Goal: Task Accomplishment & Management: Use online tool/utility

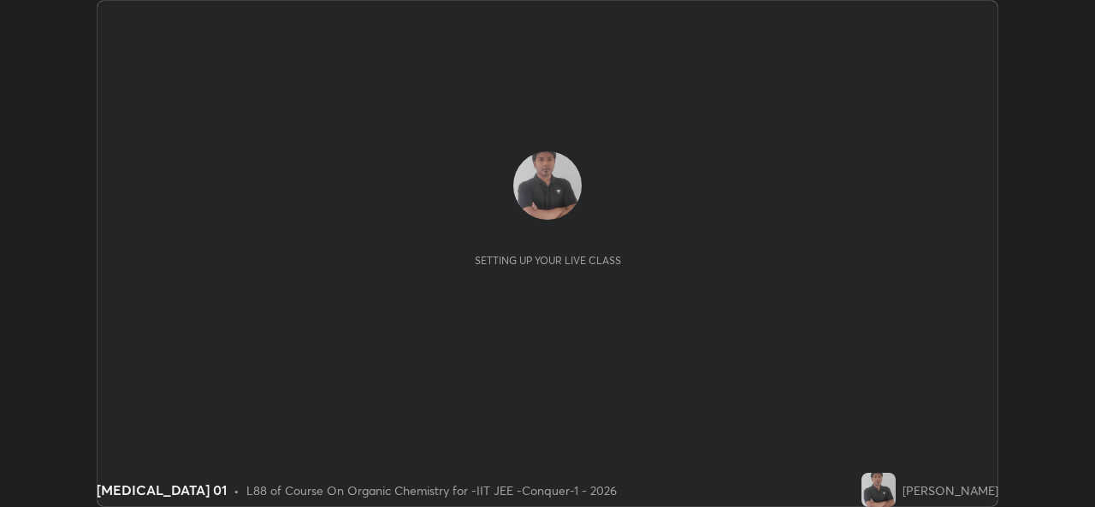
scroll to position [507, 1094]
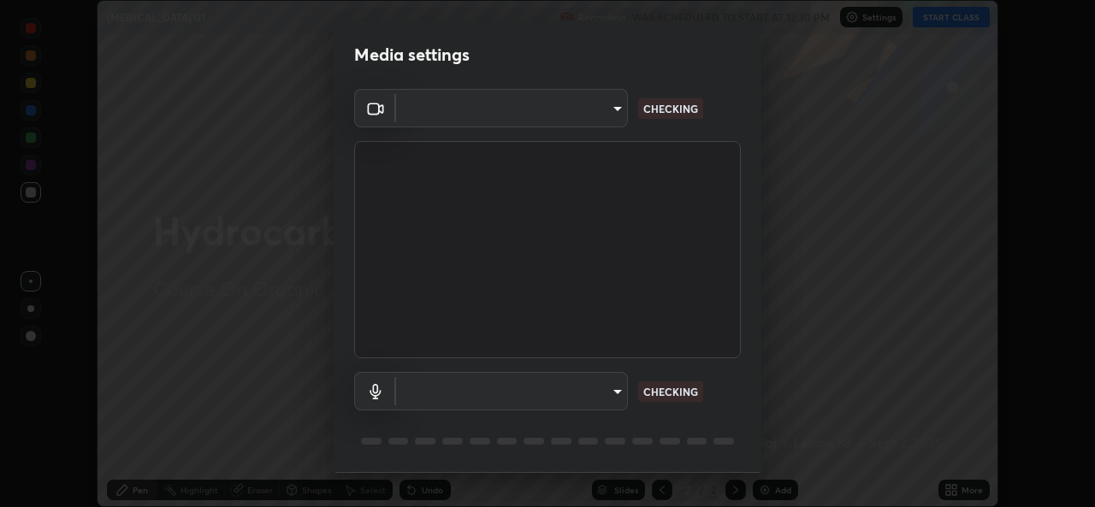
click at [516, 406] on body "Erase all [MEDICAL_DATA] 01 Recording WAS SCHEDULED TO START AT 12:30 PM Settin…" at bounding box center [547, 253] width 1095 height 507
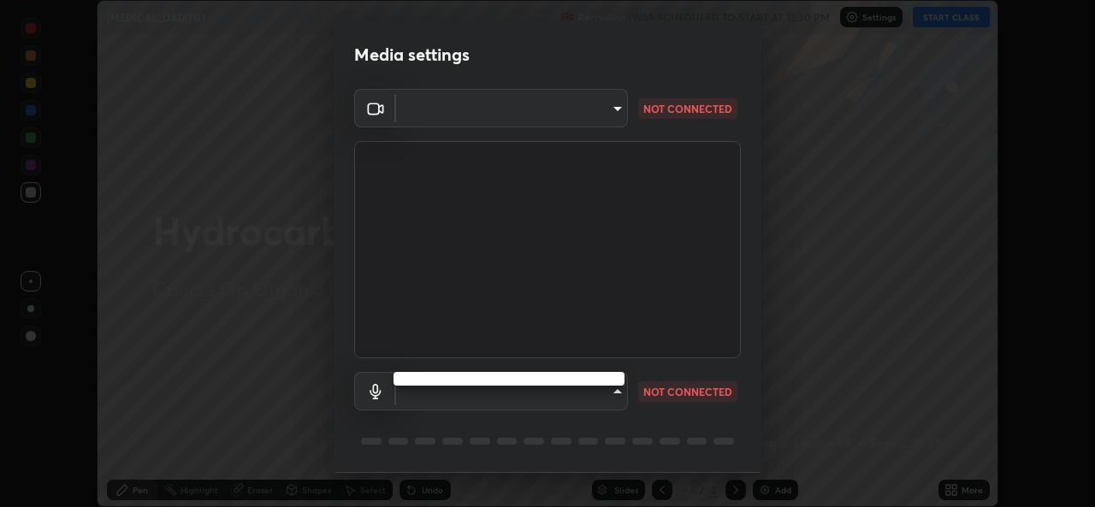
type input "162a4bef6d5de59660943d10e2777e2613c591b7fe343c7323db06c6e3c7e835"
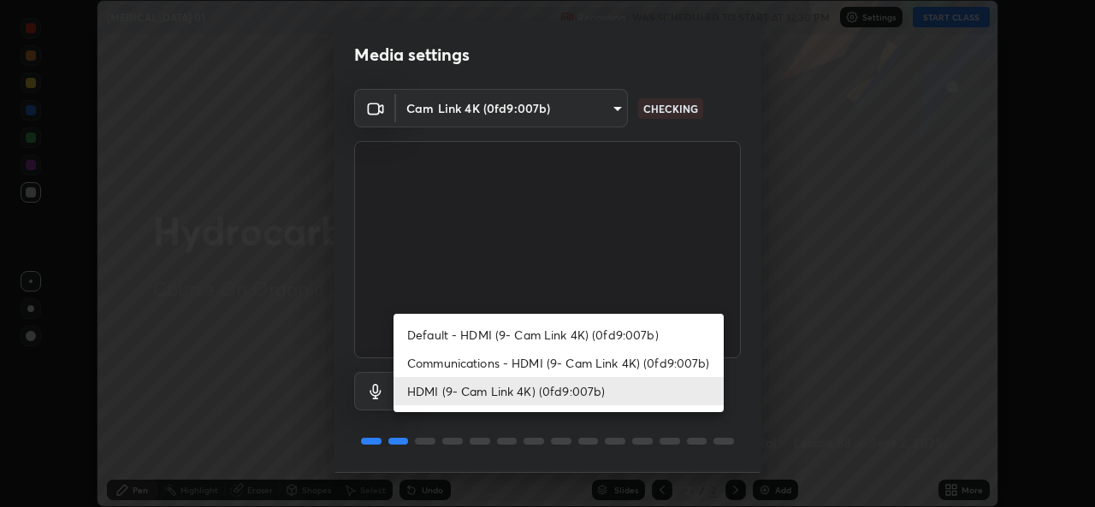
click at [536, 370] on li "Communications - HDMI (9- Cam Link 4K) (0fd9:007b)" at bounding box center [559, 363] width 330 height 28
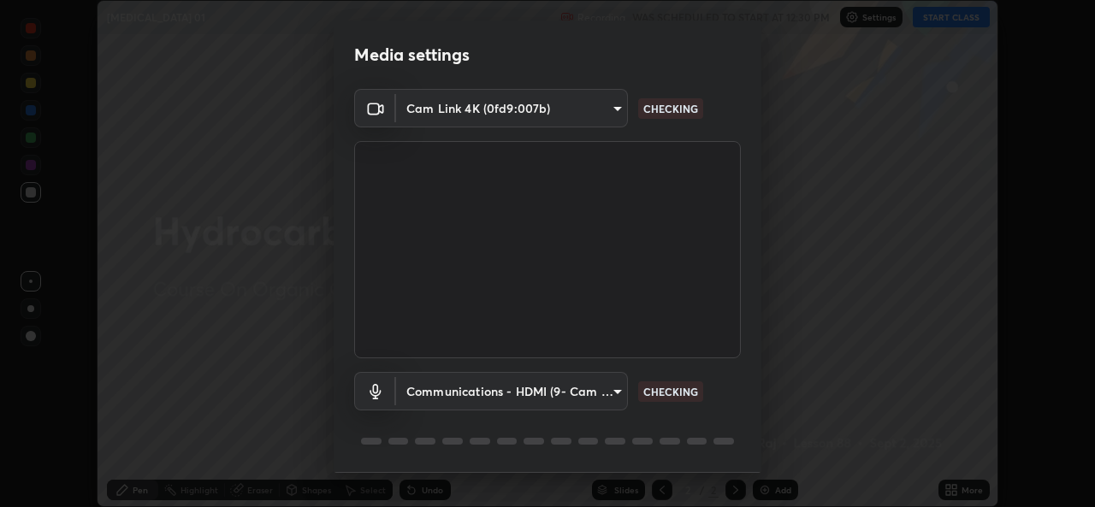
click at [524, 399] on li "HDMI (9- Cam Link 4K) (0fd9:007b)" at bounding box center [517, 391] width 247 height 16
type input "1d4febaa8ec43250a5abd803b4b9017d31c20cfa2482e27e93703920a67056a4"
click at [544, 388] on body "Erase all [MEDICAL_DATA] 01 Recording WAS SCHEDULED TO START AT 12:30 PM Settin…" at bounding box center [547, 253] width 1095 height 507
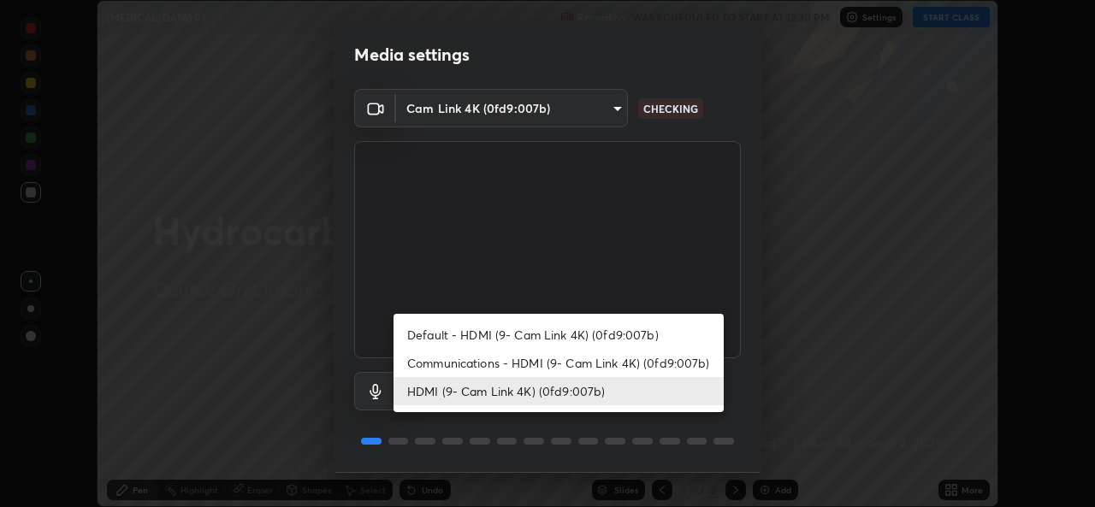
click at [533, 401] on li "HDMI (9- Cam Link 4K) (0fd9:007b)" at bounding box center [559, 391] width 330 height 28
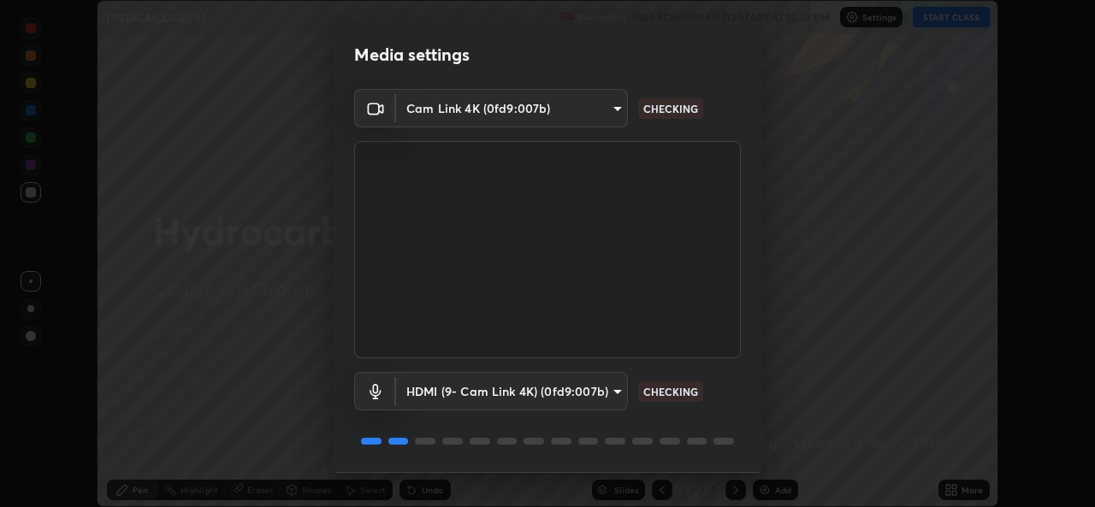
scroll to position [54, 0]
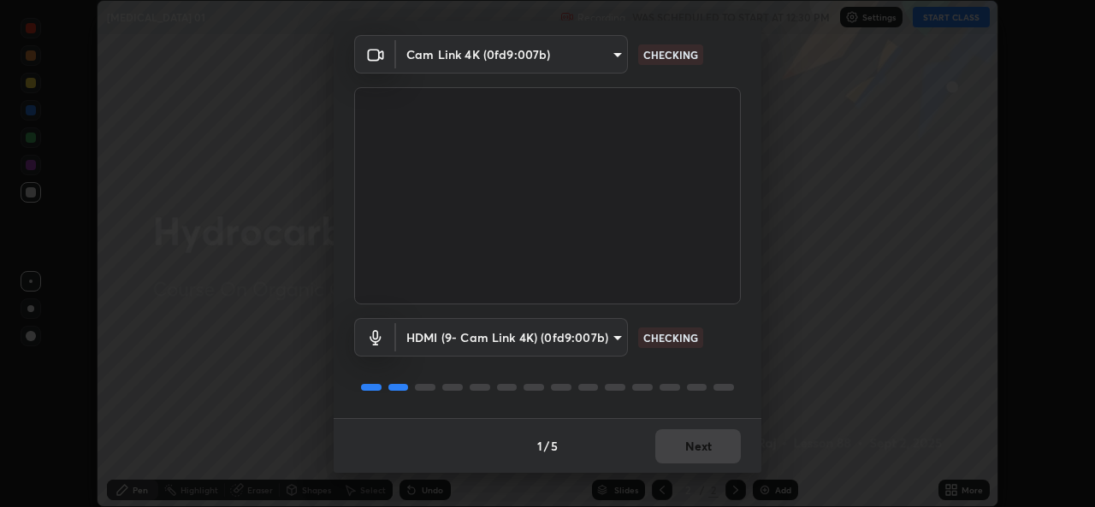
click at [704, 442] on div "1 / 5 Next" at bounding box center [548, 445] width 428 height 55
click at [707, 451] on div "1 / 5 Next" at bounding box center [548, 445] width 428 height 55
click at [701, 444] on div "1 / 5 Next" at bounding box center [548, 445] width 428 height 55
click at [702, 447] on div "1 / 5 Next" at bounding box center [548, 445] width 428 height 55
click at [701, 447] on div "1 / 5 Next" at bounding box center [548, 445] width 428 height 55
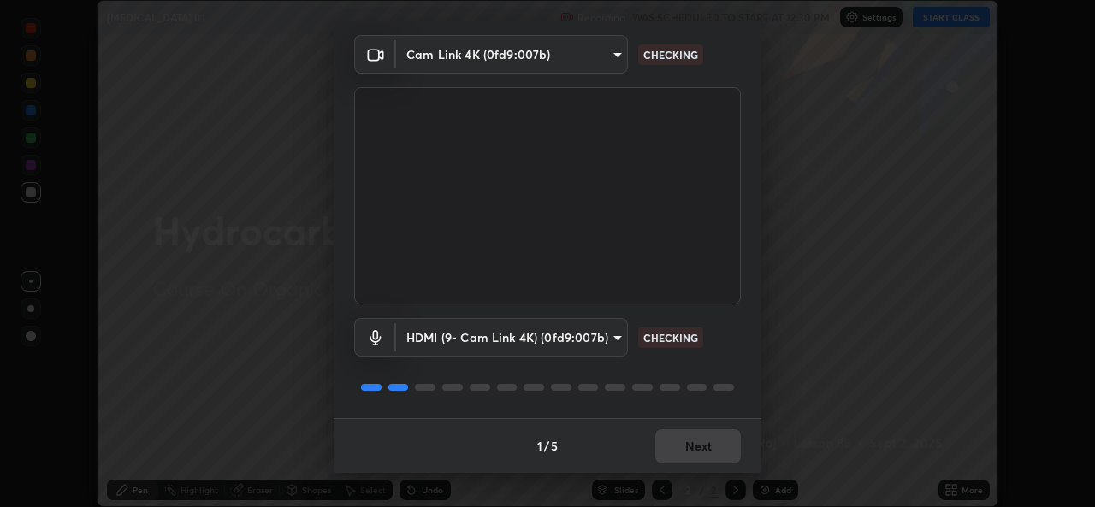
click at [702, 451] on div "1 / 5 Next" at bounding box center [548, 445] width 428 height 55
click at [703, 447] on div "1 / 5 Next" at bounding box center [548, 445] width 428 height 55
click at [703, 443] on div "1 / 5 Next" at bounding box center [548, 445] width 428 height 55
click at [707, 443] on div "1 / 5 Next" at bounding box center [548, 445] width 428 height 55
click at [705, 444] on div "1 / 5 Next" at bounding box center [548, 445] width 428 height 55
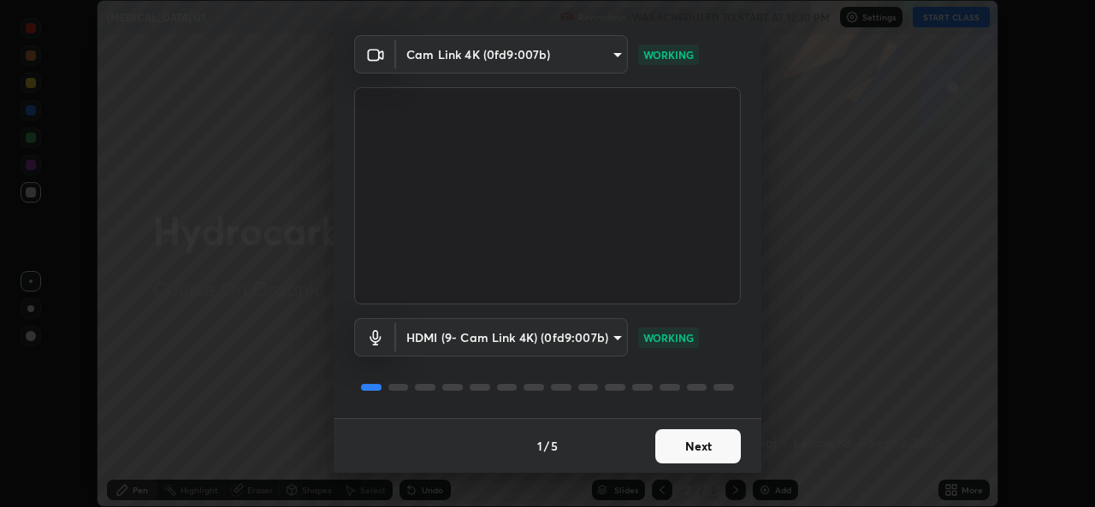
click at [721, 441] on button "Next" at bounding box center [698, 447] width 86 height 34
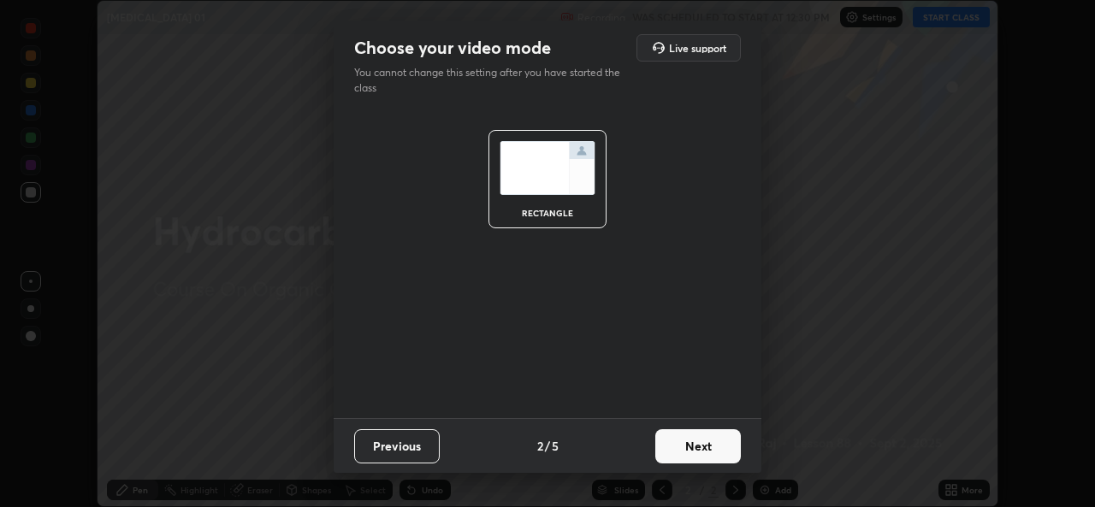
click at [725, 447] on button "Next" at bounding box center [698, 447] width 86 height 34
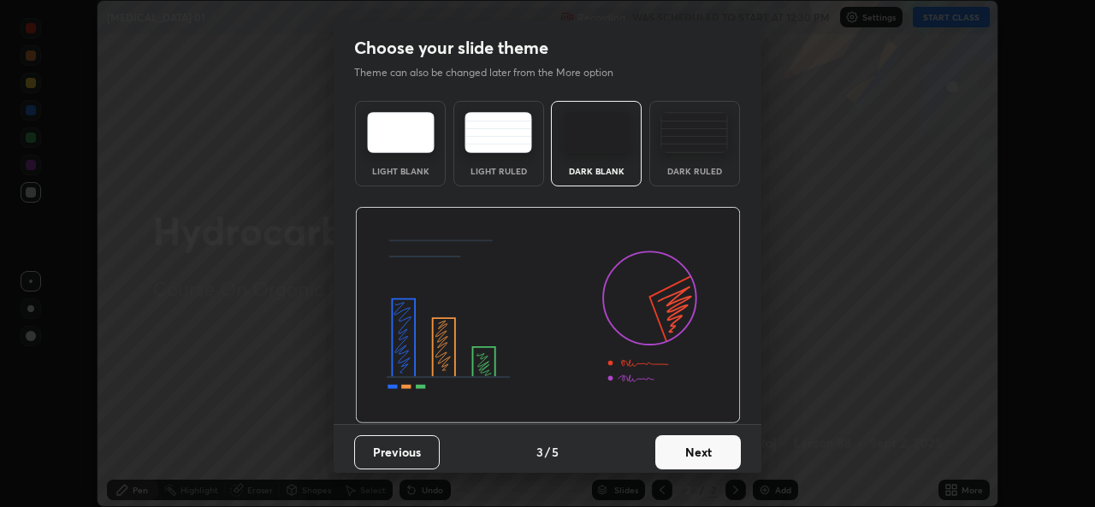
click at [730, 447] on button "Next" at bounding box center [698, 453] width 86 height 34
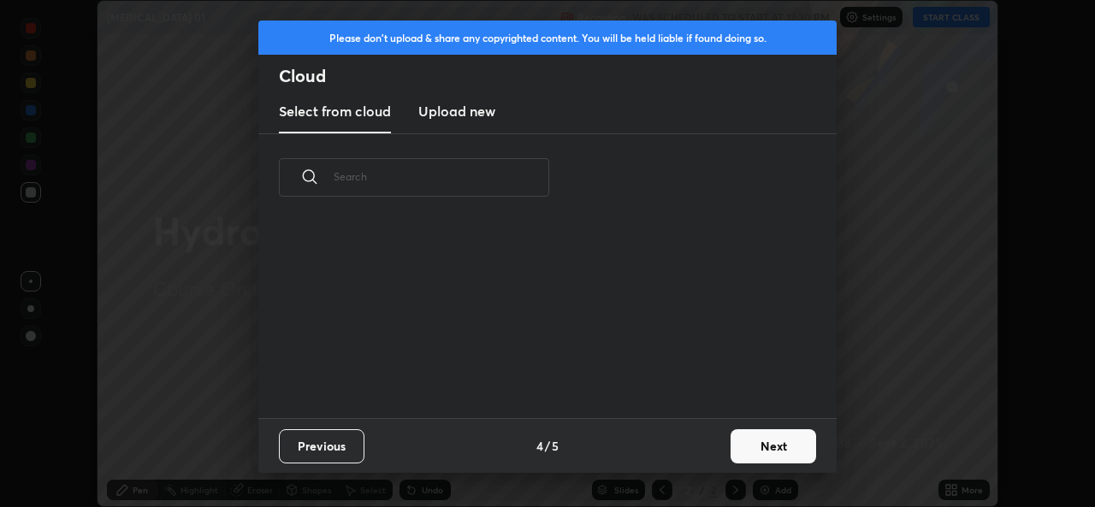
click at [734, 447] on button "Next" at bounding box center [774, 447] width 86 height 34
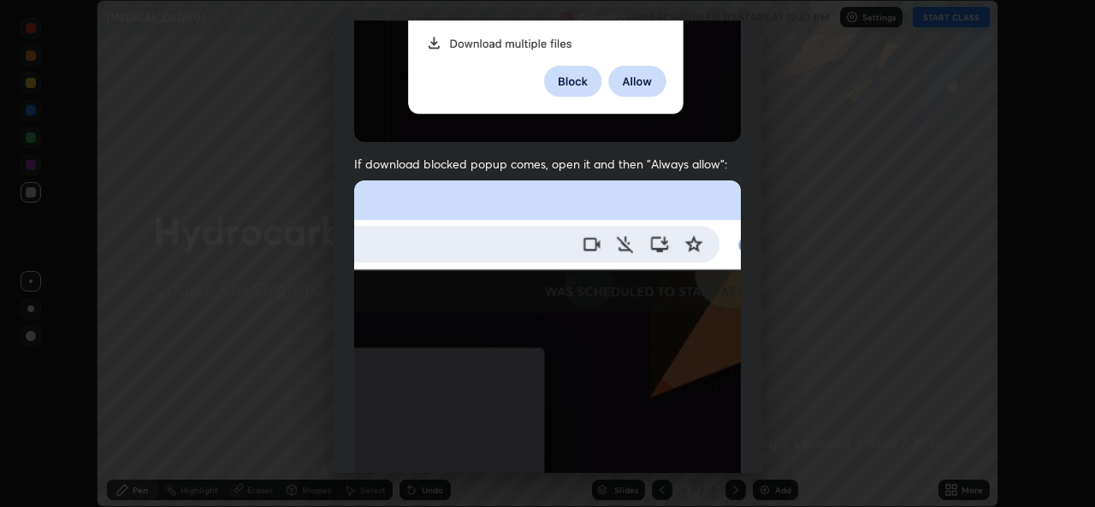
scroll to position [403, 0]
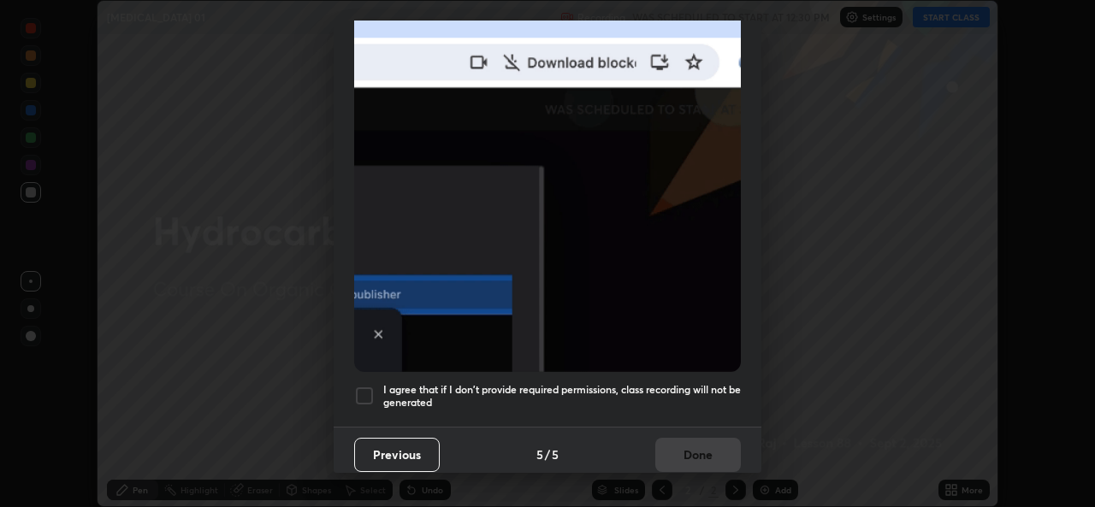
click at [359, 386] on div at bounding box center [364, 396] width 21 height 21
click at [702, 449] on button "Done" at bounding box center [698, 455] width 86 height 34
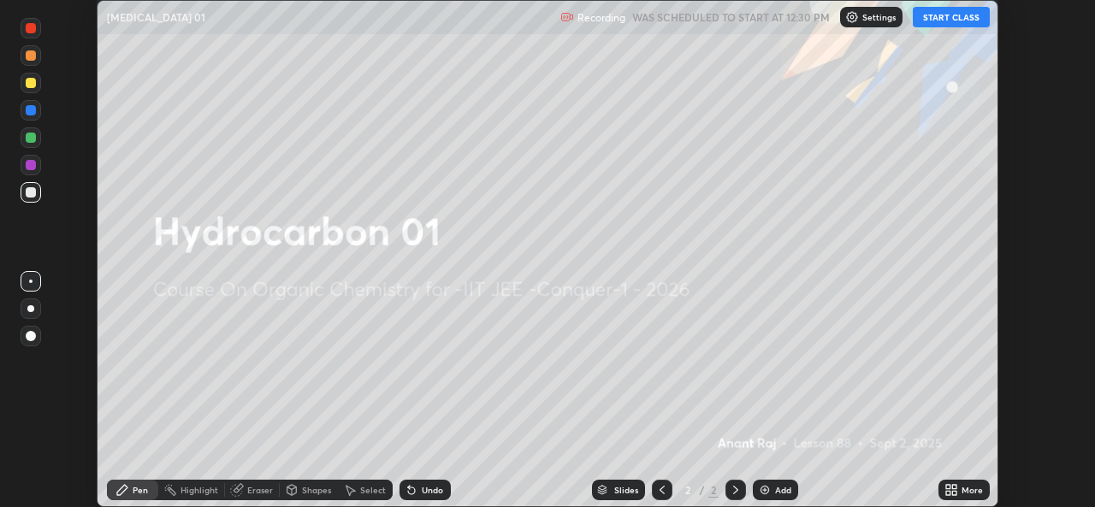
click at [948, 493] on icon at bounding box center [948, 493] width 4 height 4
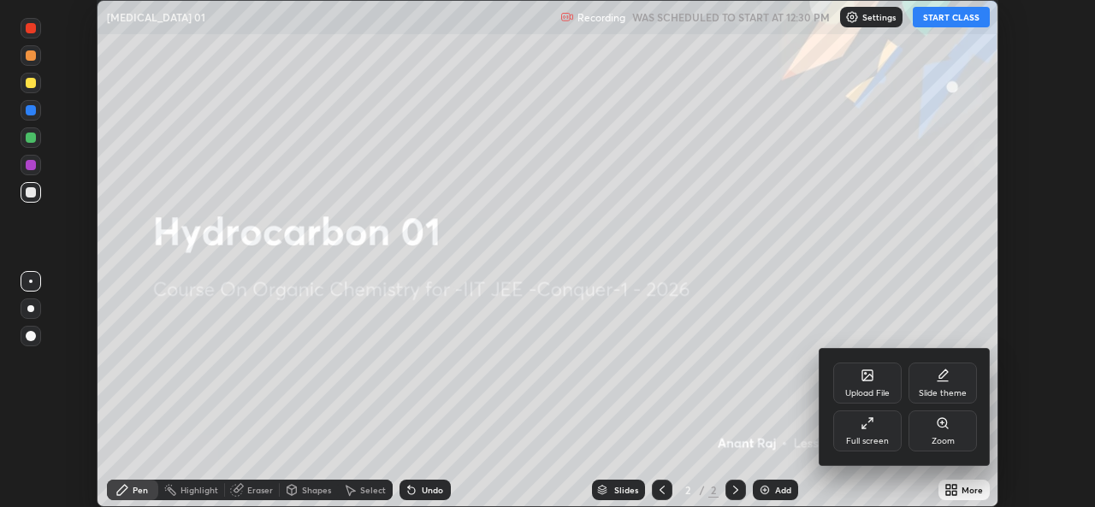
click at [858, 386] on div "Upload File" at bounding box center [867, 383] width 68 height 41
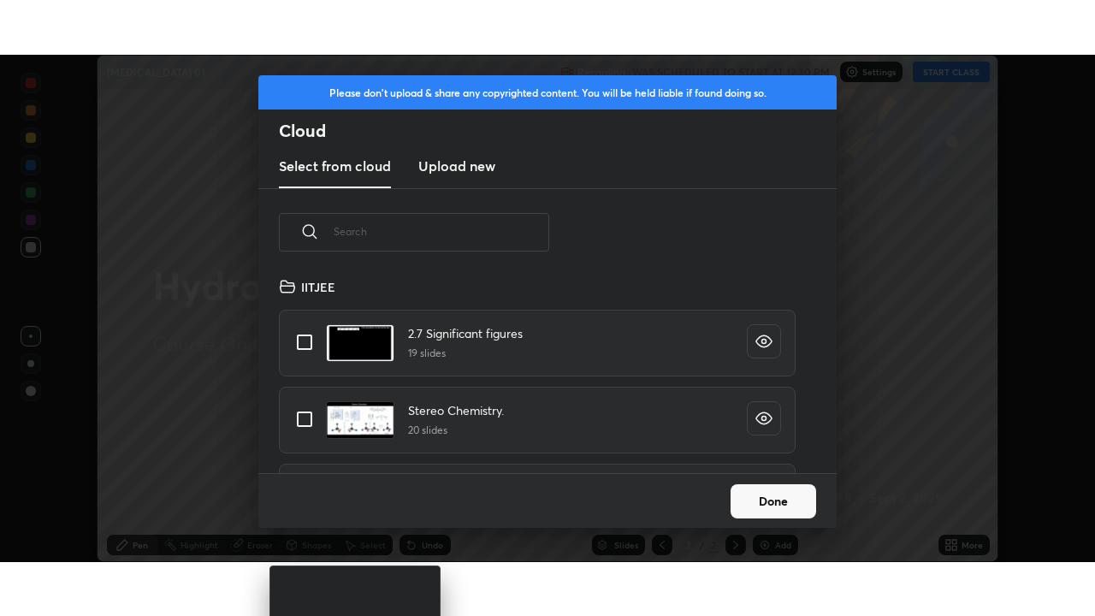
scroll to position [197, 549]
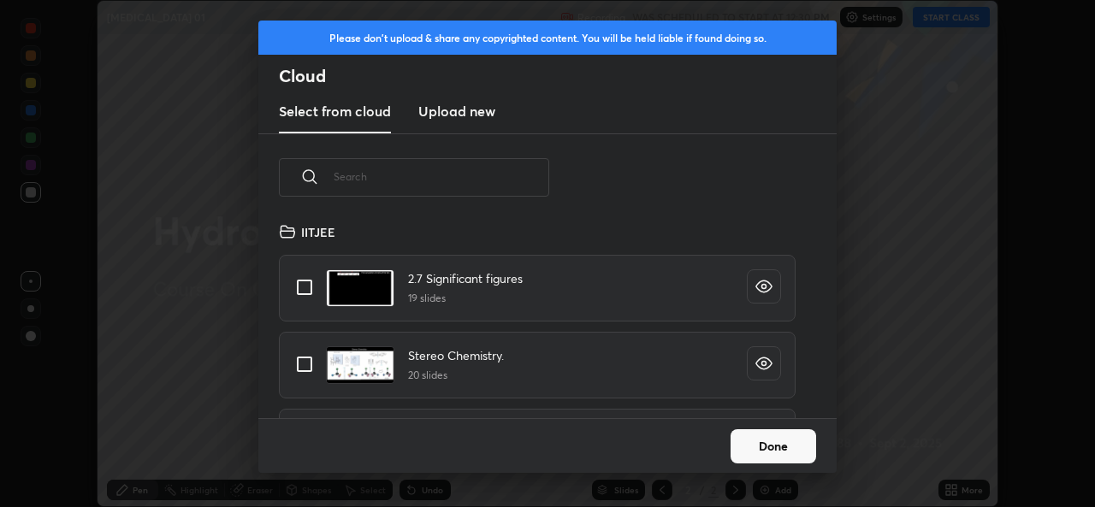
click at [480, 116] on h3 "Upload new" at bounding box center [456, 111] width 77 height 21
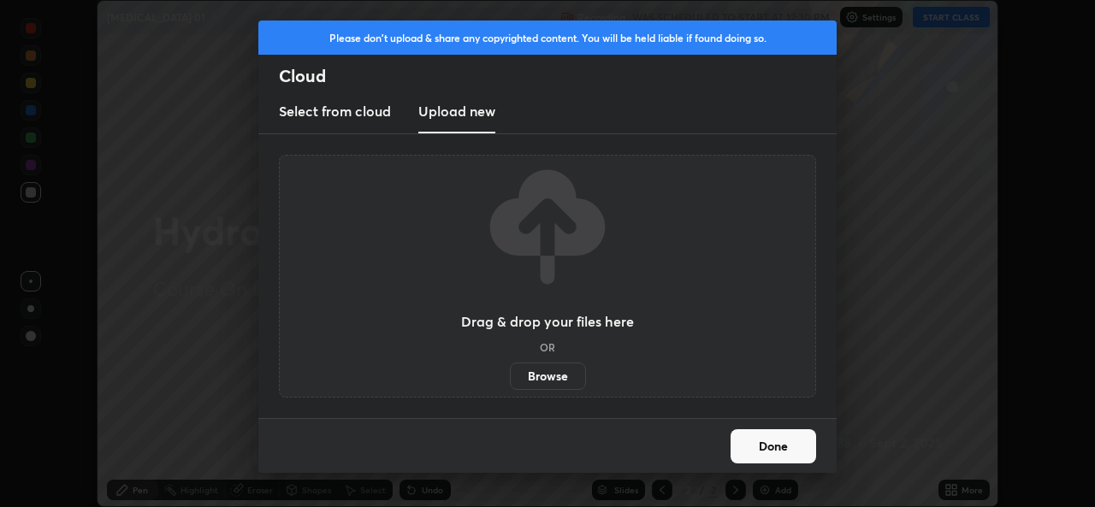
click at [549, 372] on label "Browse" at bounding box center [548, 376] width 76 height 27
click at [510, 372] on input "Browse" at bounding box center [510, 376] width 0 height 27
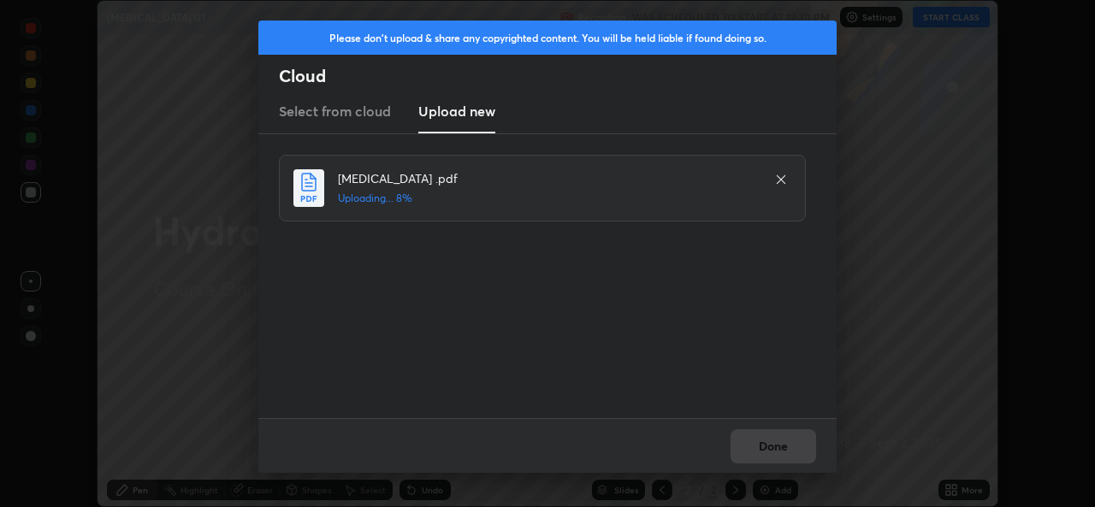
click at [781, 451] on div "Done" at bounding box center [547, 445] width 578 height 55
click at [785, 451] on div "Done" at bounding box center [547, 445] width 578 height 55
click at [777, 451] on div "Done" at bounding box center [547, 445] width 578 height 55
click at [780, 453] on div "Done" at bounding box center [547, 445] width 578 height 55
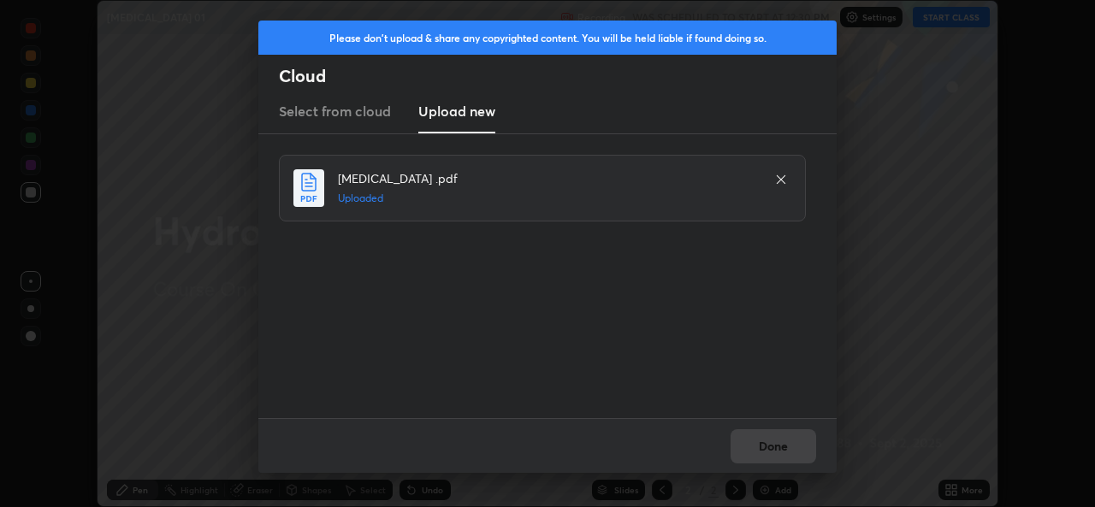
click at [785, 451] on button "Done" at bounding box center [774, 447] width 86 height 34
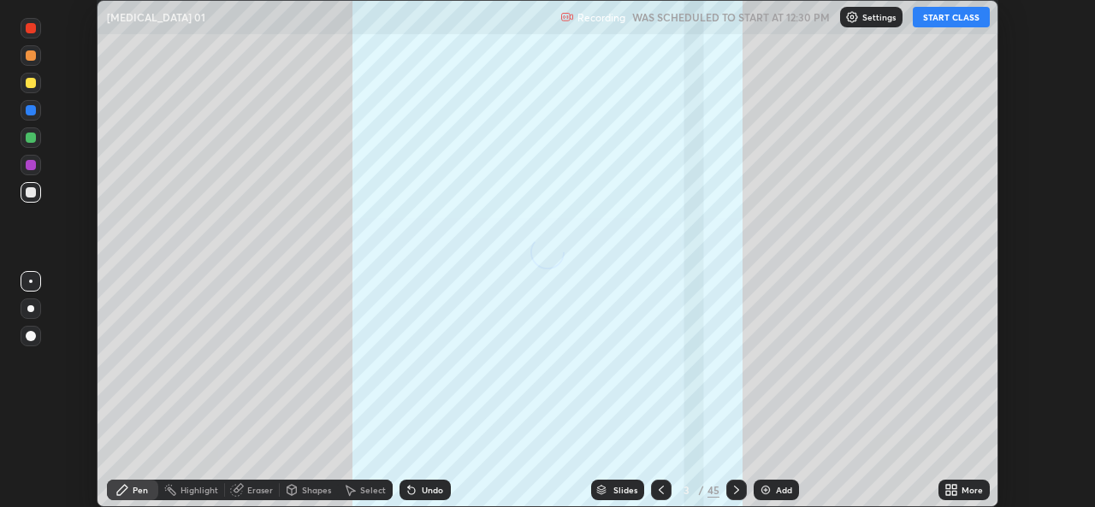
click at [958, 489] on icon at bounding box center [952, 490] width 14 height 14
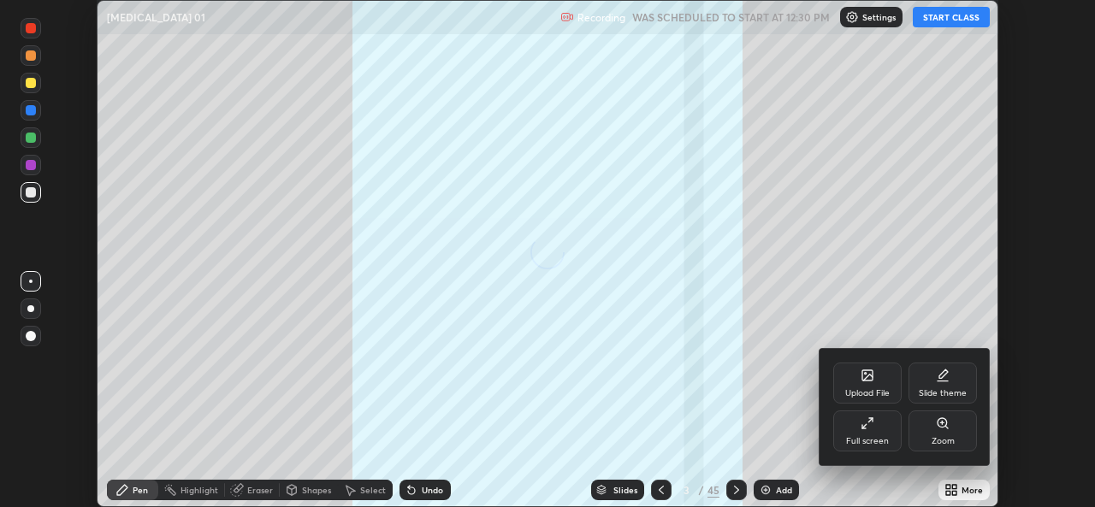
click at [870, 439] on div "Full screen" at bounding box center [867, 441] width 43 height 9
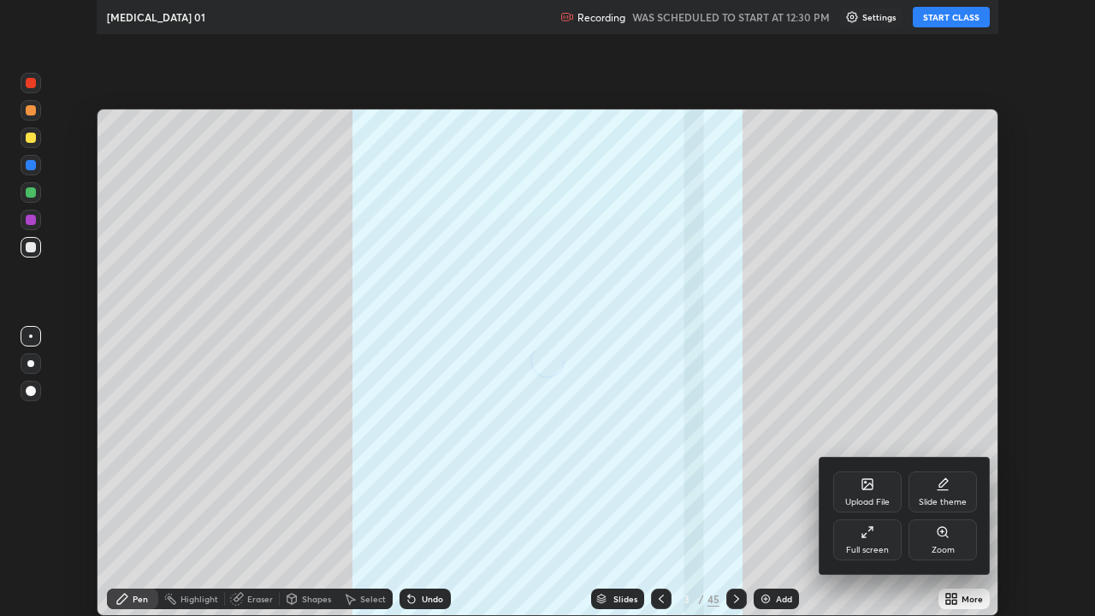
scroll to position [616, 1095]
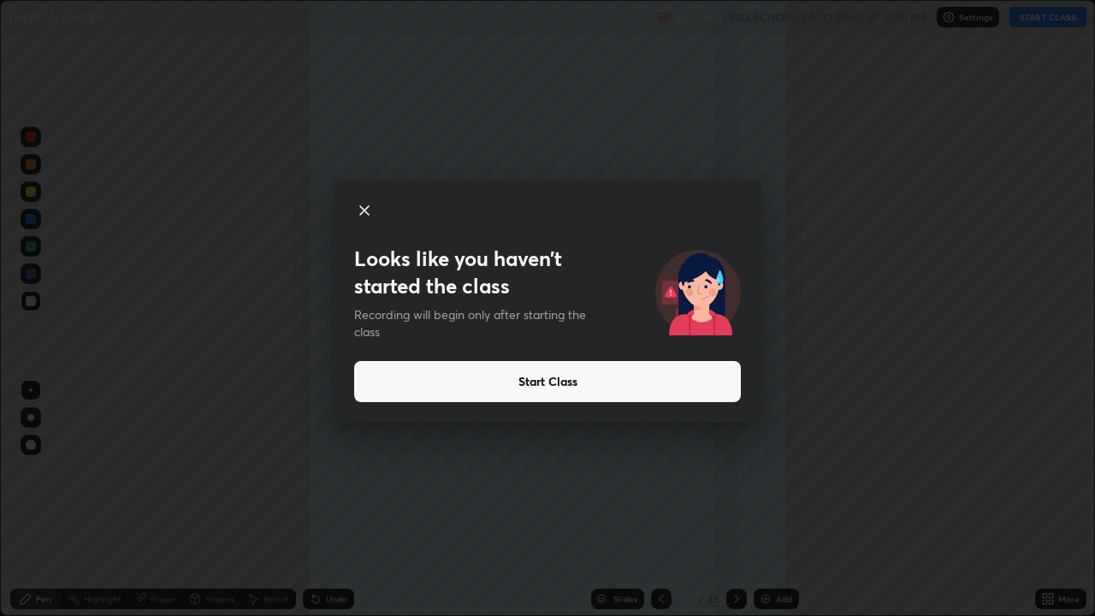
click at [521, 387] on button "Start Class" at bounding box center [547, 381] width 387 height 41
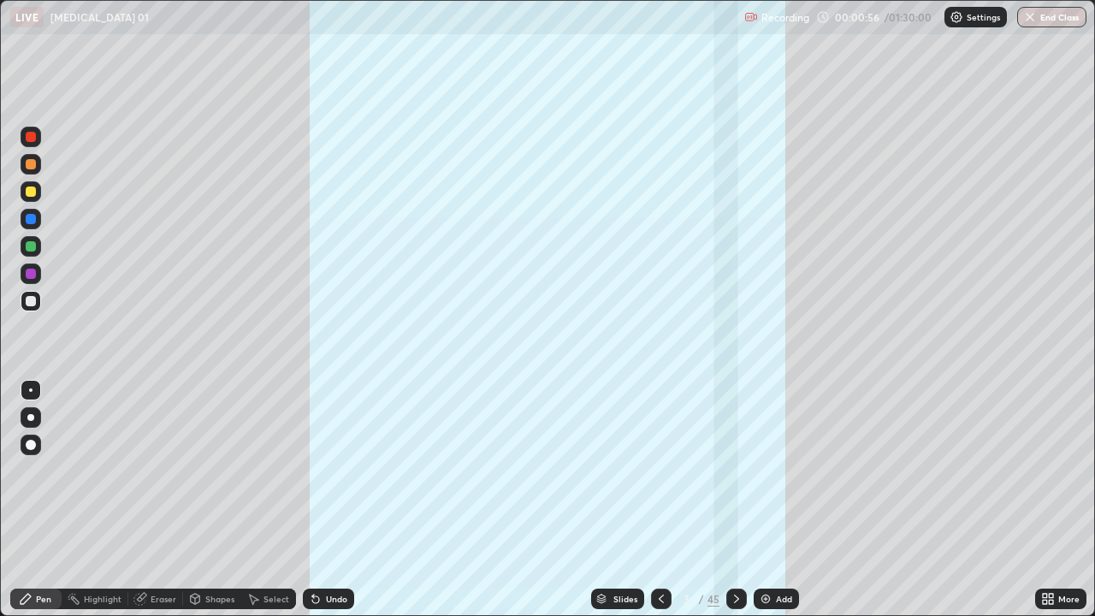
click at [737, 507] on icon at bounding box center [736, 599] width 5 height 9
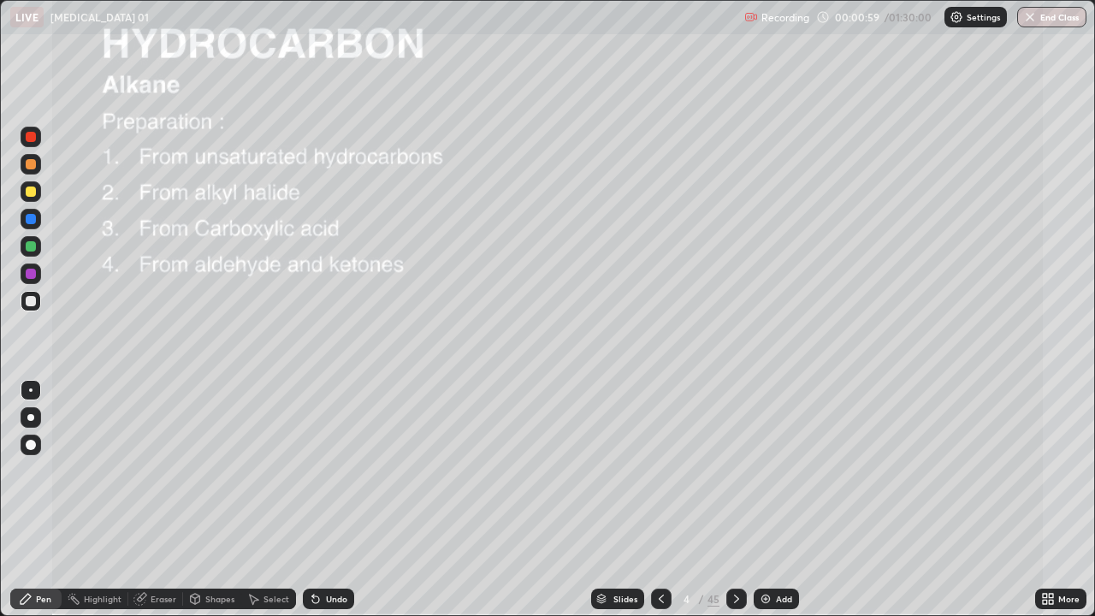
click at [661, 507] on icon at bounding box center [662, 599] width 14 height 14
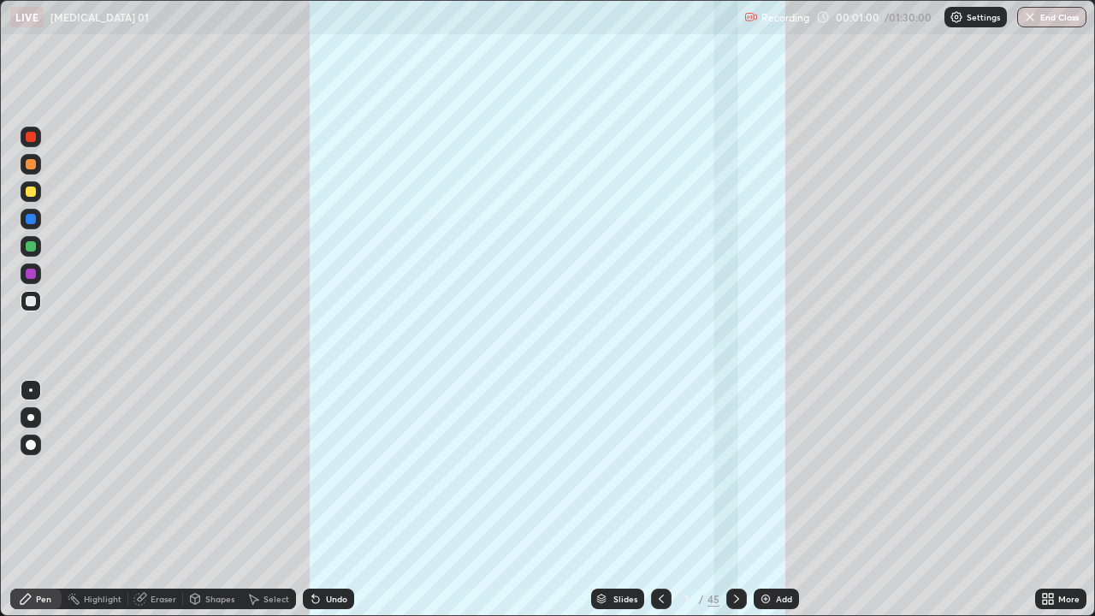
click at [767, 507] on img at bounding box center [766, 599] width 14 height 14
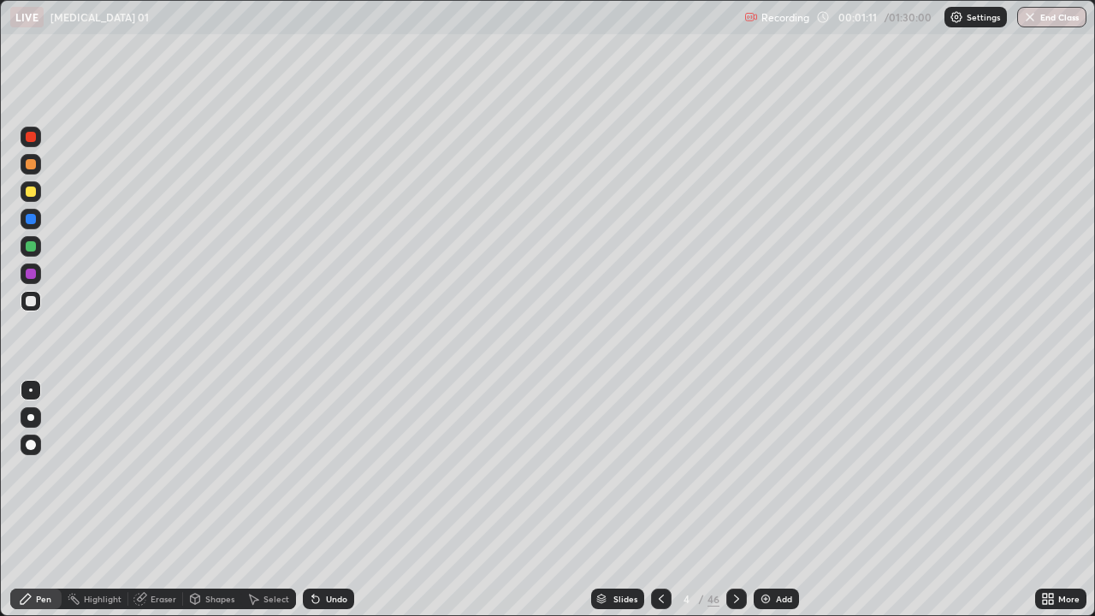
click at [37, 302] on div at bounding box center [31, 301] width 21 height 21
click at [314, 507] on icon at bounding box center [315, 599] width 7 height 7
click at [327, 507] on div "Undo" at bounding box center [336, 599] width 21 height 9
click at [33, 303] on div at bounding box center [31, 301] width 10 height 10
click at [329, 507] on div "Undo" at bounding box center [336, 599] width 21 height 9
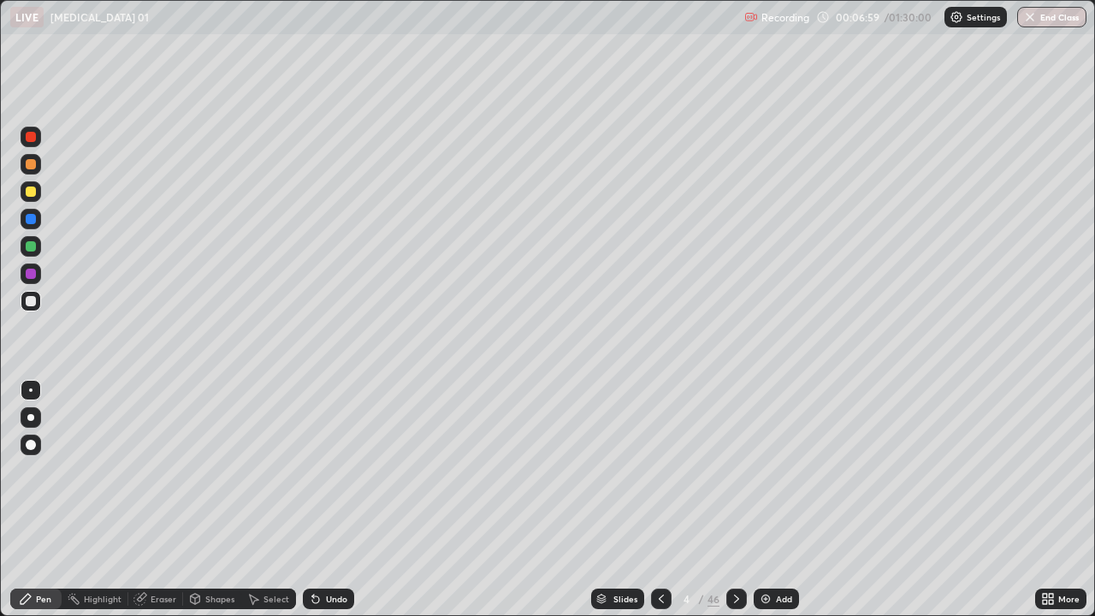
click at [767, 507] on img at bounding box center [766, 599] width 14 height 14
click at [652, 507] on div at bounding box center [661, 599] width 21 height 21
click at [734, 507] on icon at bounding box center [736, 599] width 14 height 14
click at [32, 303] on div at bounding box center [31, 301] width 10 height 10
click at [31, 276] on div at bounding box center [31, 274] width 10 height 10
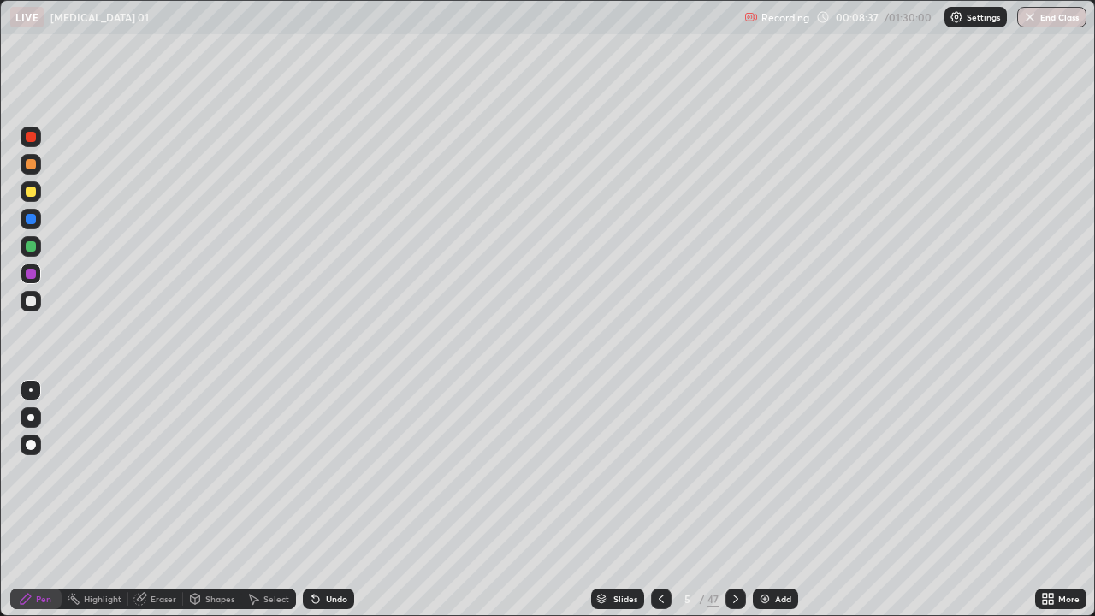
click at [33, 248] on div at bounding box center [31, 246] width 10 height 10
click at [34, 305] on div at bounding box center [31, 301] width 10 height 10
click at [331, 507] on div "Undo" at bounding box center [336, 599] width 21 height 9
click at [330, 507] on div "Undo" at bounding box center [336, 599] width 21 height 9
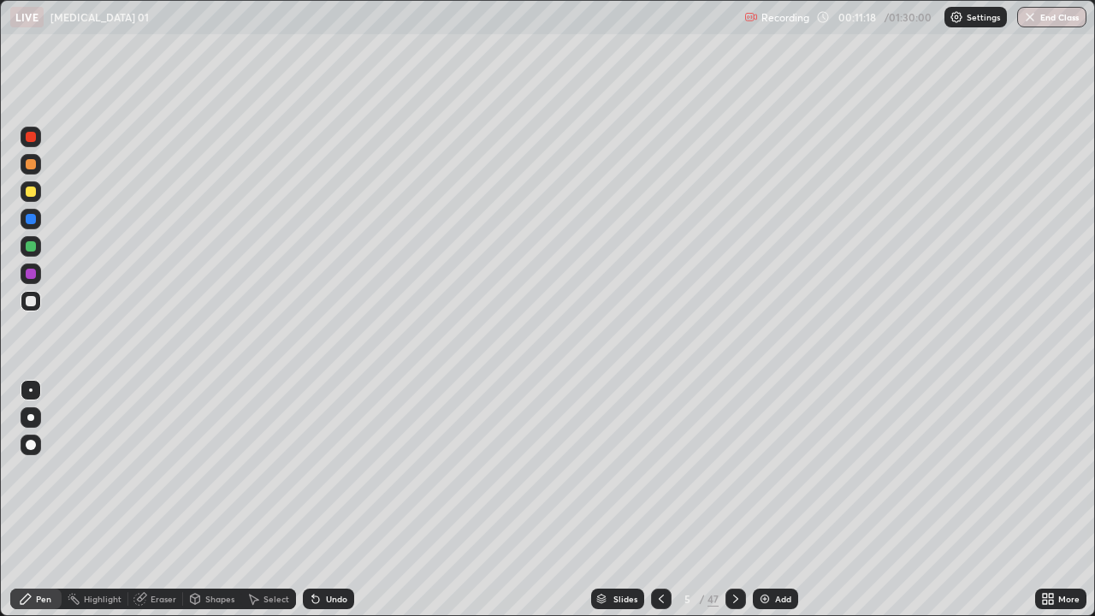
click at [334, 507] on div "Undo" at bounding box center [336, 599] width 21 height 9
click at [332, 507] on div "Undo" at bounding box center [336, 599] width 21 height 9
click at [334, 507] on div "Undo" at bounding box center [336, 599] width 21 height 9
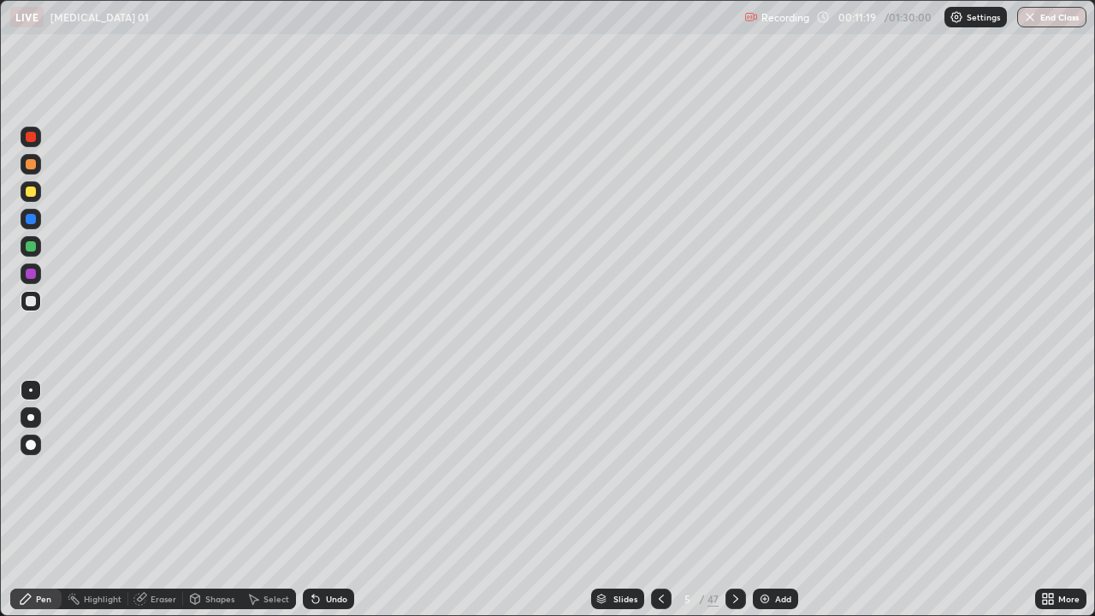
click at [334, 507] on div "Undo" at bounding box center [336, 599] width 21 height 9
click at [332, 507] on div "Undo" at bounding box center [336, 599] width 21 height 9
click at [330, 507] on div "Undo" at bounding box center [328, 599] width 51 height 21
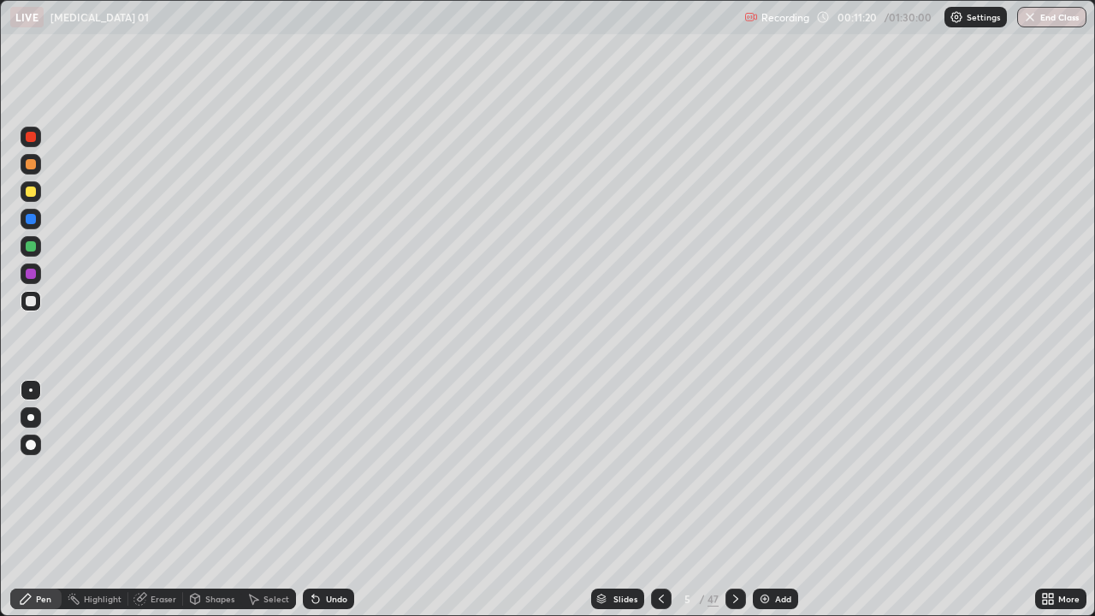
click at [331, 507] on div "Undo" at bounding box center [336, 599] width 21 height 9
click at [329, 507] on div "Undo" at bounding box center [336, 599] width 21 height 9
click at [35, 301] on div at bounding box center [31, 301] width 10 height 10
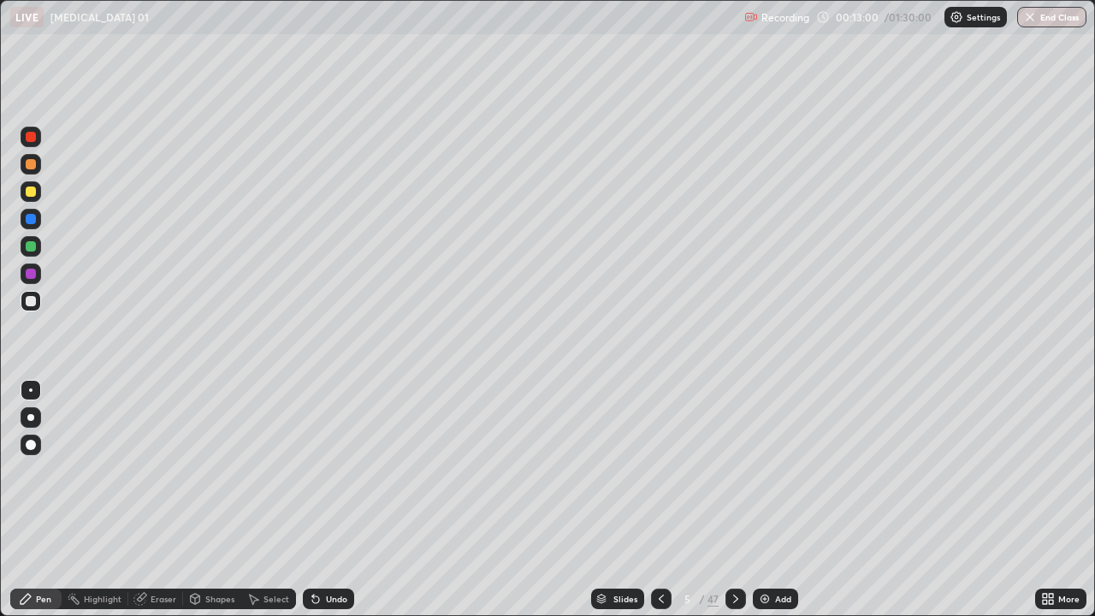
click at [660, 507] on icon at bounding box center [662, 599] width 14 height 14
click at [657, 507] on icon at bounding box center [662, 599] width 14 height 14
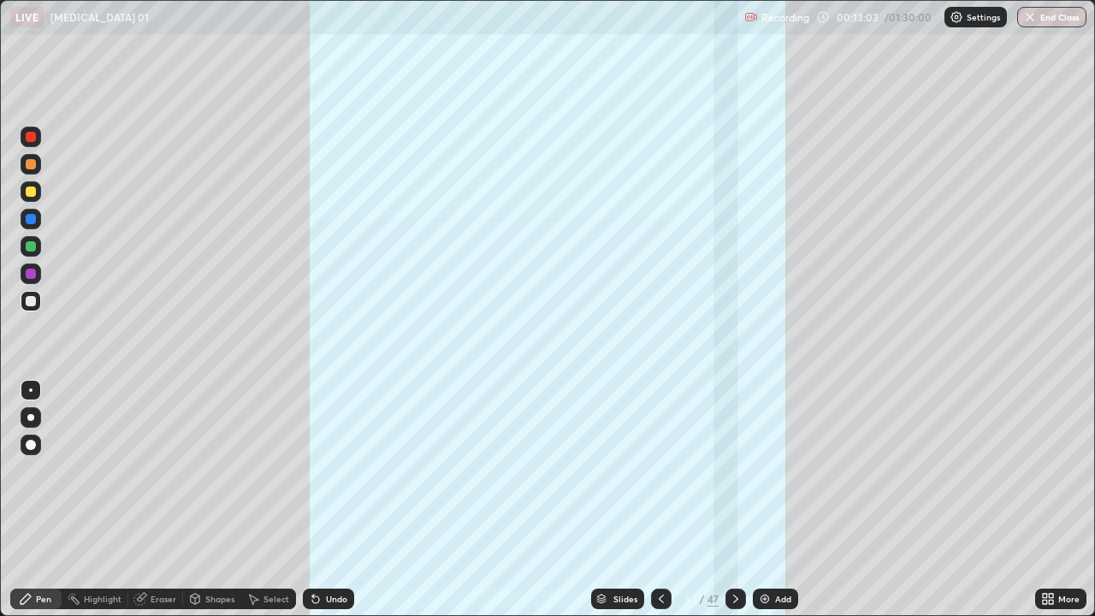
click at [734, 507] on icon at bounding box center [736, 599] width 14 height 14
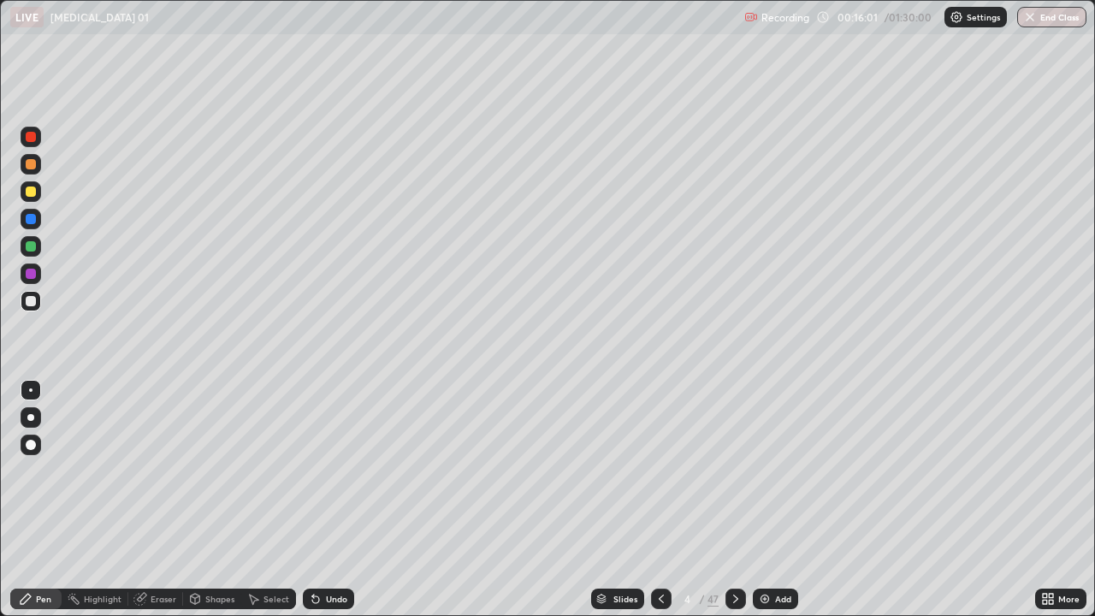
click at [44, 507] on div "Pen" at bounding box center [43, 599] width 15 height 9
click at [32, 305] on div at bounding box center [31, 301] width 10 height 10
click at [29, 302] on div at bounding box center [31, 301] width 10 height 10
click at [28, 305] on div at bounding box center [31, 301] width 10 height 10
click at [734, 507] on icon at bounding box center [736, 599] width 14 height 14
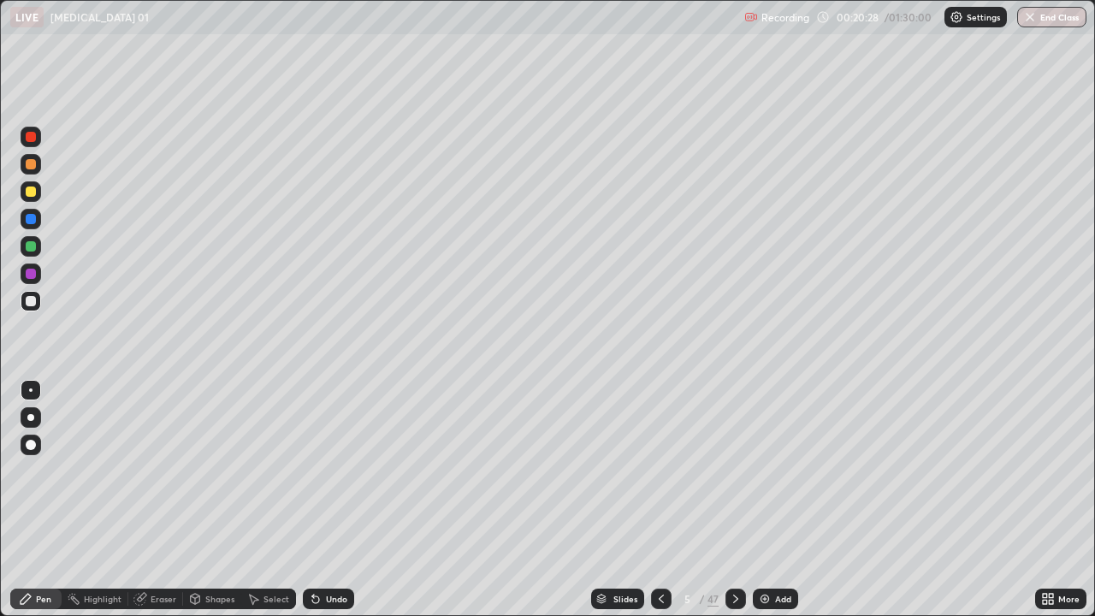
click at [954, 507] on div "Slides 5 / 47 Add" at bounding box center [694, 599] width 681 height 34
click at [44, 507] on div "Pen" at bounding box center [43, 599] width 15 height 9
click at [33, 305] on div at bounding box center [31, 301] width 10 height 10
click at [737, 507] on icon at bounding box center [736, 599] width 14 height 14
click at [31, 193] on div at bounding box center [31, 192] width 10 height 10
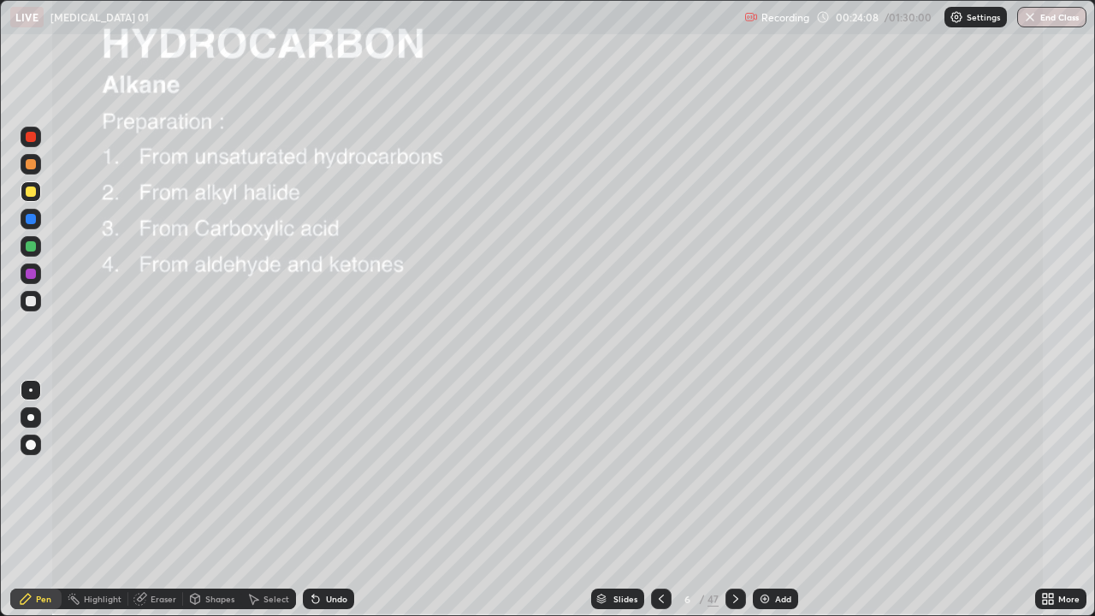
click at [31, 305] on div at bounding box center [31, 301] width 10 height 10
click at [34, 302] on div at bounding box center [31, 301] width 10 height 10
click at [738, 507] on icon at bounding box center [736, 599] width 14 height 14
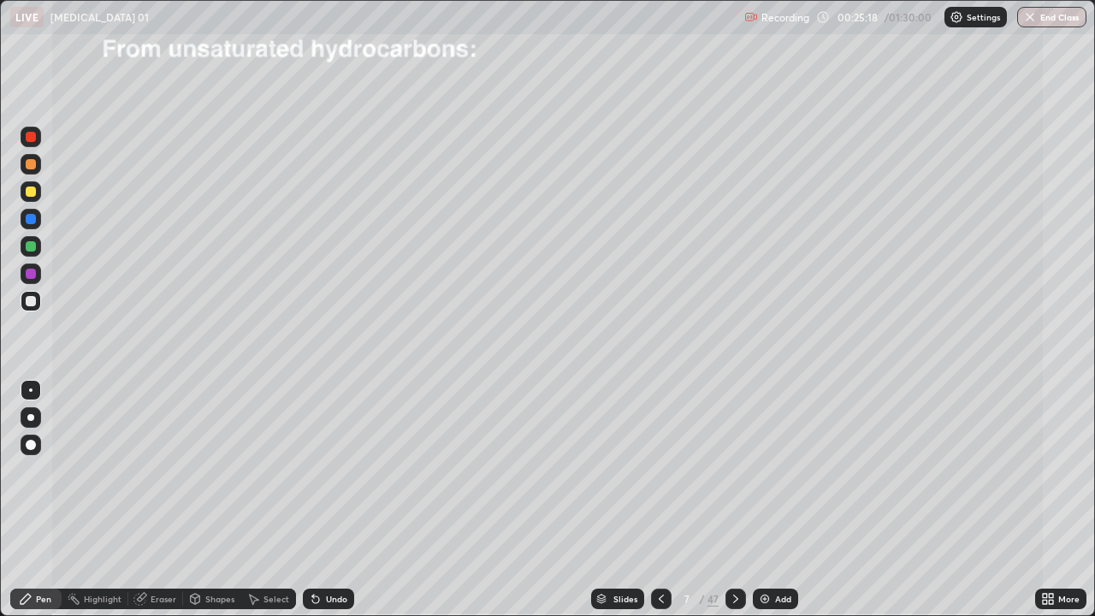
click at [34, 196] on div at bounding box center [31, 191] width 21 height 21
click at [31, 302] on div at bounding box center [31, 301] width 10 height 10
click at [332, 507] on div "Undo" at bounding box center [336, 599] width 21 height 9
click at [335, 507] on div "Undo" at bounding box center [328, 599] width 51 height 21
click at [216, 507] on div "Shapes" at bounding box center [219, 599] width 29 height 9
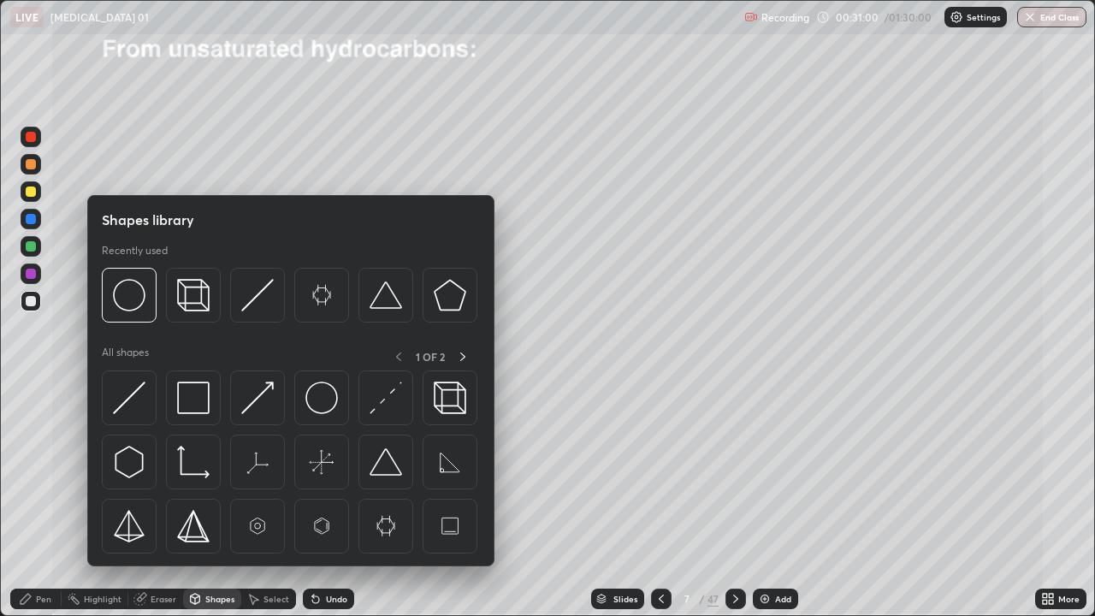
click at [317, 507] on icon at bounding box center [316, 599] width 14 height 14
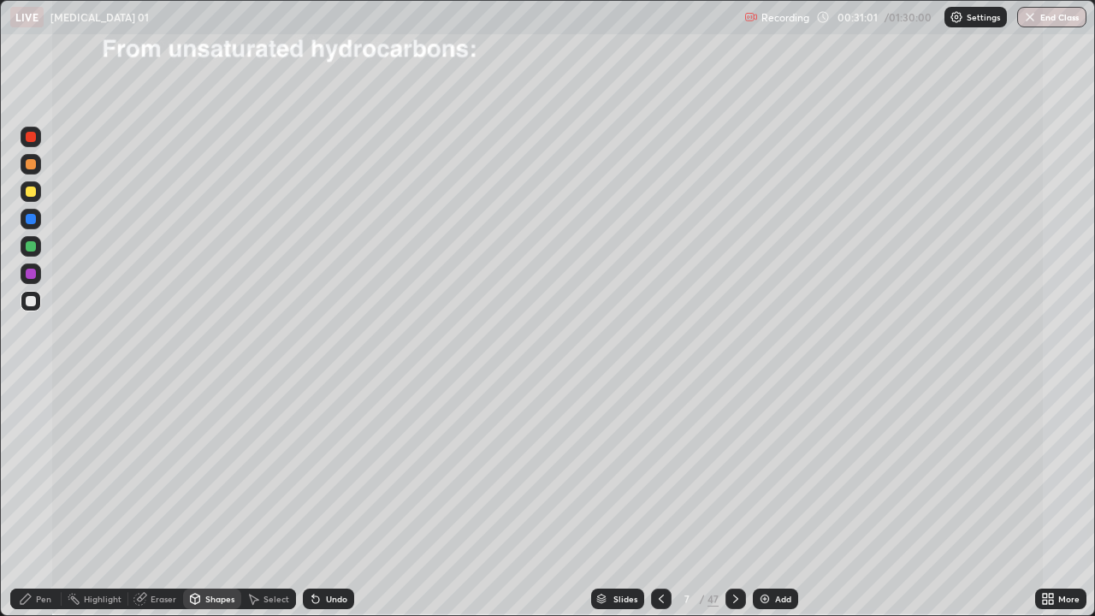
click at [170, 507] on div "Eraser" at bounding box center [164, 599] width 26 height 9
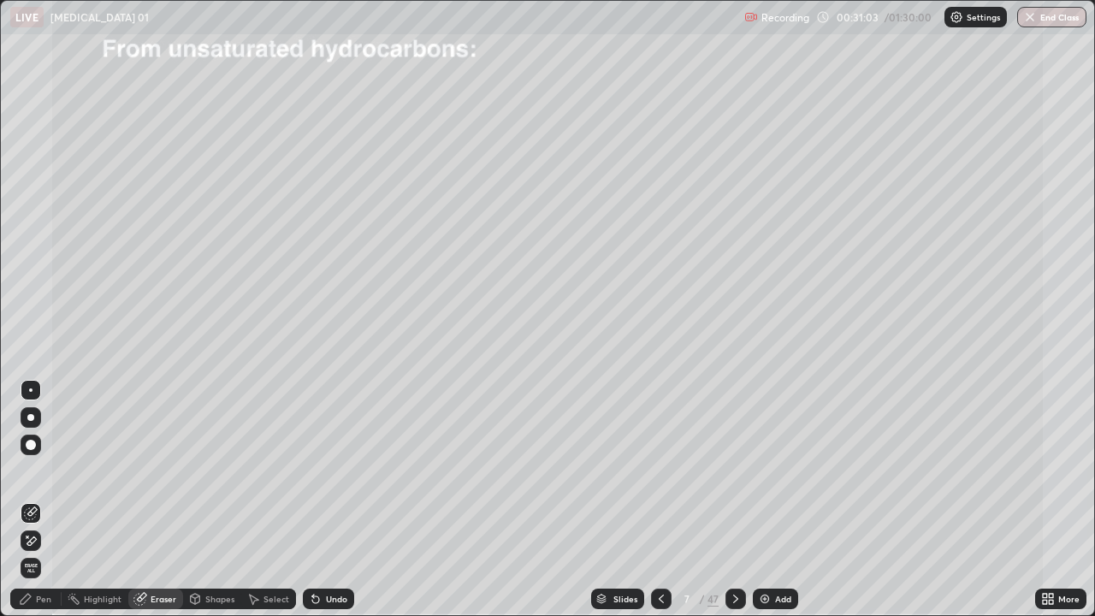
click at [33, 507] on div "Pen" at bounding box center [35, 599] width 51 height 21
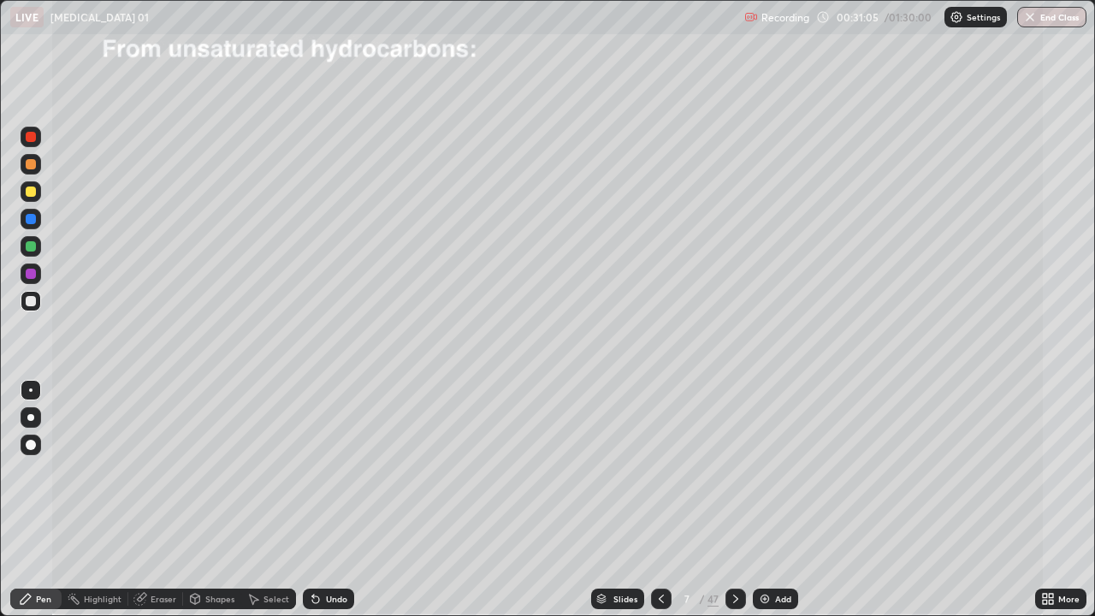
click at [760, 507] on img at bounding box center [765, 599] width 14 height 14
click at [37, 300] on div at bounding box center [31, 301] width 21 height 21
click at [326, 507] on div "Undo" at bounding box center [336, 599] width 21 height 9
click at [329, 507] on div "Undo" at bounding box center [336, 599] width 21 height 9
click at [321, 507] on div "Undo" at bounding box center [328, 599] width 51 height 21
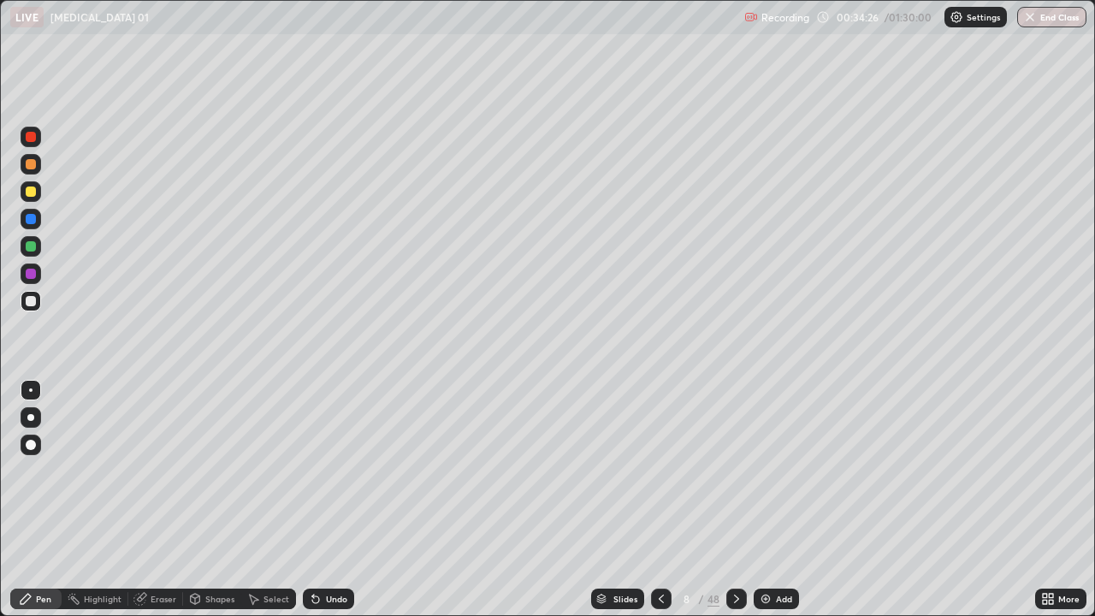
click at [31, 193] on div at bounding box center [31, 192] width 10 height 10
click at [39, 198] on div at bounding box center [31, 191] width 21 height 21
click at [329, 507] on div "Undo" at bounding box center [336, 599] width 21 height 9
click at [33, 300] on div at bounding box center [31, 301] width 10 height 10
click at [32, 219] on div at bounding box center [31, 219] width 10 height 10
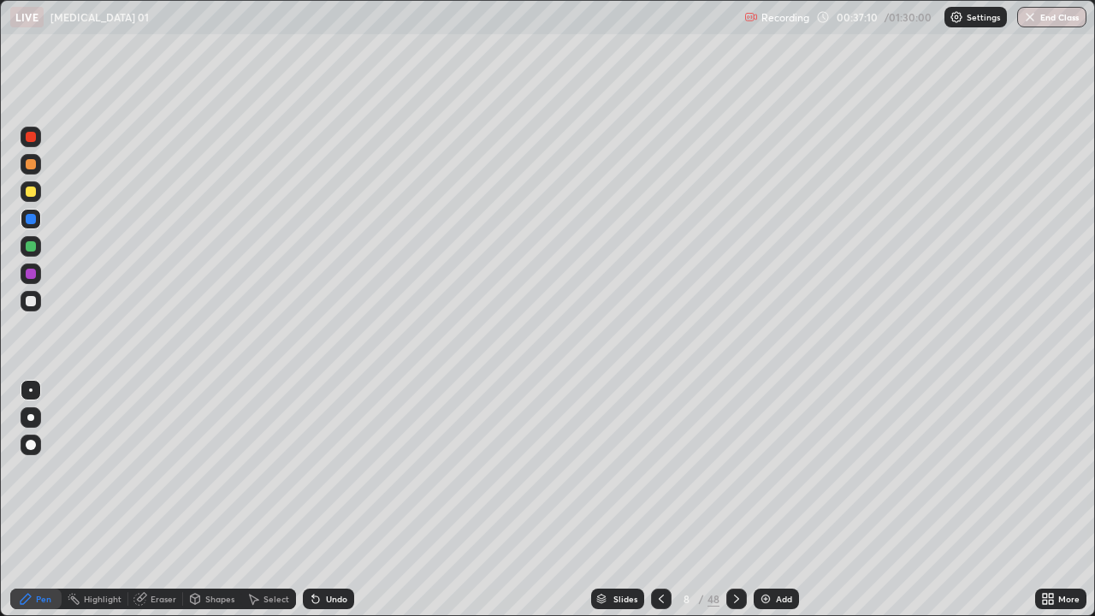
click at [318, 507] on icon at bounding box center [316, 599] width 14 height 14
click at [322, 507] on div "Undo" at bounding box center [328, 599] width 51 height 21
click at [326, 507] on div "Undo" at bounding box center [336, 599] width 21 height 9
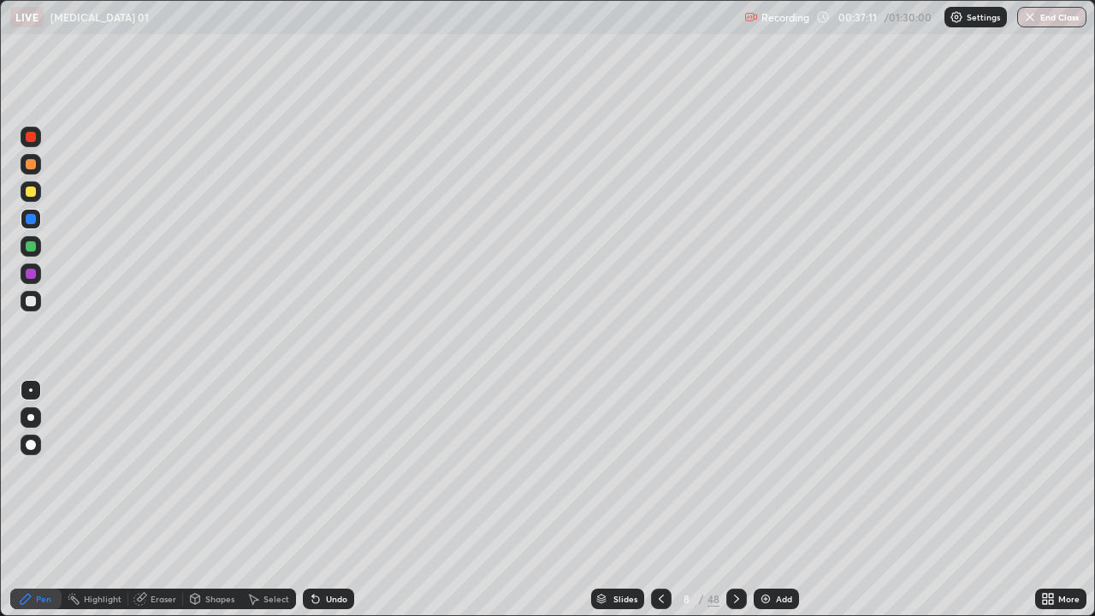
click at [328, 507] on div "Undo" at bounding box center [336, 599] width 21 height 9
click at [329, 507] on div "Undo" at bounding box center [336, 599] width 21 height 9
click at [332, 507] on div "Undo" at bounding box center [336, 599] width 21 height 9
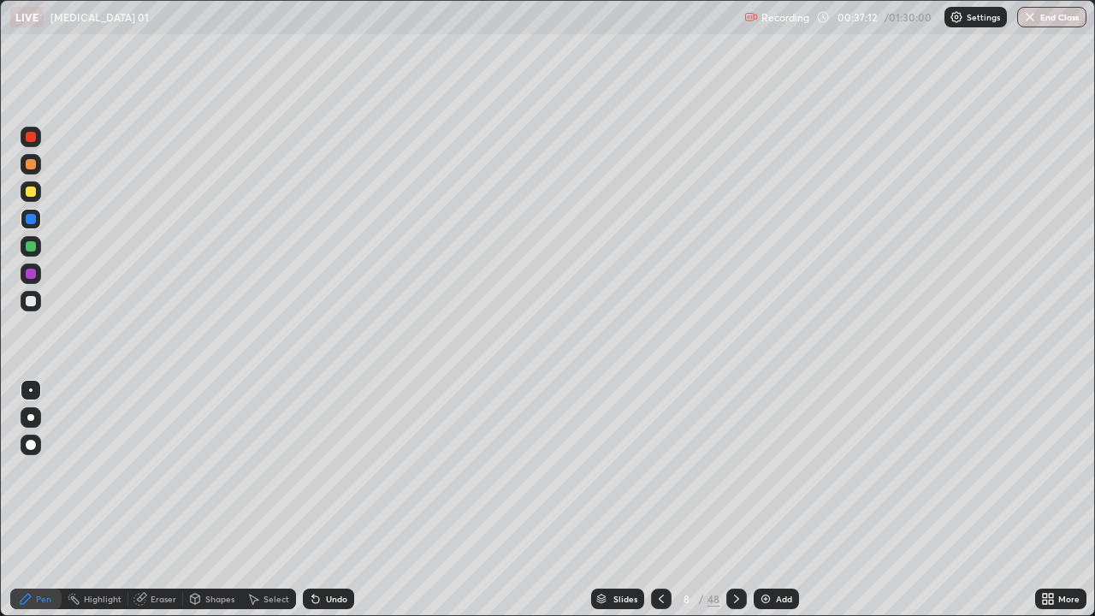
click at [334, 507] on div "Undo" at bounding box center [336, 599] width 21 height 9
click at [335, 507] on div "Undo" at bounding box center [336, 599] width 21 height 9
click at [336, 507] on div "Undo" at bounding box center [336, 599] width 21 height 9
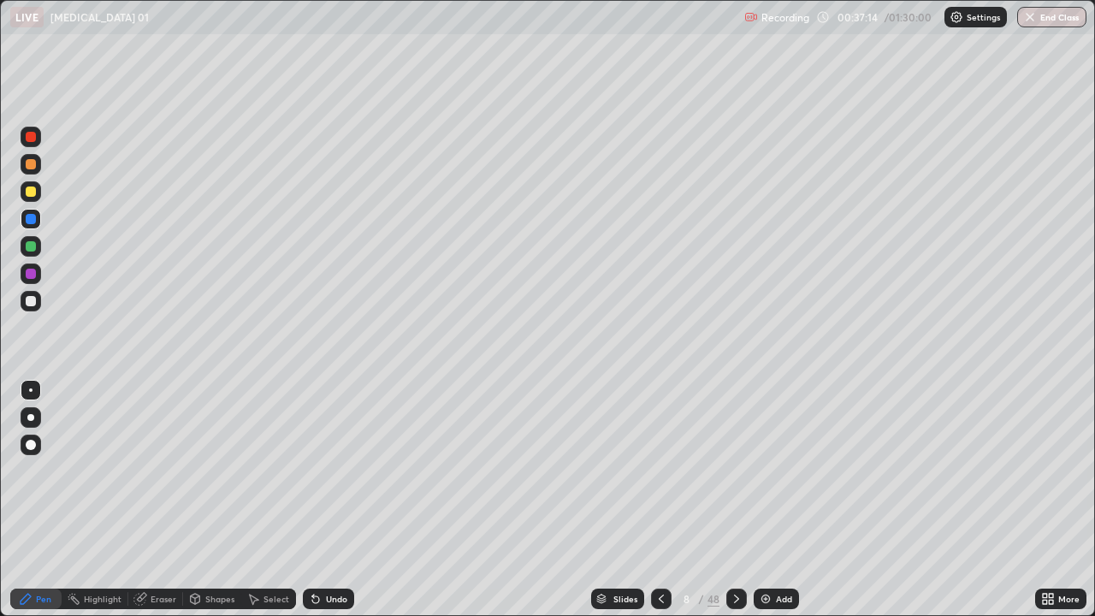
click at [336, 507] on div "Undo" at bounding box center [336, 599] width 21 height 9
click at [334, 507] on div "Undo" at bounding box center [336, 599] width 21 height 9
click at [335, 507] on div "Undo" at bounding box center [336, 599] width 21 height 9
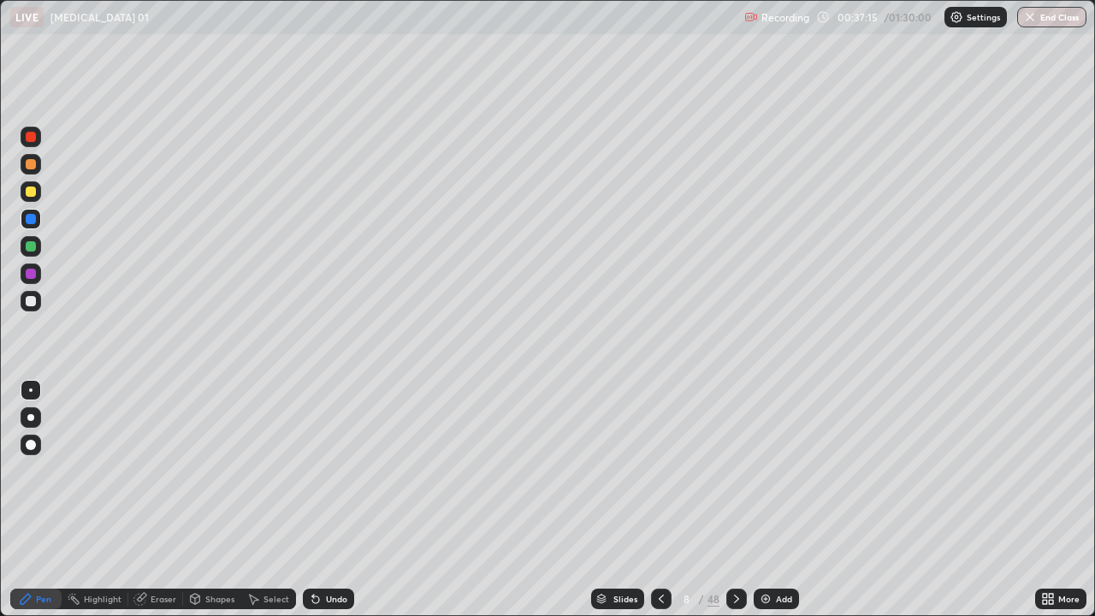
click at [338, 507] on div "Undo" at bounding box center [336, 599] width 21 height 9
click at [339, 507] on div "Undo" at bounding box center [336, 599] width 21 height 9
click at [335, 507] on div "Undo" at bounding box center [336, 599] width 21 height 9
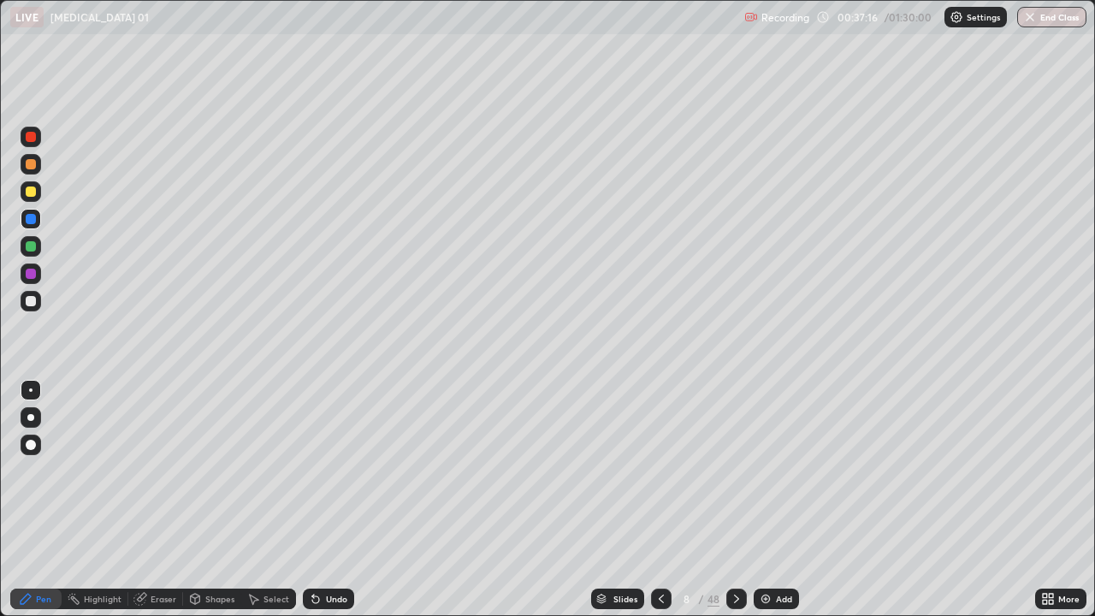
click at [335, 507] on div "Undo" at bounding box center [336, 599] width 21 height 9
click at [333, 507] on div "Undo" at bounding box center [336, 599] width 21 height 9
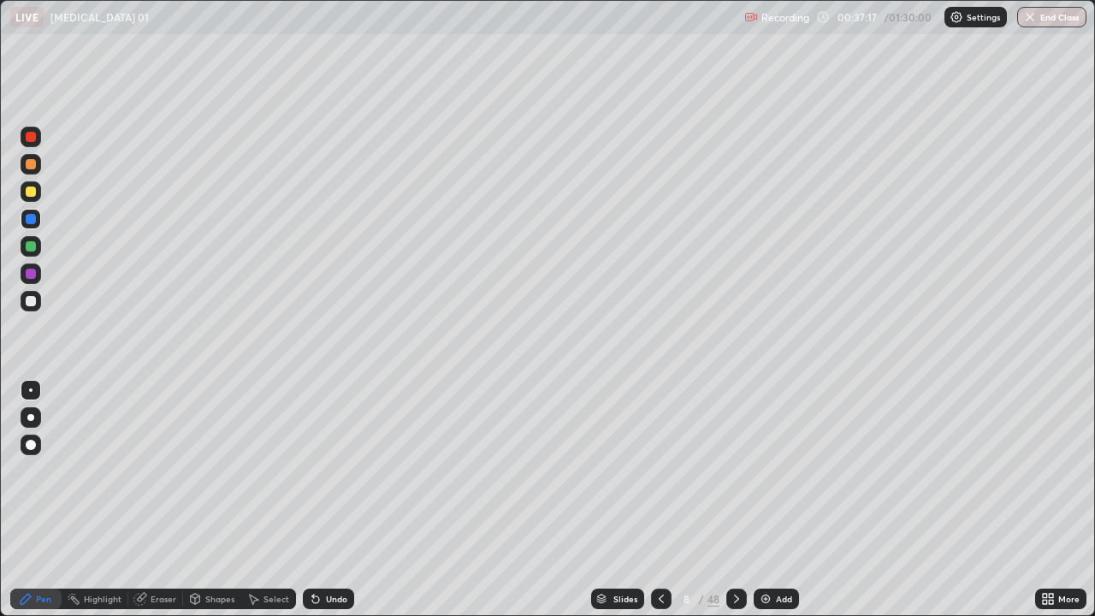
click at [333, 507] on div "Undo" at bounding box center [336, 599] width 21 height 9
click at [770, 507] on img at bounding box center [766, 599] width 14 height 14
click at [326, 507] on div "Undo" at bounding box center [336, 599] width 21 height 9
click at [35, 300] on div at bounding box center [31, 301] width 10 height 10
click at [336, 507] on div "Undo" at bounding box center [336, 599] width 21 height 9
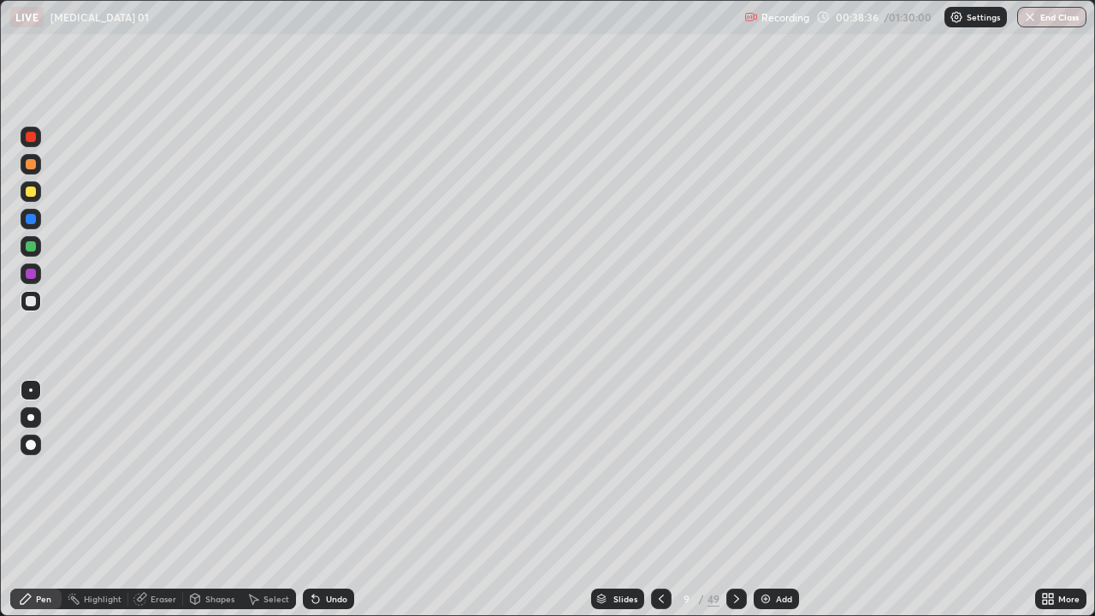
click at [326, 507] on div "Undo" at bounding box center [336, 599] width 21 height 9
click at [37, 193] on div at bounding box center [31, 191] width 21 height 21
click at [33, 222] on div at bounding box center [31, 219] width 10 height 10
click at [312, 507] on icon at bounding box center [315, 599] width 7 height 7
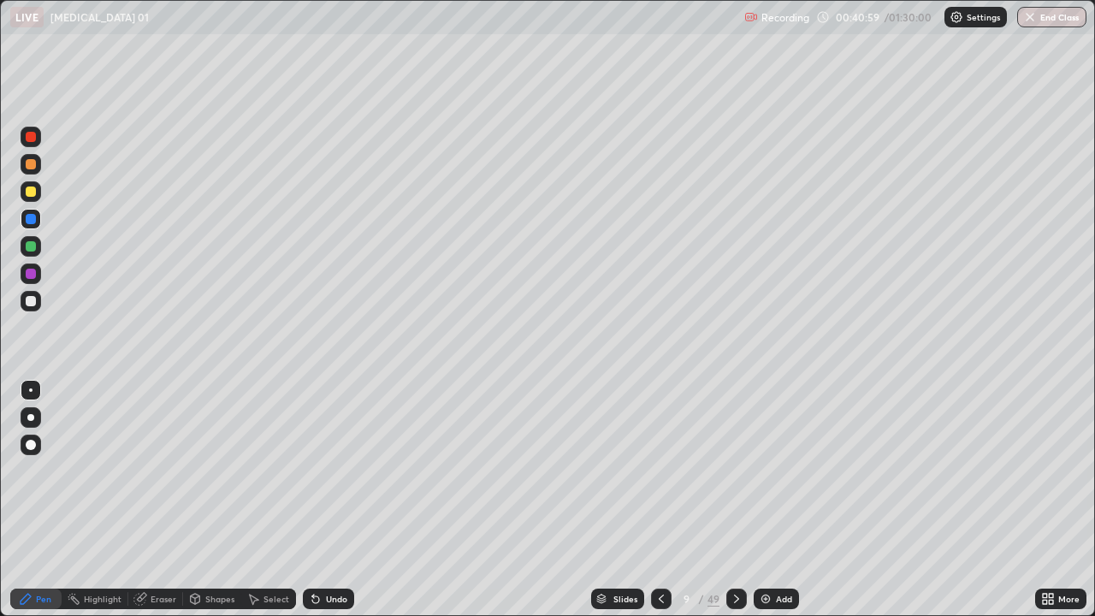
click at [313, 507] on icon at bounding box center [315, 599] width 7 height 7
click at [322, 507] on div "Undo" at bounding box center [328, 599] width 51 height 21
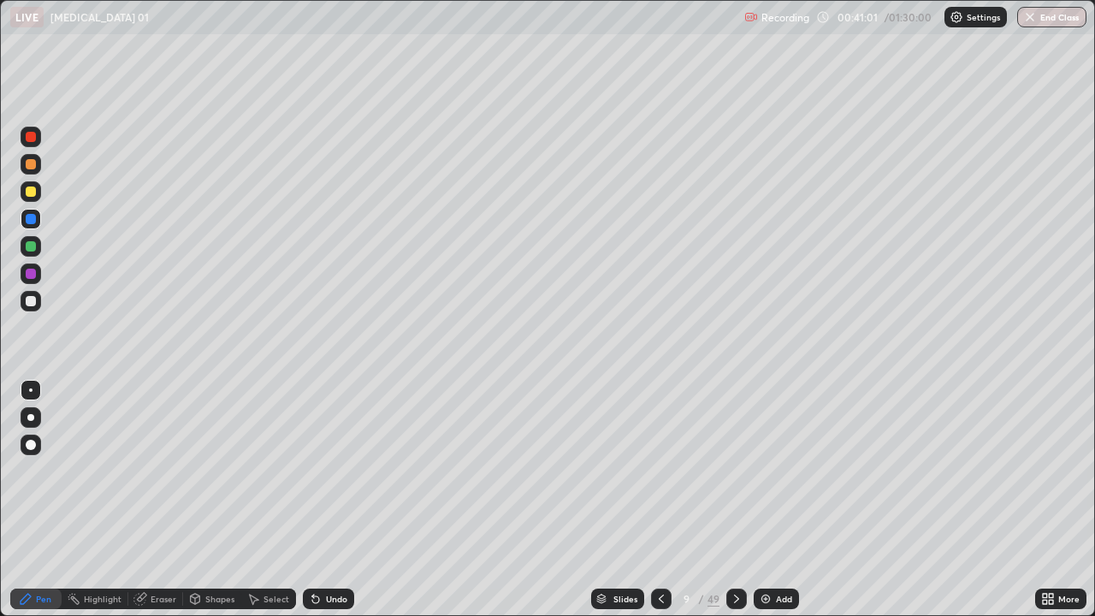
click at [322, 507] on div "Undo" at bounding box center [328, 599] width 51 height 21
click at [320, 507] on icon at bounding box center [316, 599] width 14 height 14
click at [318, 507] on icon at bounding box center [316, 599] width 14 height 14
click at [315, 507] on icon at bounding box center [315, 599] width 7 height 7
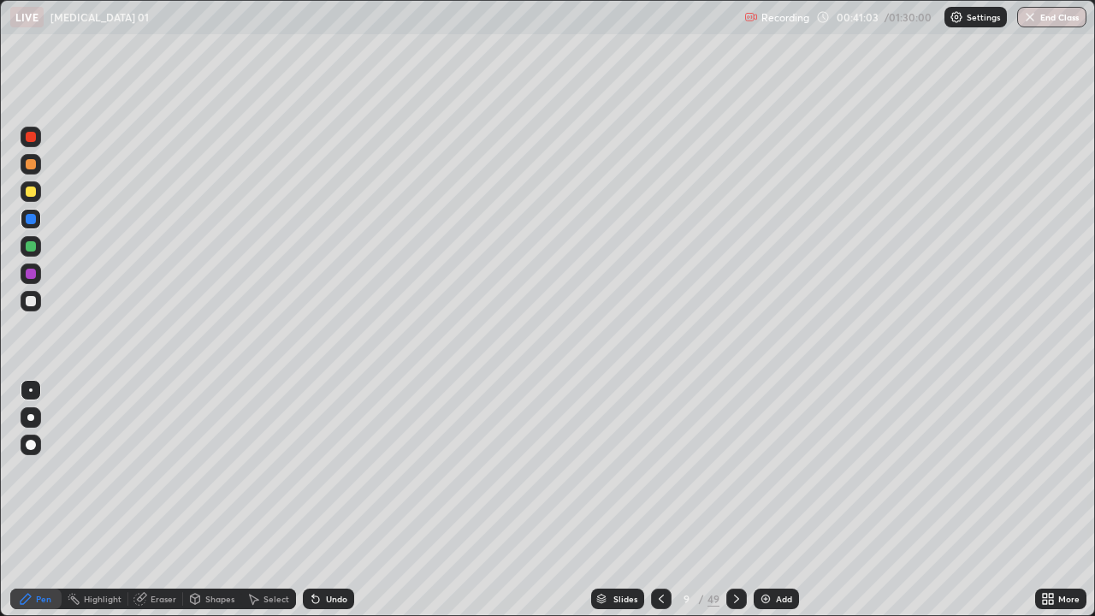
click at [313, 507] on icon at bounding box center [315, 599] width 7 height 7
click at [312, 507] on icon at bounding box center [313, 596] width 2 height 2
click at [104, 507] on div "Highlight" at bounding box center [103, 599] width 38 height 9
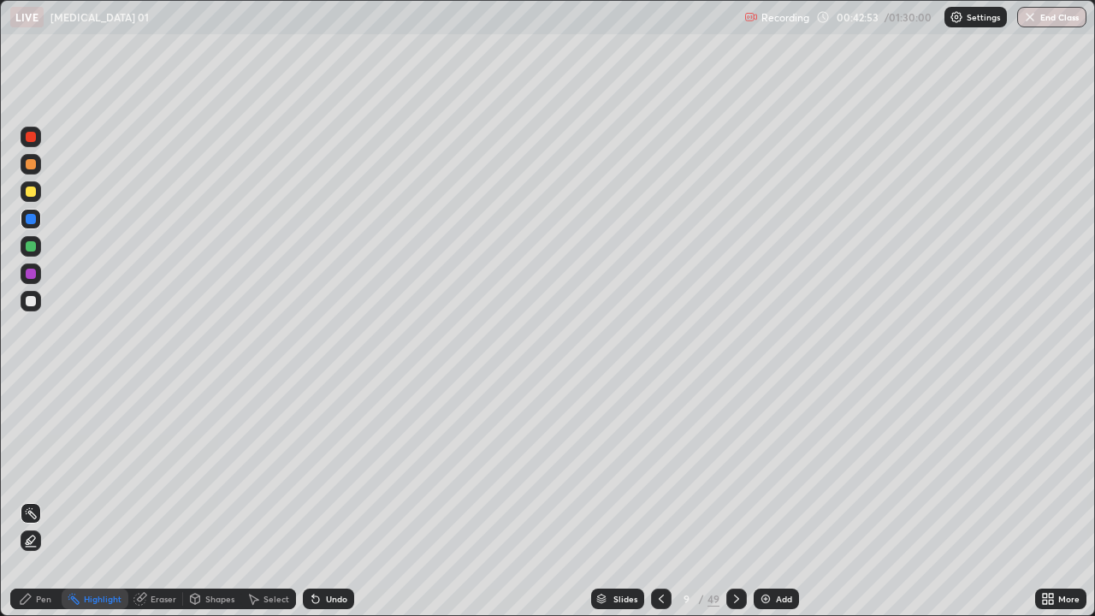
click at [161, 507] on div "Eraser" at bounding box center [164, 599] width 26 height 9
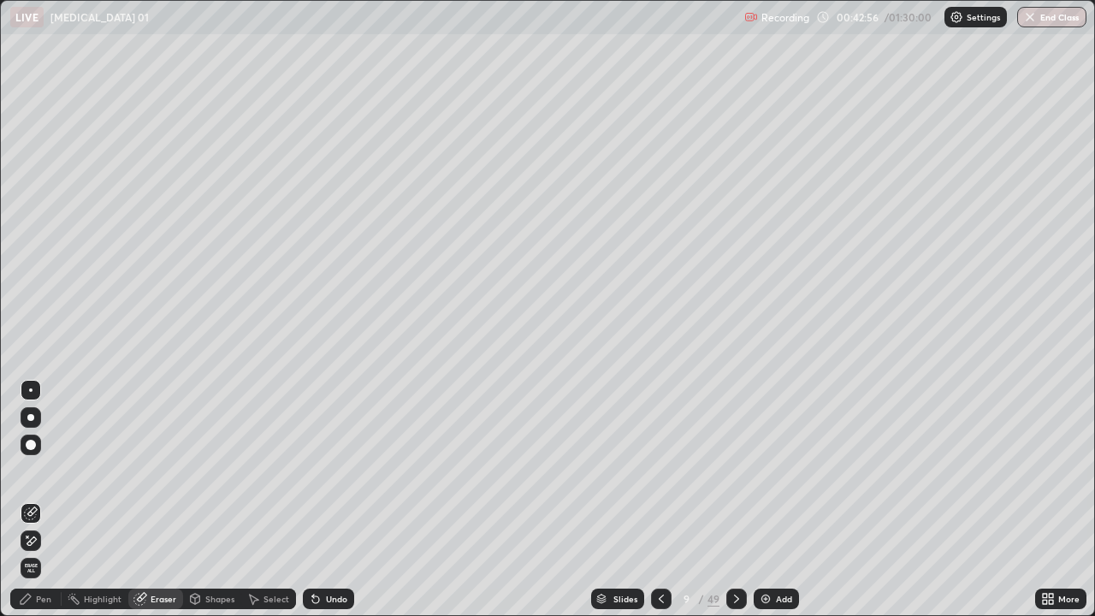
click at [34, 507] on icon at bounding box center [31, 541] width 14 height 15
click at [39, 507] on div "Pen" at bounding box center [35, 599] width 51 height 21
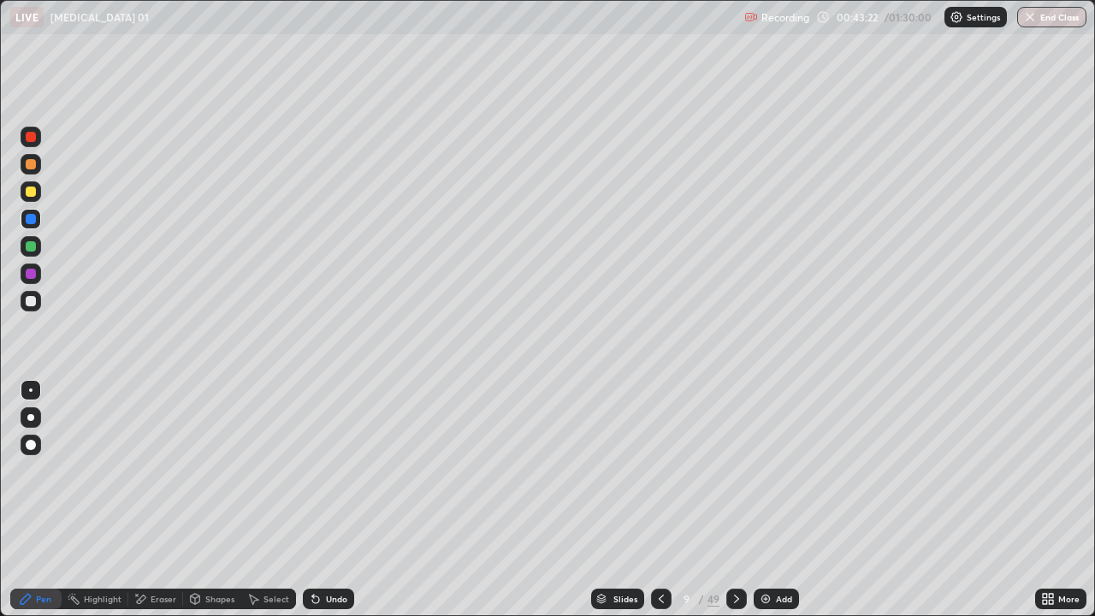
click at [766, 507] on img at bounding box center [766, 599] width 14 height 14
click at [32, 300] on div at bounding box center [31, 301] width 10 height 10
click at [327, 507] on div "Undo" at bounding box center [336, 599] width 21 height 9
click at [329, 507] on div "Undo" at bounding box center [336, 599] width 21 height 9
click at [316, 507] on icon at bounding box center [316, 599] width 14 height 14
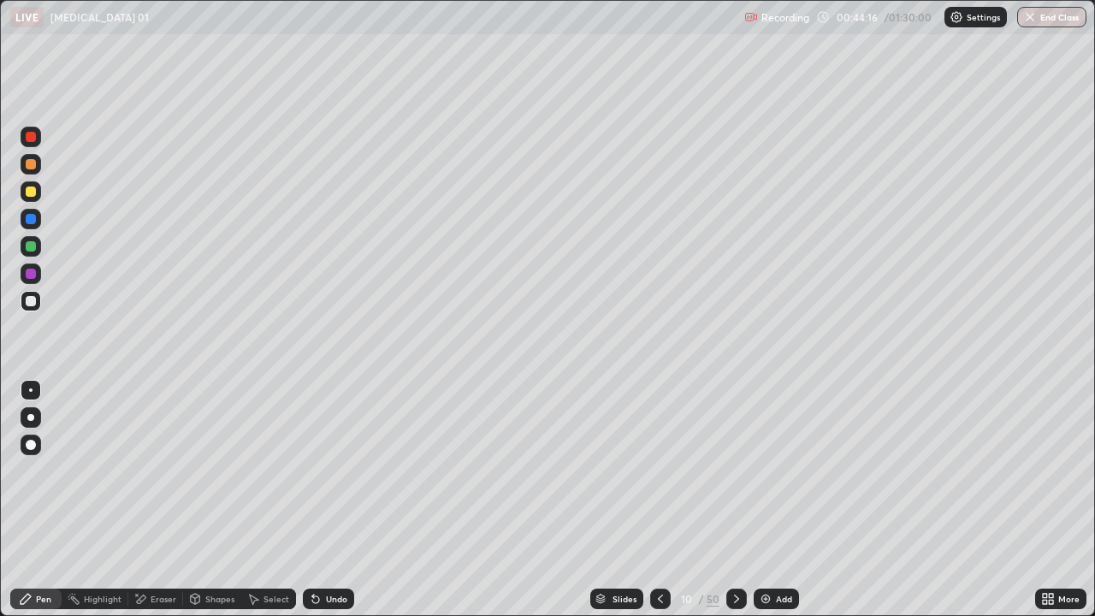
click at [316, 507] on icon at bounding box center [316, 599] width 14 height 14
click at [318, 507] on icon at bounding box center [316, 599] width 14 height 14
click at [318, 507] on div "Undo" at bounding box center [328, 599] width 51 height 21
click at [321, 507] on div "Undo" at bounding box center [328, 599] width 51 height 21
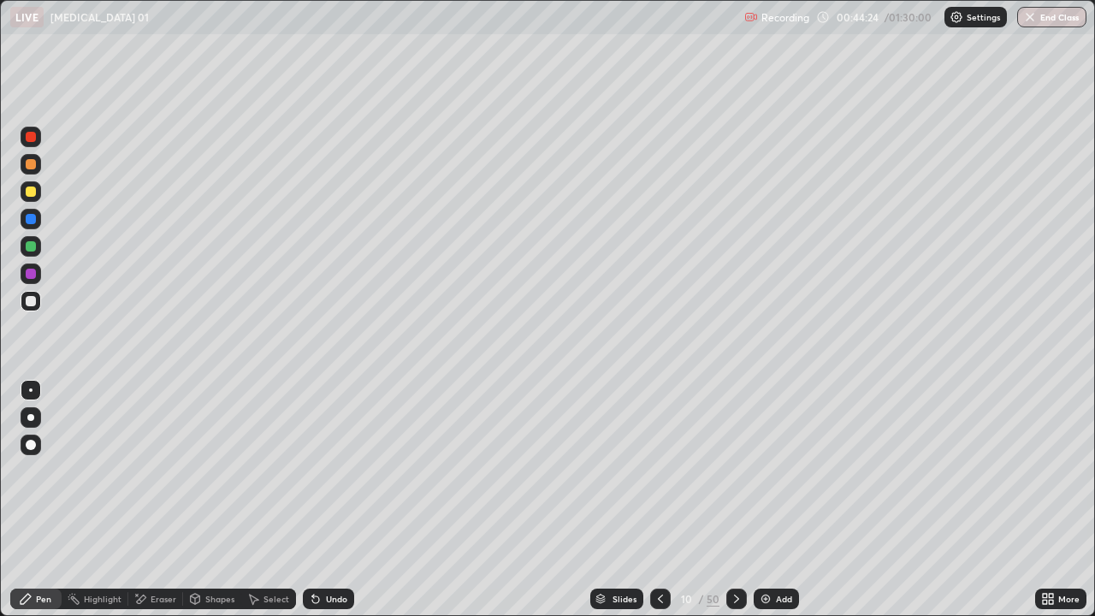
click at [322, 507] on div "Undo" at bounding box center [328, 599] width 51 height 21
click at [316, 507] on icon at bounding box center [316, 599] width 14 height 14
click at [659, 507] on icon at bounding box center [661, 599] width 14 height 14
click at [660, 507] on icon at bounding box center [660, 599] width 5 height 9
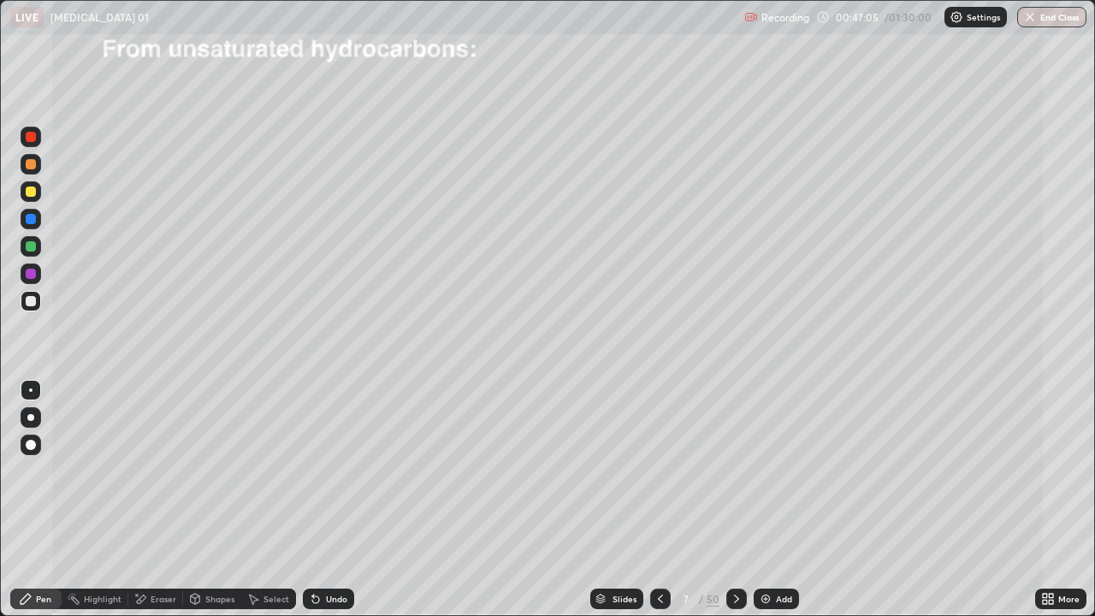
click at [735, 507] on icon at bounding box center [737, 599] width 14 height 14
click at [31, 302] on div at bounding box center [31, 301] width 10 height 10
click at [738, 507] on icon at bounding box center [737, 599] width 14 height 14
click at [737, 507] on icon at bounding box center [737, 599] width 14 height 14
click at [734, 507] on icon at bounding box center [737, 599] width 14 height 14
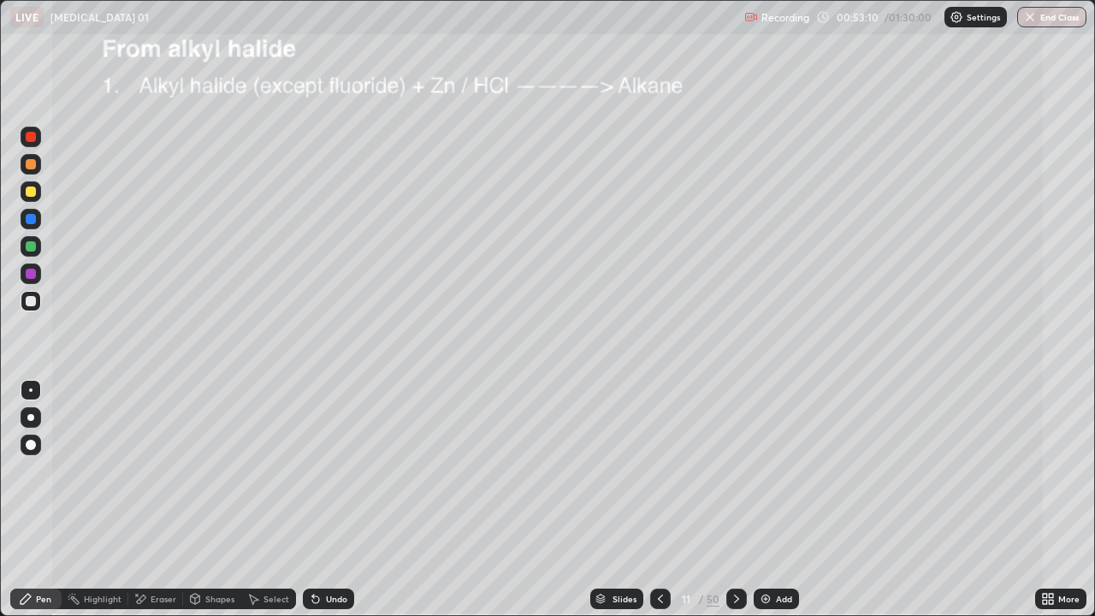
click at [30, 305] on div at bounding box center [31, 301] width 10 height 10
click at [33, 302] on div at bounding box center [31, 301] width 10 height 10
click at [329, 507] on div "Undo" at bounding box center [336, 599] width 21 height 9
click at [326, 507] on div "Undo" at bounding box center [336, 599] width 21 height 9
click at [32, 300] on div at bounding box center [31, 301] width 10 height 10
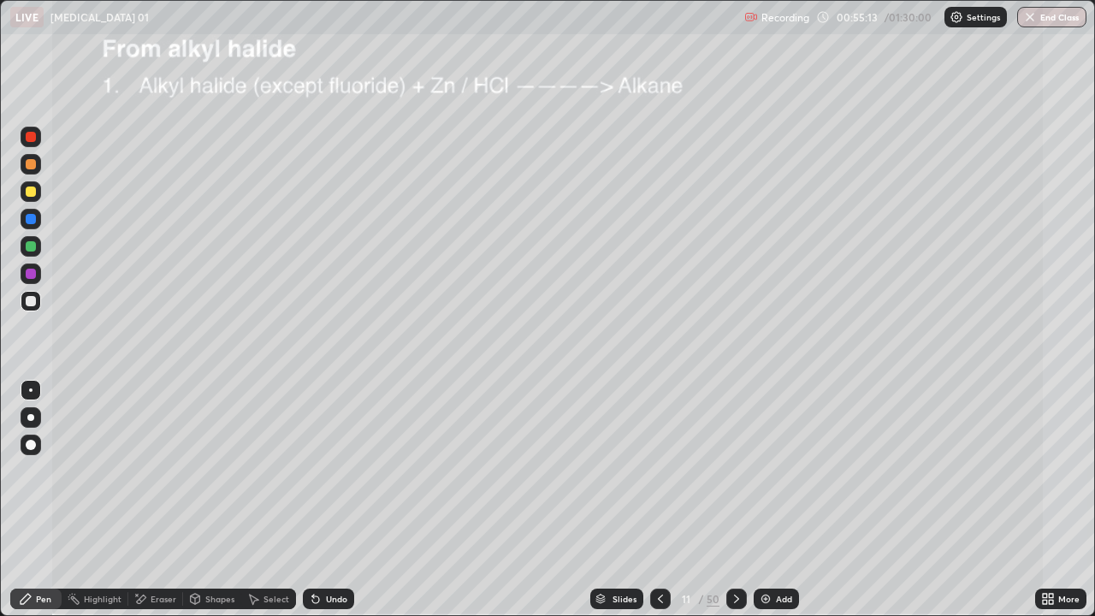
click at [28, 304] on div at bounding box center [31, 301] width 10 height 10
click at [659, 507] on icon at bounding box center [661, 599] width 14 height 14
click at [32, 301] on div at bounding box center [31, 301] width 10 height 10
click at [330, 507] on div "Undo" at bounding box center [336, 599] width 21 height 9
click at [332, 507] on div "Undo" at bounding box center [336, 599] width 21 height 9
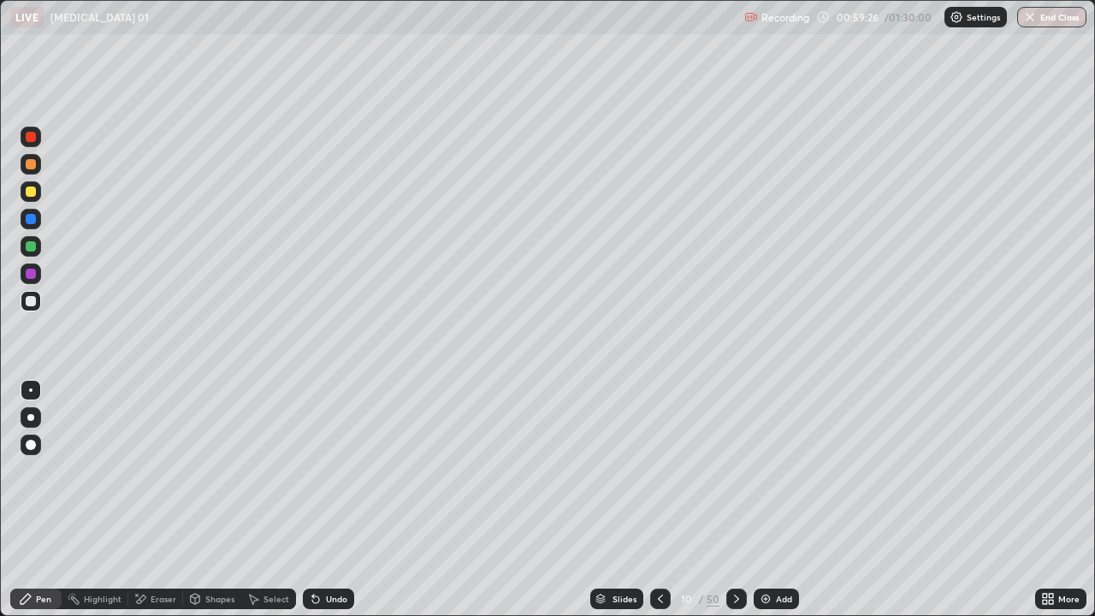
click at [334, 507] on div "Undo" at bounding box center [336, 599] width 21 height 9
click at [335, 507] on div "Undo" at bounding box center [336, 599] width 21 height 9
click at [44, 507] on div "Pen" at bounding box center [35, 599] width 51 height 21
click at [34, 276] on div at bounding box center [31, 274] width 10 height 10
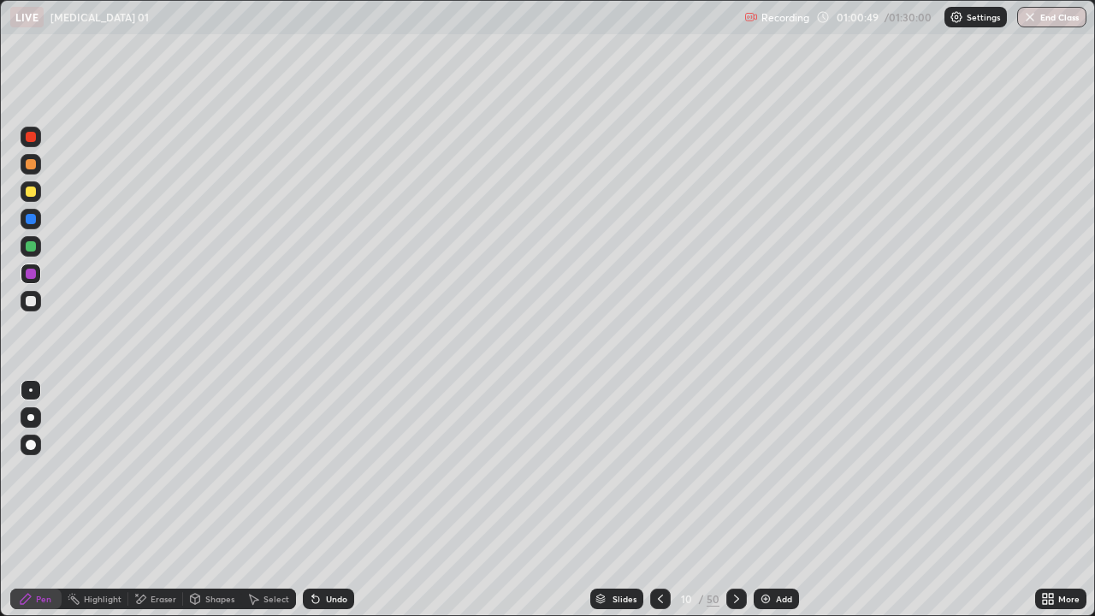
click at [735, 507] on icon at bounding box center [737, 599] width 14 height 14
click at [34, 301] on div at bounding box center [31, 301] width 10 height 10
click at [735, 507] on icon at bounding box center [737, 599] width 14 height 14
click at [37, 302] on div at bounding box center [31, 301] width 21 height 21
click at [33, 191] on div at bounding box center [31, 192] width 10 height 10
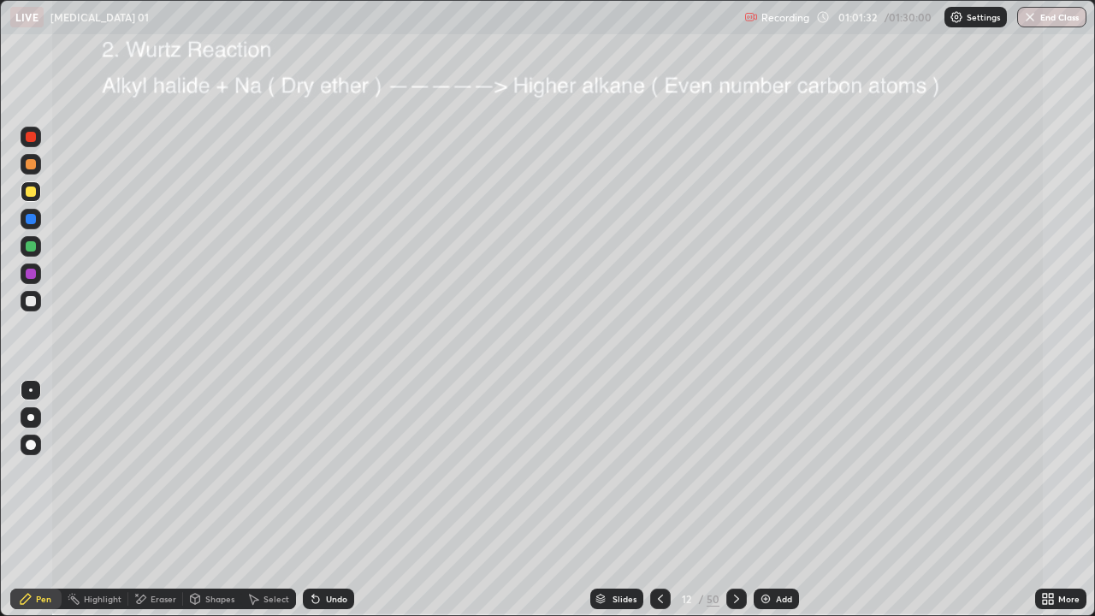
click at [332, 507] on div "Undo" at bounding box center [336, 599] width 21 height 9
click at [330, 507] on div "Undo" at bounding box center [336, 599] width 21 height 9
click at [328, 507] on div "Undo" at bounding box center [336, 599] width 21 height 9
click at [326, 507] on div "Undo" at bounding box center [336, 599] width 21 height 9
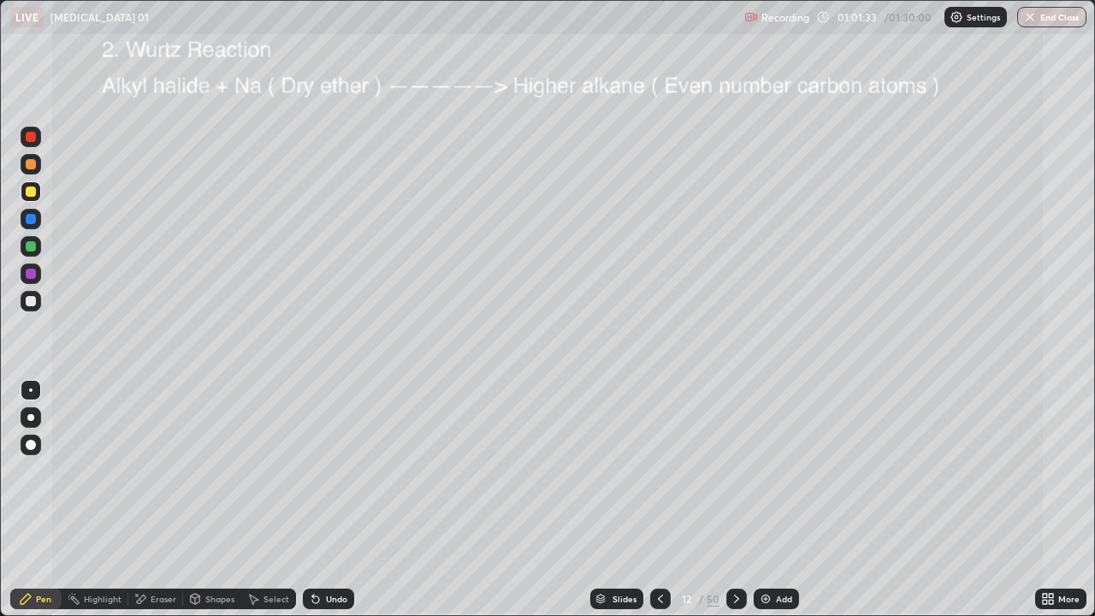
click at [326, 507] on div "Undo" at bounding box center [336, 599] width 21 height 9
click at [323, 507] on div "Undo" at bounding box center [328, 599] width 51 height 21
click at [322, 507] on div "Undo" at bounding box center [328, 599] width 51 height 21
click at [32, 193] on div at bounding box center [31, 192] width 10 height 10
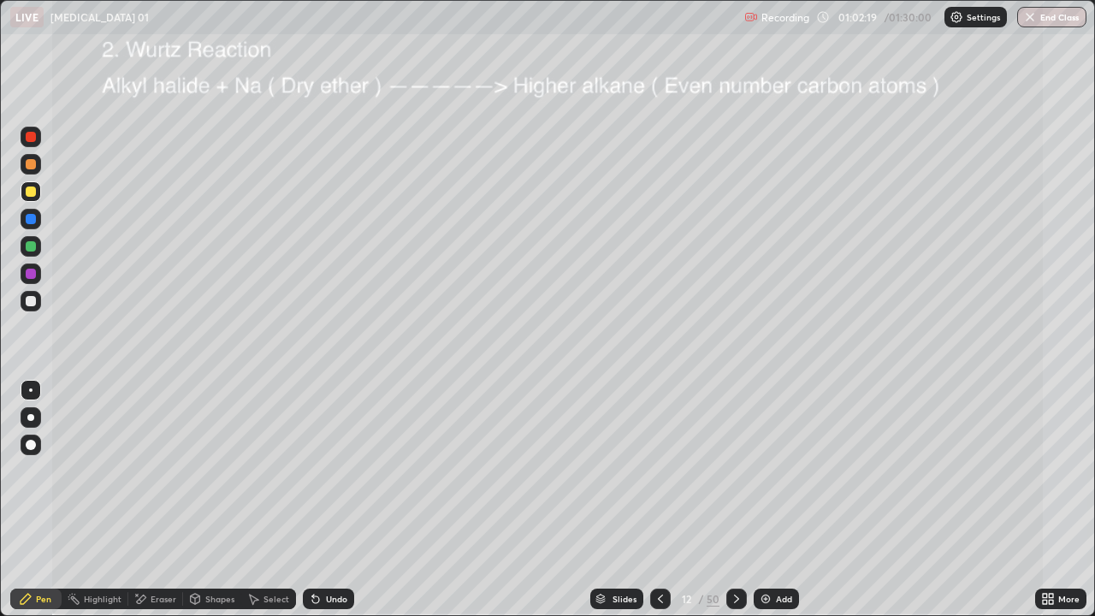
click at [339, 507] on div "Undo" at bounding box center [328, 599] width 51 height 21
click at [335, 507] on div "Undo" at bounding box center [336, 599] width 21 height 9
click at [334, 507] on div "Undo" at bounding box center [328, 599] width 51 height 21
click at [39, 507] on div "Pen" at bounding box center [35, 599] width 51 height 21
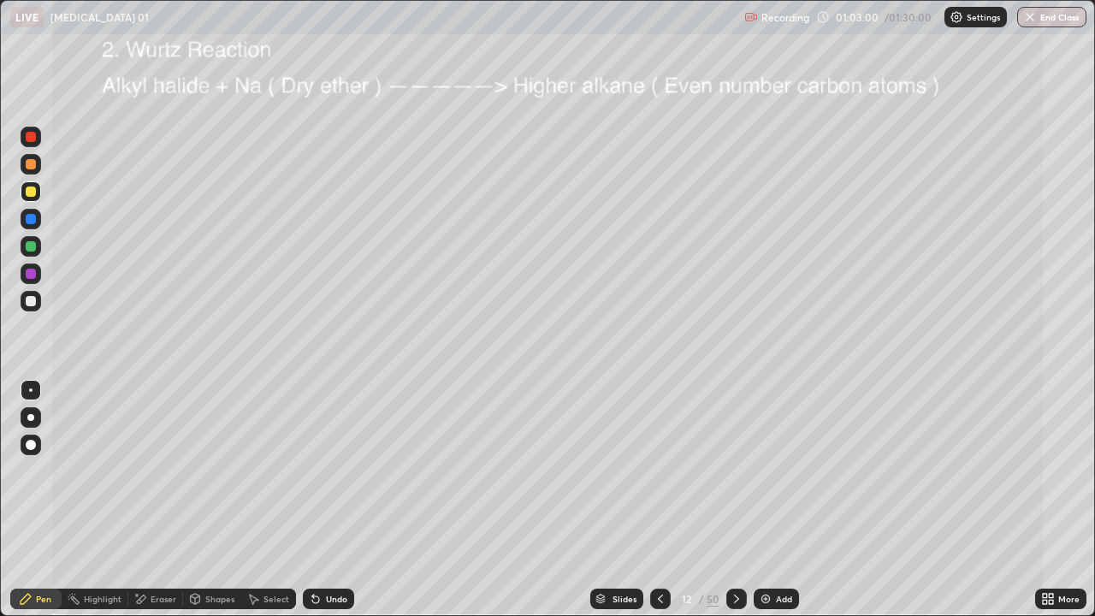
click at [33, 303] on div at bounding box center [31, 301] width 10 height 10
click at [30, 140] on div at bounding box center [31, 137] width 10 height 10
click at [341, 507] on div "Undo" at bounding box center [336, 599] width 21 height 9
click at [35, 199] on div at bounding box center [31, 191] width 21 height 21
click at [732, 507] on icon at bounding box center [737, 599] width 14 height 14
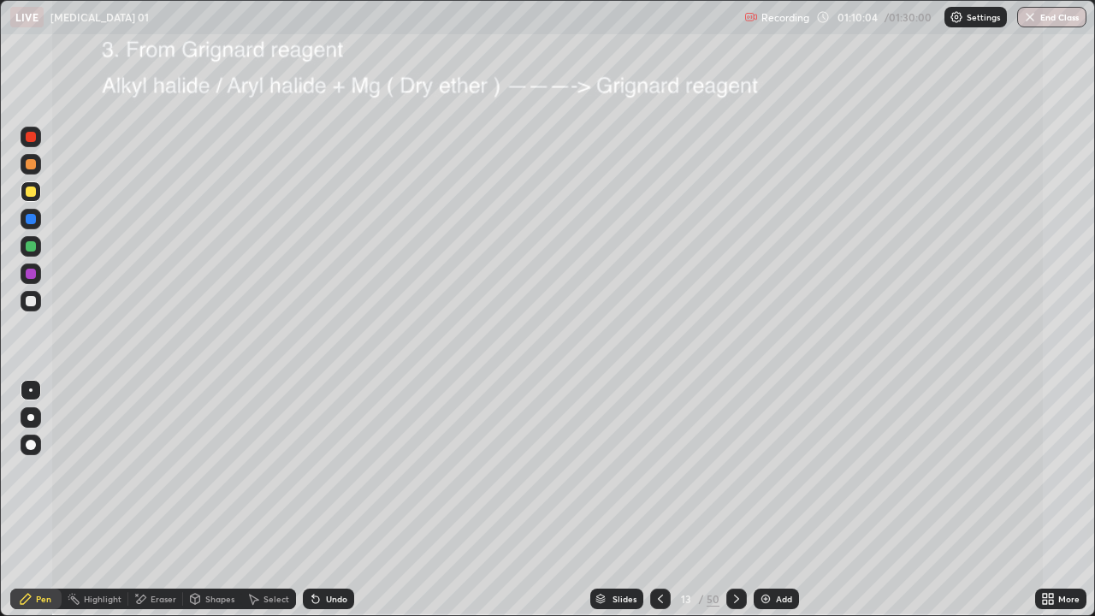
click at [659, 507] on icon at bounding box center [661, 599] width 14 height 14
click at [767, 507] on div "Add" at bounding box center [776, 599] width 45 height 21
click at [33, 305] on div at bounding box center [31, 301] width 10 height 10
click at [32, 193] on div at bounding box center [31, 192] width 10 height 10
click at [104, 507] on div "Highlight" at bounding box center [103, 599] width 38 height 9
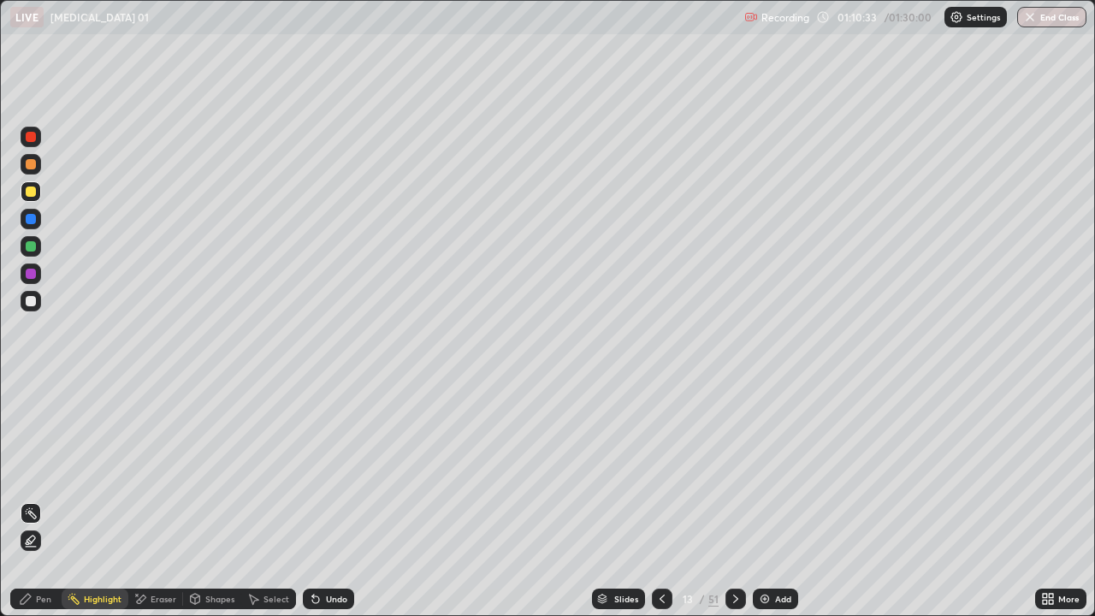
click at [160, 507] on div "Eraser" at bounding box center [164, 599] width 26 height 9
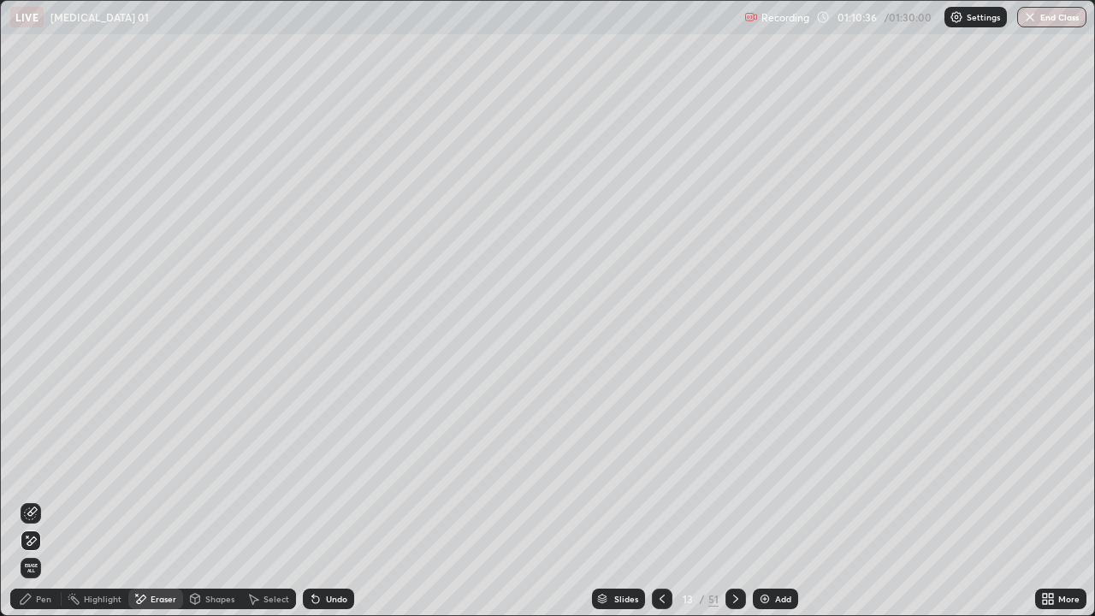
click at [275, 507] on div "Select" at bounding box center [277, 599] width 26 height 9
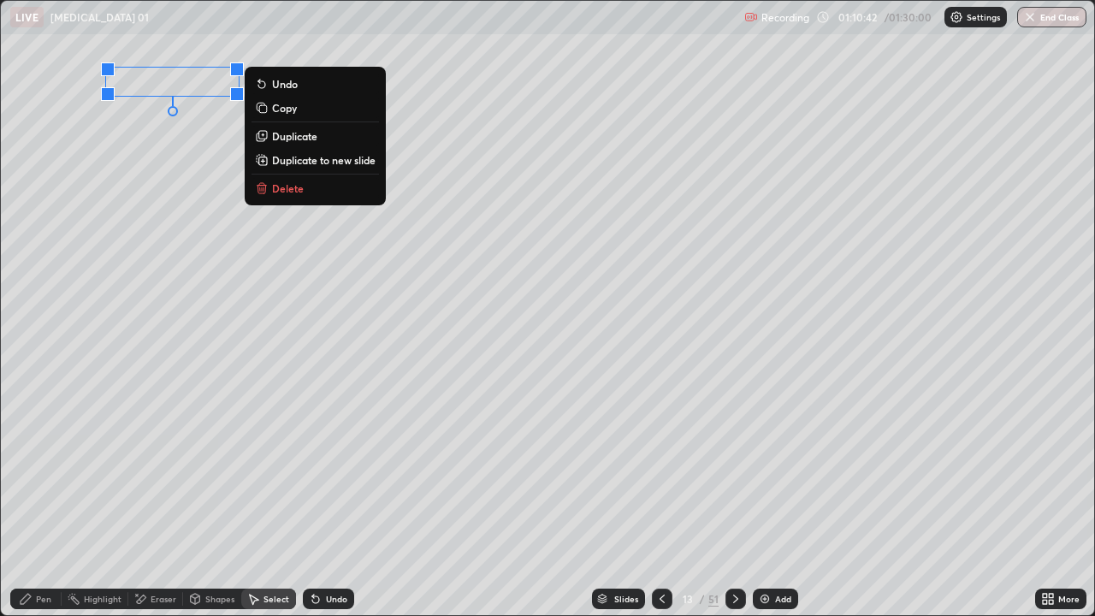
click at [46, 507] on div "Pen" at bounding box center [43, 599] width 15 height 9
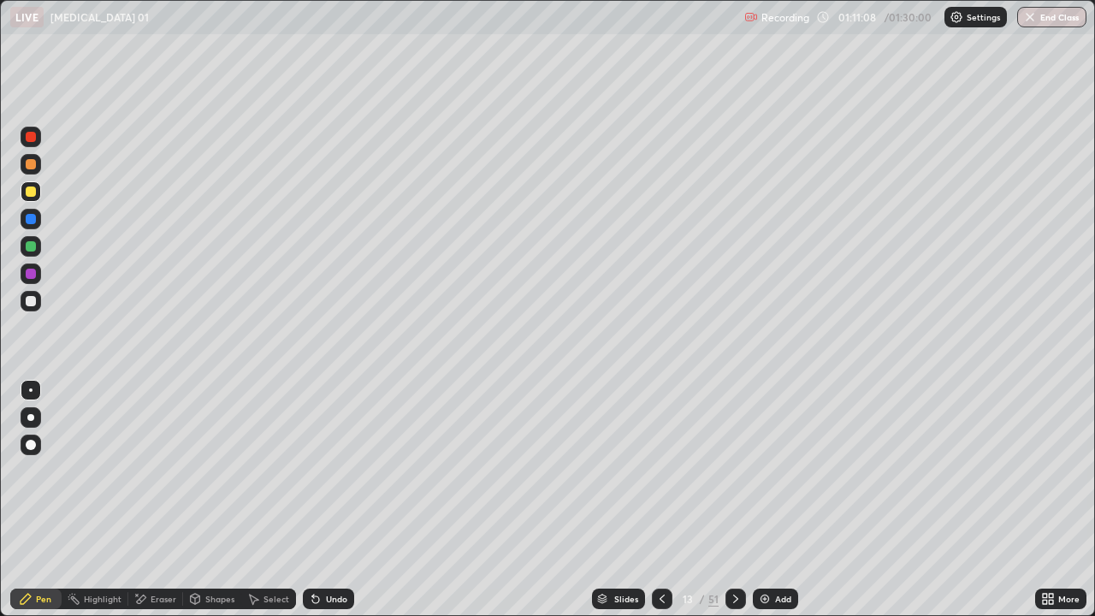
click at [28, 300] on div at bounding box center [31, 301] width 10 height 10
click at [32, 248] on div at bounding box center [31, 246] width 10 height 10
click at [331, 507] on div "Undo" at bounding box center [336, 599] width 21 height 9
click at [329, 507] on div "Undo" at bounding box center [336, 599] width 21 height 9
click at [166, 507] on div "Eraser" at bounding box center [164, 599] width 26 height 9
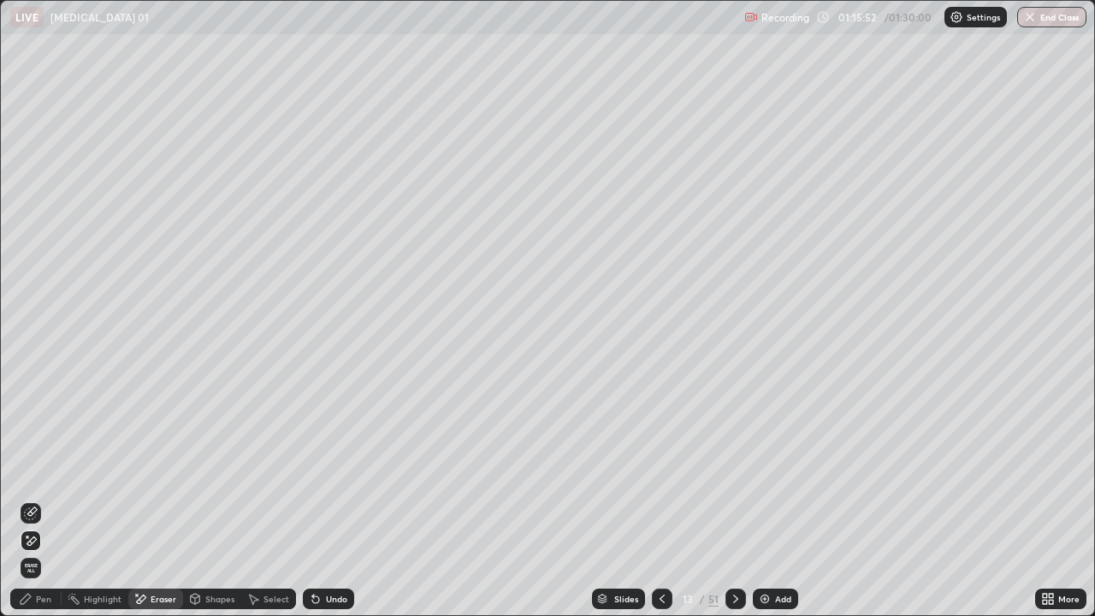
click at [42, 507] on div "Pen" at bounding box center [35, 599] width 51 height 21
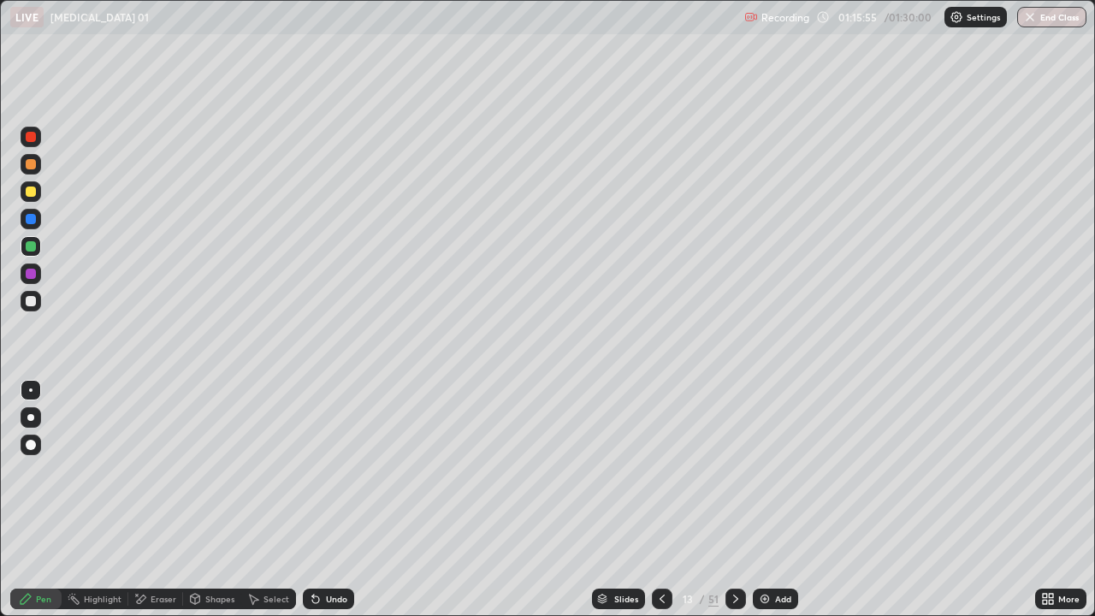
click at [38, 307] on div at bounding box center [31, 301] width 21 height 21
click at [762, 507] on img at bounding box center [765, 599] width 14 height 14
click at [50, 507] on div "Pen" at bounding box center [43, 599] width 15 height 9
click at [314, 507] on icon at bounding box center [315, 599] width 7 height 7
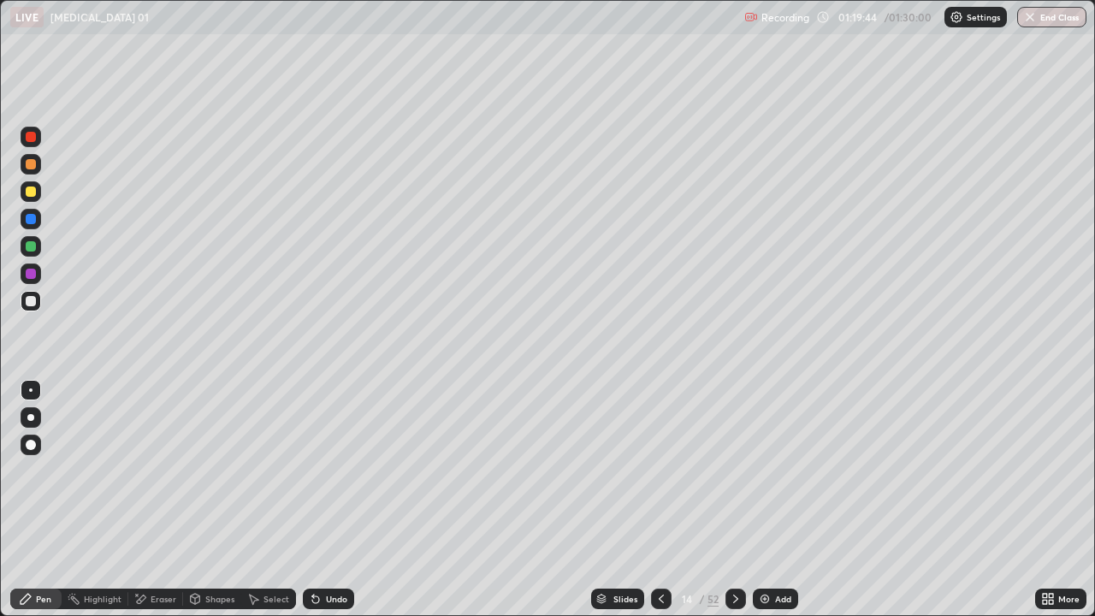
click at [317, 507] on icon at bounding box center [315, 599] width 7 height 7
click at [318, 507] on icon at bounding box center [316, 599] width 14 height 14
click at [317, 507] on icon at bounding box center [316, 599] width 14 height 14
click at [660, 507] on icon at bounding box center [662, 599] width 14 height 14
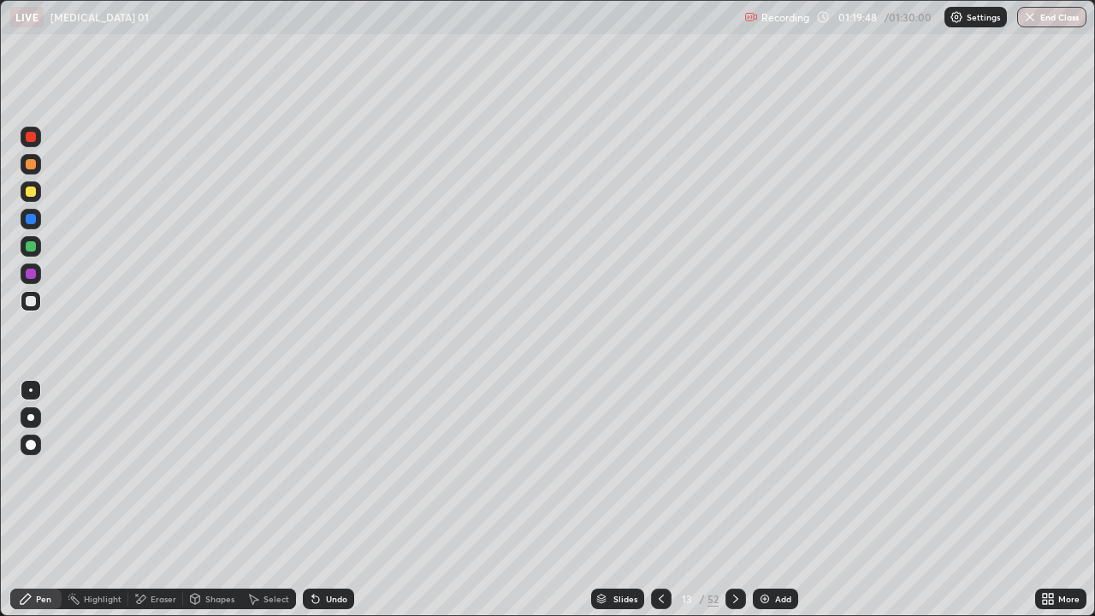
click at [660, 507] on icon at bounding box center [661, 599] width 5 height 9
click at [734, 507] on icon at bounding box center [736, 599] width 14 height 14
click at [329, 507] on div "Undo" at bounding box center [336, 599] width 21 height 9
click at [31, 302] on div at bounding box center [31, 301] width 10 height 10
click at [31, 390] on div at bounding box center [30, 389] width 3 height 3
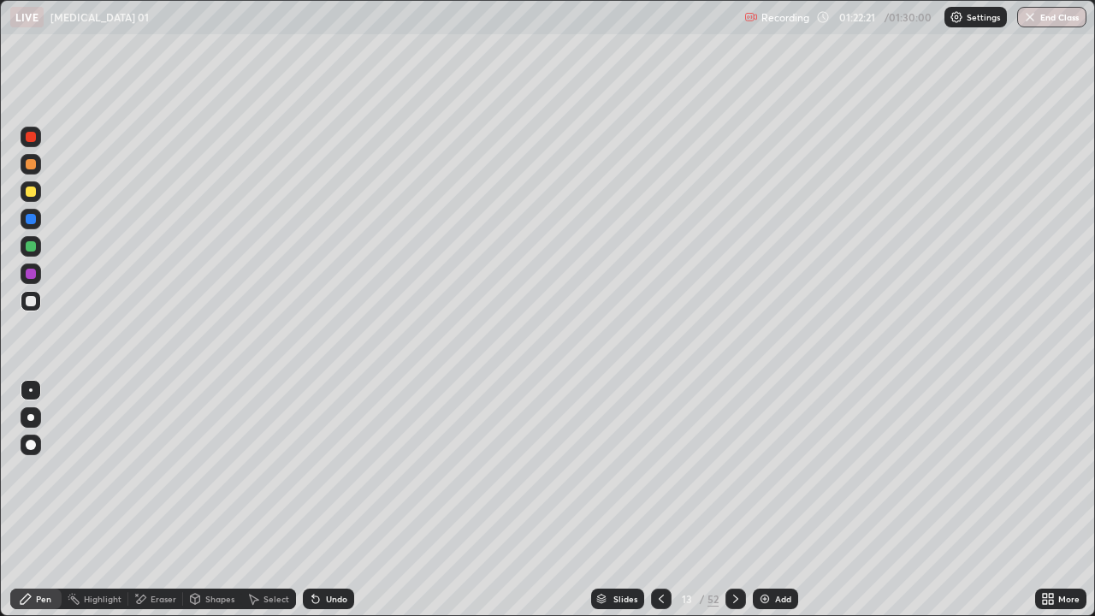
click at [733, 507] on icon at bounding box center [736, 599] width 14 height 14
click at [737, 507] on icon at bounding box center [736, 599] width 14 height 14
click at [32, 137] on div at bounding box center [31, 137] width 10 height 10
click at [28, 303] on div at bounding box center [31, 301] width 10 height 10
click at [323, 507] on div "Undo" at bounding box center [328, 599] width 51 height 21
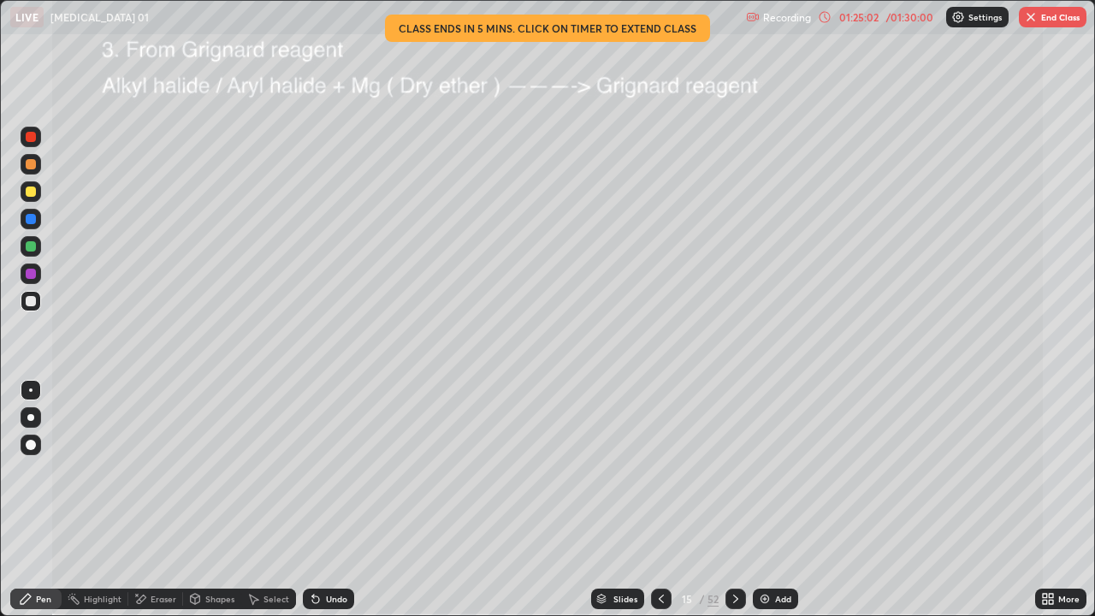
click at [30, 301] on div at bounding box center [31, 301] width 10 height 10
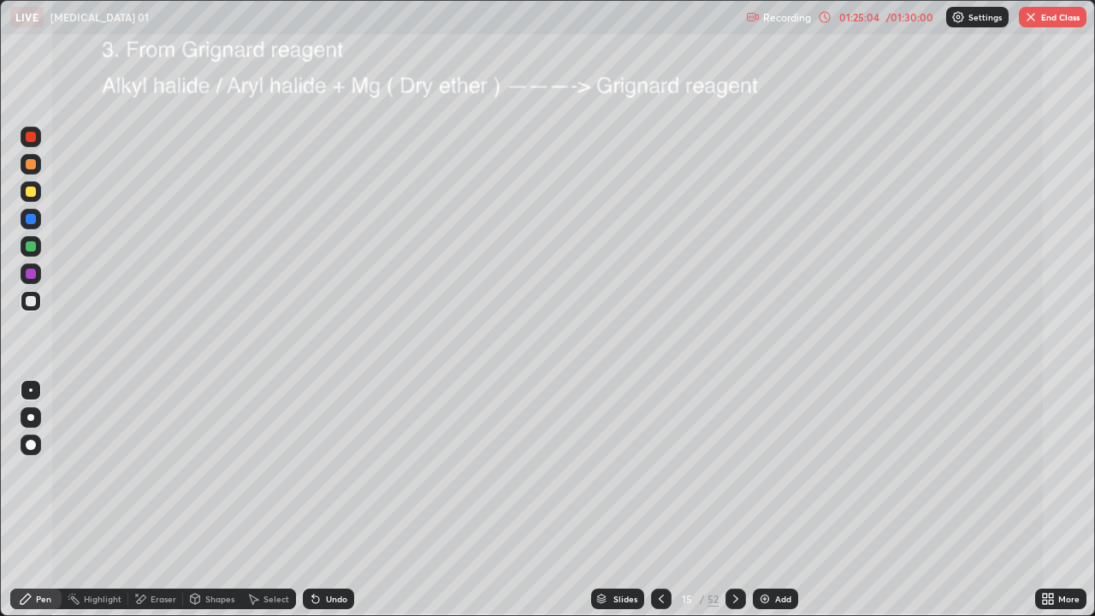
click at [37, 137] on div at bounding box center [31, 137] width 21 height 21
click at [875, 21] on div "01:25:06" at bounding box center [859, 17] width 48 height 10
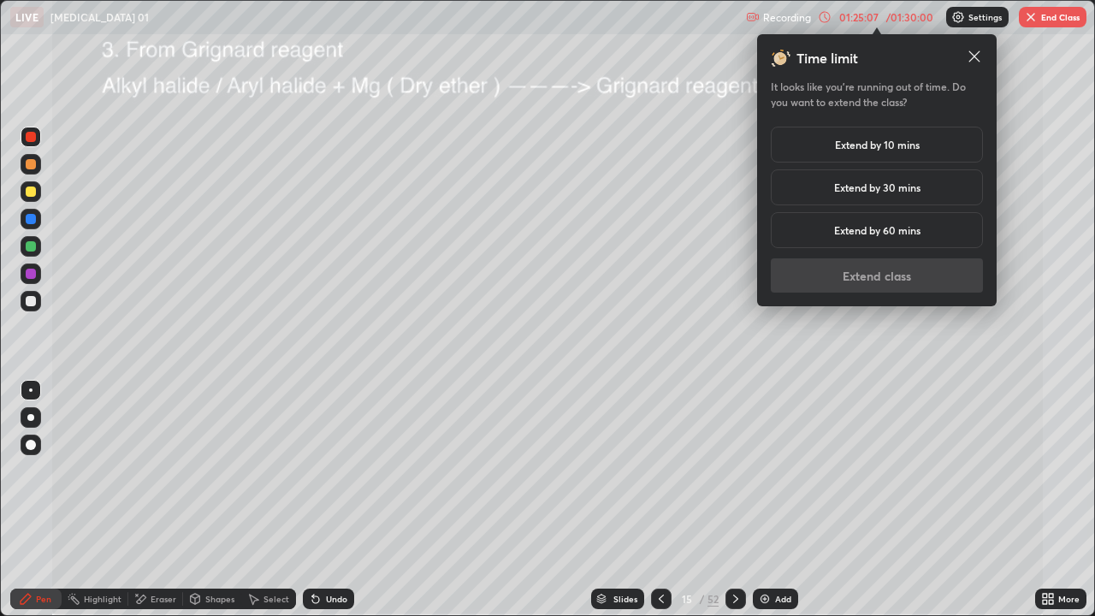
click at [901, 194] on h5 "Extend by 30 mins" at bounding box center [877, 187] width 86 height 15
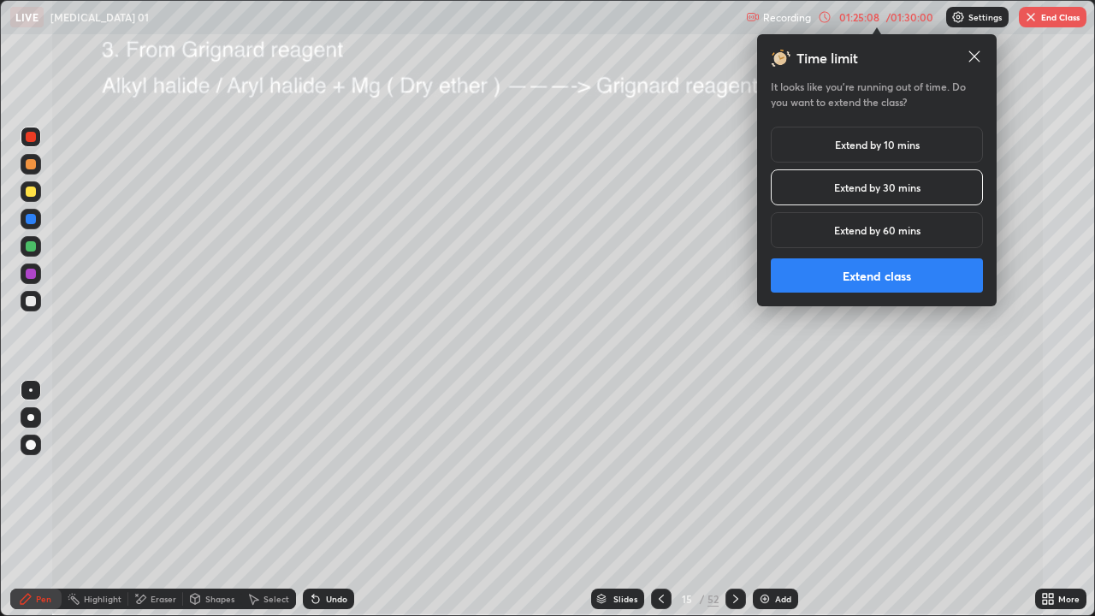
click at [897, 278] on button "Extend class" at bounding box center [877, 275] width 212 height 34
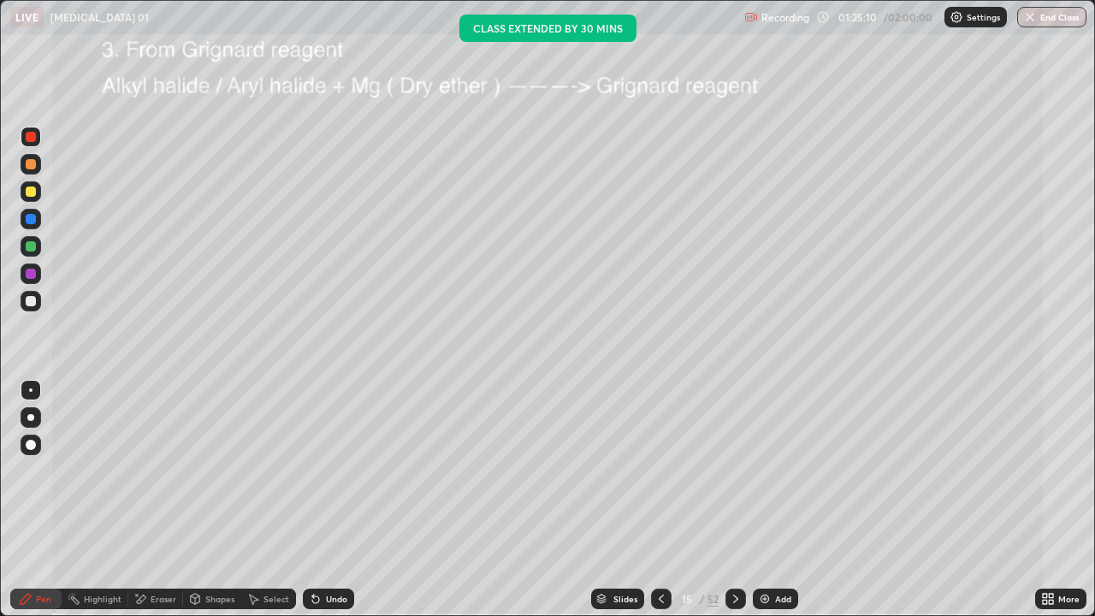
click at [36, 294] on div at bounding box center [31, 301] width 21 height 21
click at [30, 246] on div at bounding box center [31, 246] width 10 height 10
click at [38, 304] on div at bounding box center [31, 301] width 21 height 21
click at [765, 507] on img at bounding box center [765, 599] width 14 height 14
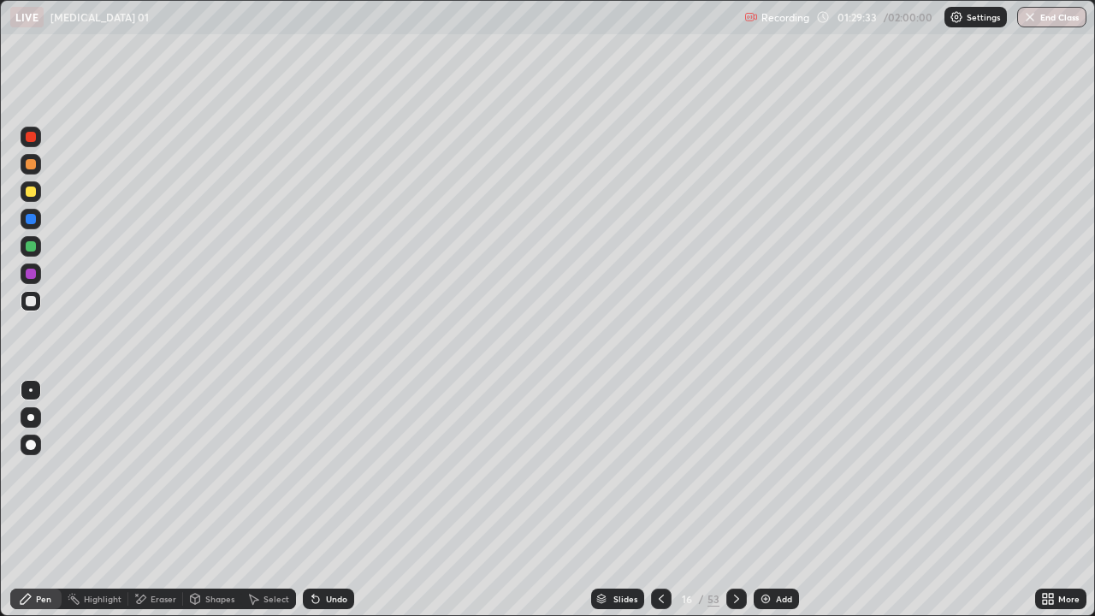
click at [765, 507] on img at bounding box center [766, 599] width 14 height 14
click at [92, 507] on div "Highlight" at bounding box center [103, 599] width 38 height 9
click at [87, 507] on div "Highlight" at bounding box center [103, 599] width 38 height 9
click at [33, 507] on div "Pen" at bounding box center [35, 599] width 51 height 21
click at [657, 507] on icon at bounding box center [662, 599] width 14 height 14
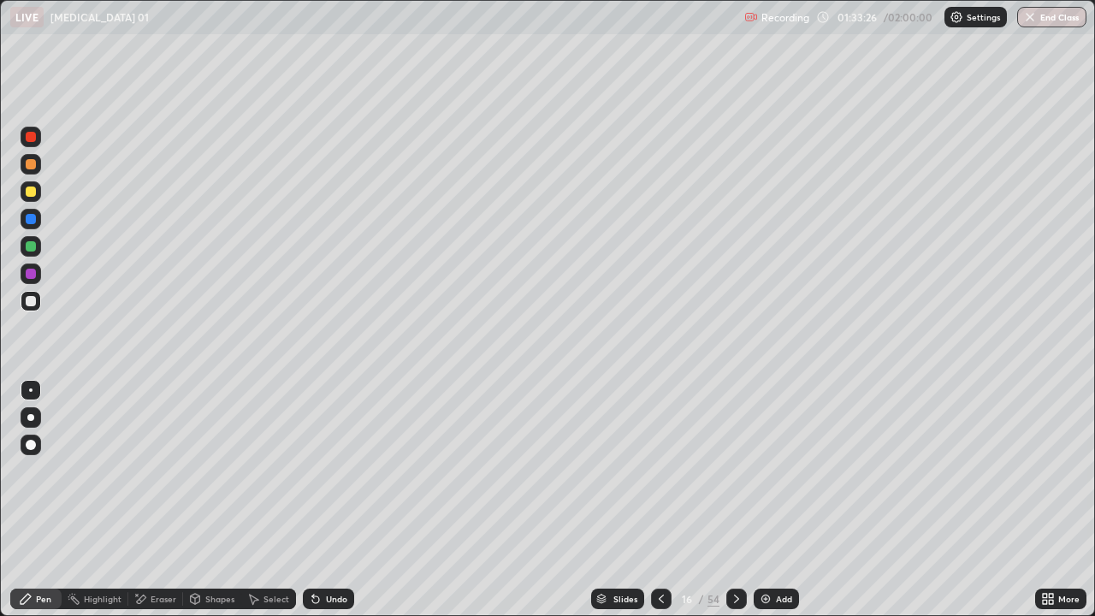
click at [333, 507] on div "Undo" at bounding box center [336, 599] width 21 height 9
click at [329, 507] on div "Undo" at bounding box center [328, 599] width 51 height 21
click at [734, 507] on icon at bounding box center [737, 599] width 14 height 14
click at [737, 507] on icon at bounding box center [737, 599] width 14 height 14
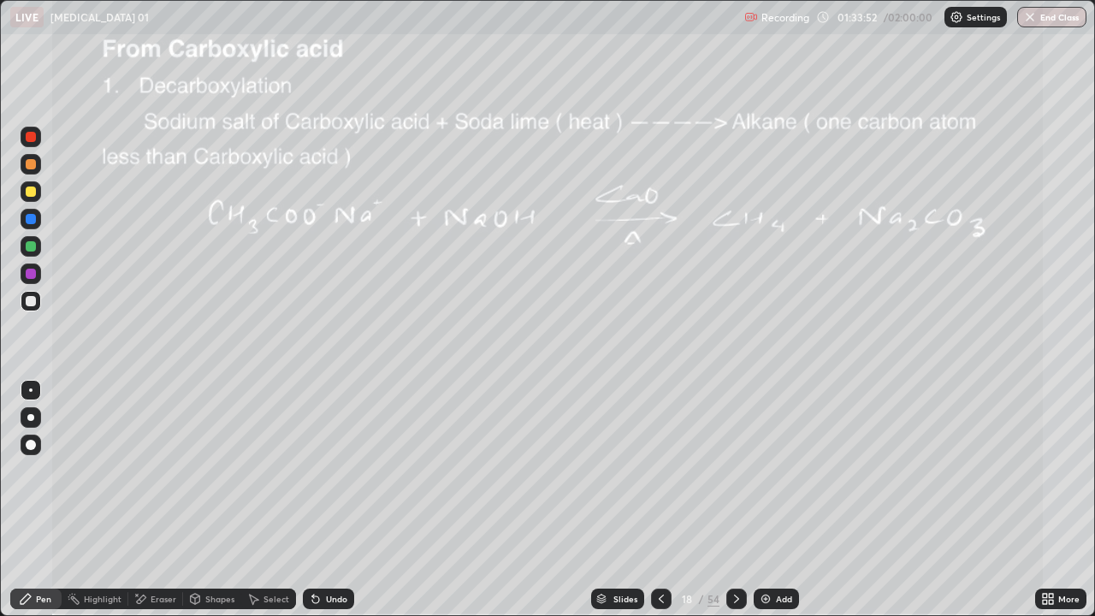
click at [661, 507] on icon at bounding box center [662, 599] width 14 height 14
click at [767, 507] on img at bounding box center [766, 599] width 14 height 14
click at [33, 194] on div at bounding box center [31, 192] width 10 height 10
click at [321, 507] on div "Undo" at bounding box center [328, 599] width 51 height 21
click at [317, 507] on icon at bounding box center [315, 599] width 7 height 7
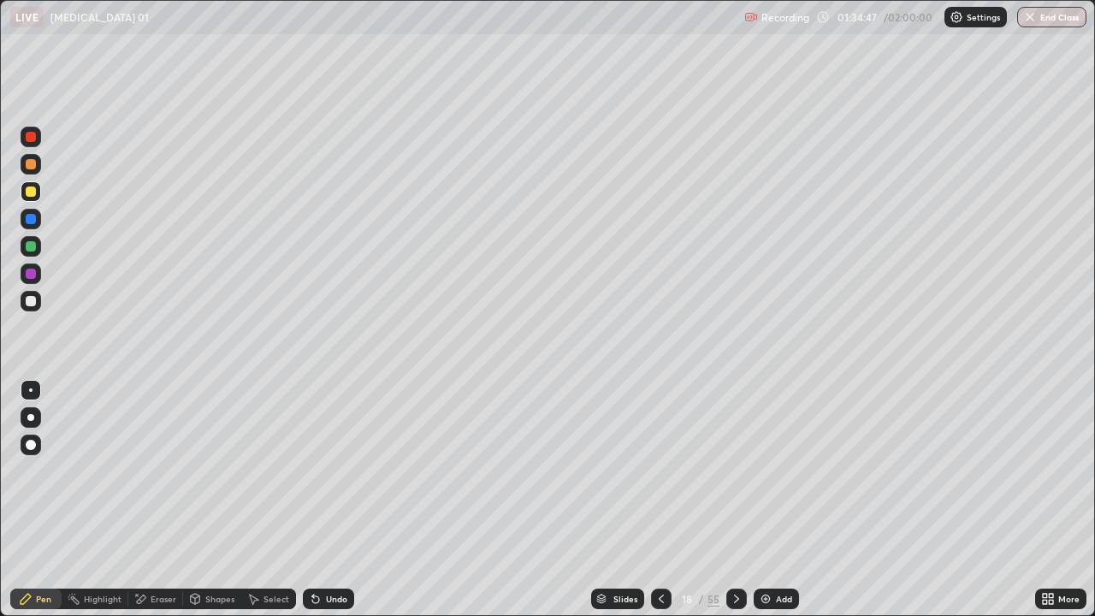
click at [317, 507] on icon at bounding box center [315, 599] width 7 height 7
click at [314, 507] on icon at bounding box center [315, 599] width 7 height 7
click at [319, 507] on icon at bounding box center [316, 599] width 14 height 14
click at [320, 507] on div "Undo" at bounding box center [328, 599] width 51 height 21
click at [321, 507] on div "Undo" at bounding box center [328, 599] width 51 height 21
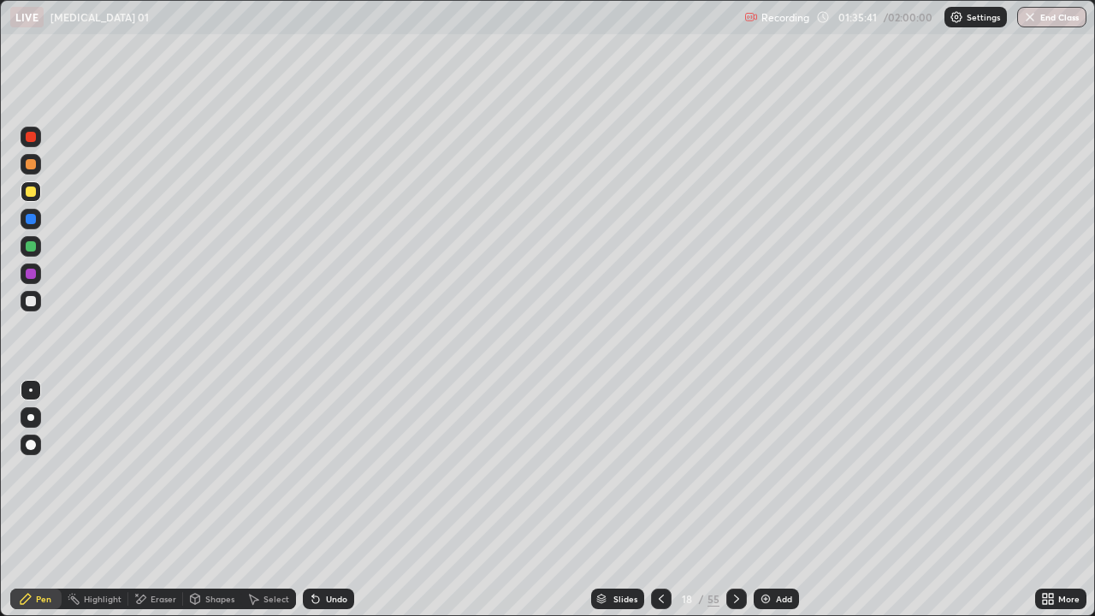
click at [160, 507] on div "Eraser" at bounding box center [164, 599] width 26 height 9
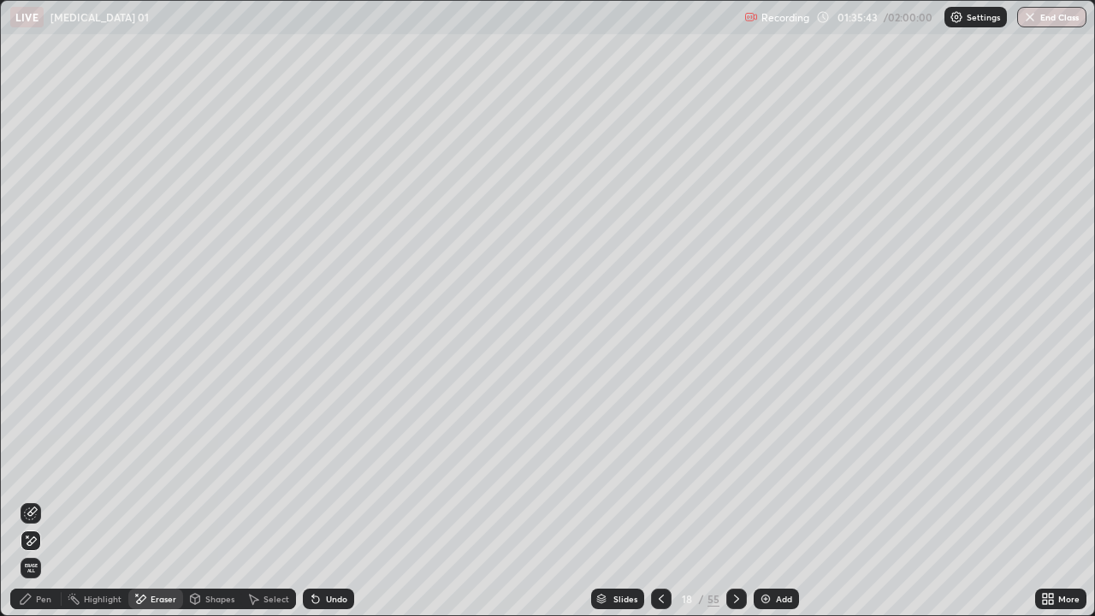
click at [41, 507] on div "Pen" at bounding box center [35, 599] width 51 height 21
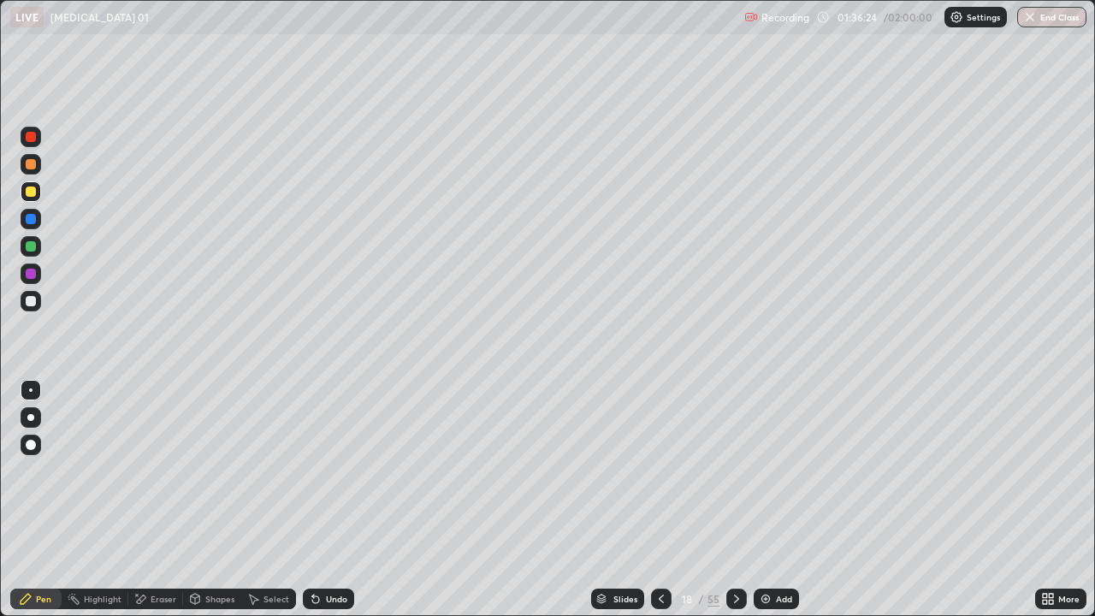
click at [32, 246] on div at bounding box center [31, 246] width 10 height 10
click at [342, 507] on div "Undo" at bounding box center [336, 599] width 21 height 9
click at [335, 507] on div "Undo" at bounding box center [336, 599] width 21 height 9
click at [659, 507] on icon at bounding box center [662, 599] width 14 height 14
click at [734, 507] on icon at bounding box center [737, 599] width 14 height 14
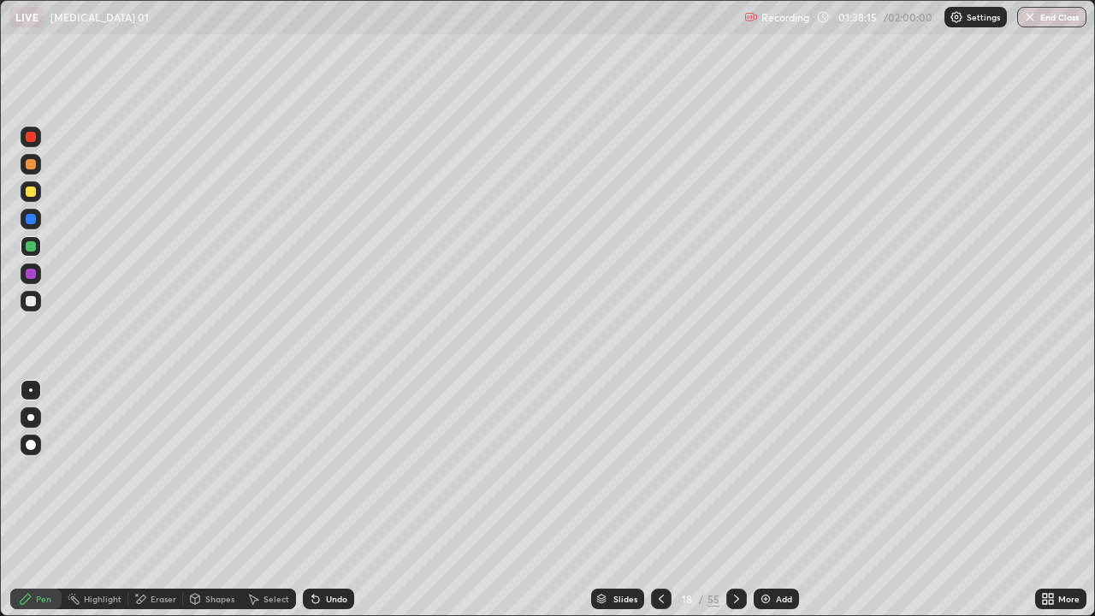
click at [660, 507] on icon at bounding box center [661, 599] width 5 height 9
click at [661, 507] on icon at bounding box center [662, 599] width 14 height 14
click at [660, 507] on icon at bounding box center [662, 599] width 14 height 14
click at [735, 507] on icon at bounding box center [737, 599] width 14 height 14
click at [734, 507] on icon at bounding box center [736, 599] width 5 height 9
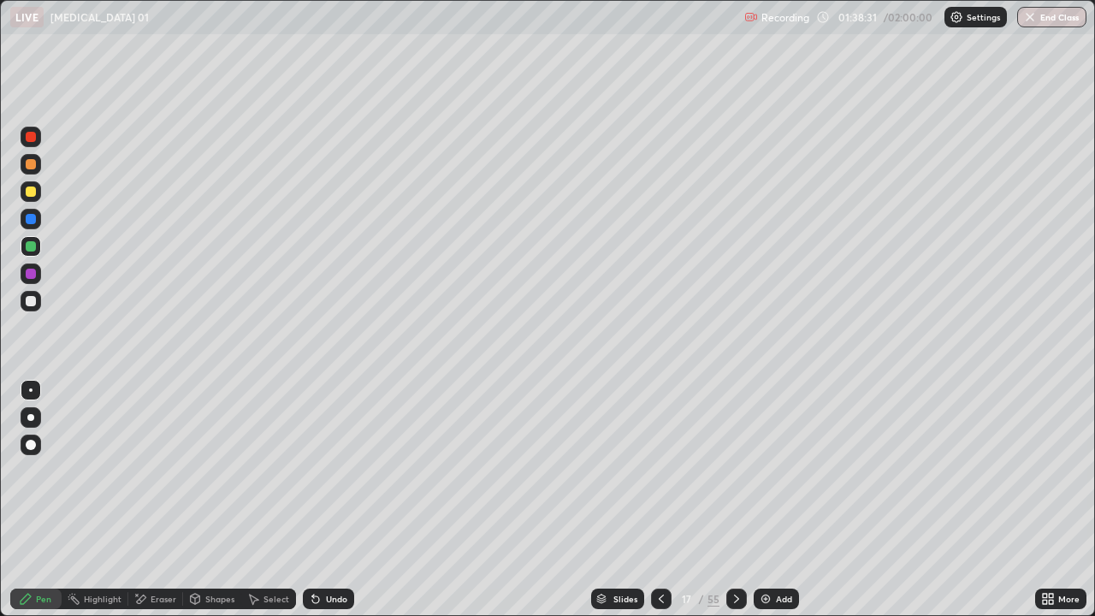
click at [734, 507] on icon at bounding box center [737, 599] width 14 height 14
click at [730, 507] on icon at bounding box center [737, 599] width 14 height 14
click at [38, 305] on div at bounding box center [31, 301] width 21 height 21
click at [657, 507] on icon at bounding box center [662, 599] width 14 height 14
click at [738, 507] on div at bounding box center [736, 599] width 21 height 21
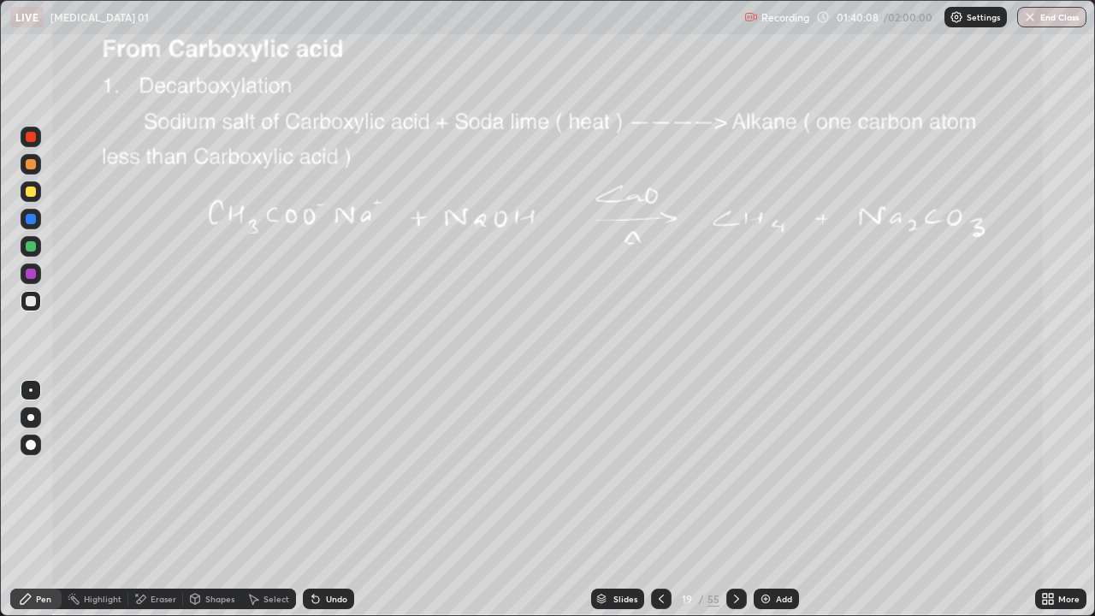
click at [661, 507] on icon at bounding box center [661, 599] width 5 height 9
click at [766, 507] on div "Add" at bounding box center [776, 599] width 45 height 21
click at [322, 507] on div "Undo" at bounding box center [328, 599] width 51 height 21
click at [29, 140] on div at bounding box center [31, 137] width 10 height 10
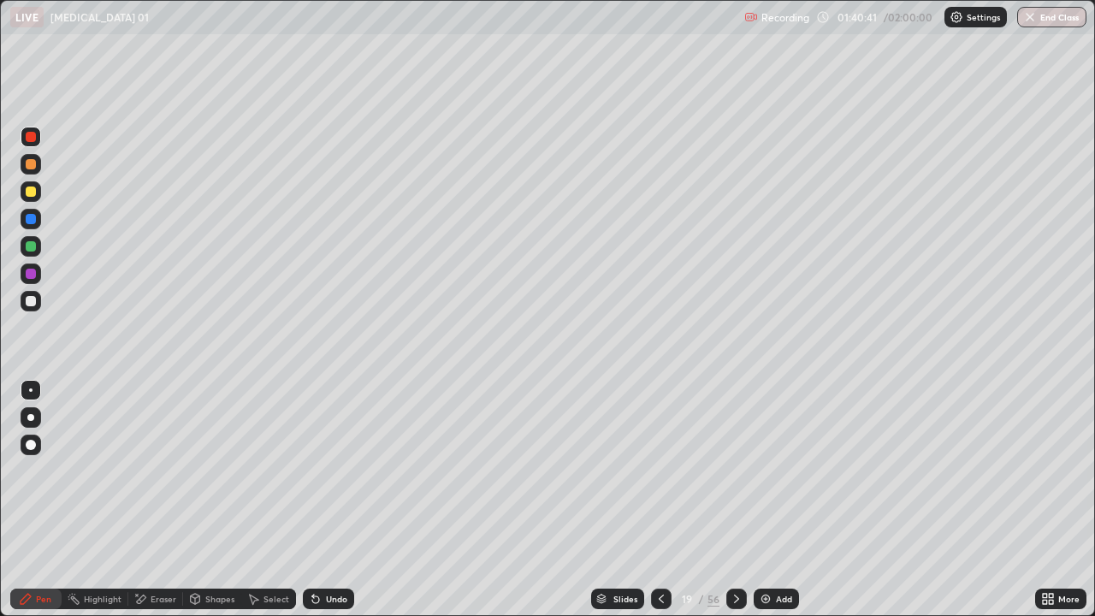
click at [326, 507] on div "Undo" at bounding box center [336, 599] width 21 height 9
click at [330, 507] on div "Undo" at bounding box center [328, 599] width 51 height 21
click at [332, 507] on div "Undo" at bounding box center [328, 599] width 51 height 21
click at [332, 507] on div "Undo" at bounding box center [336, 599] width 21 height 9
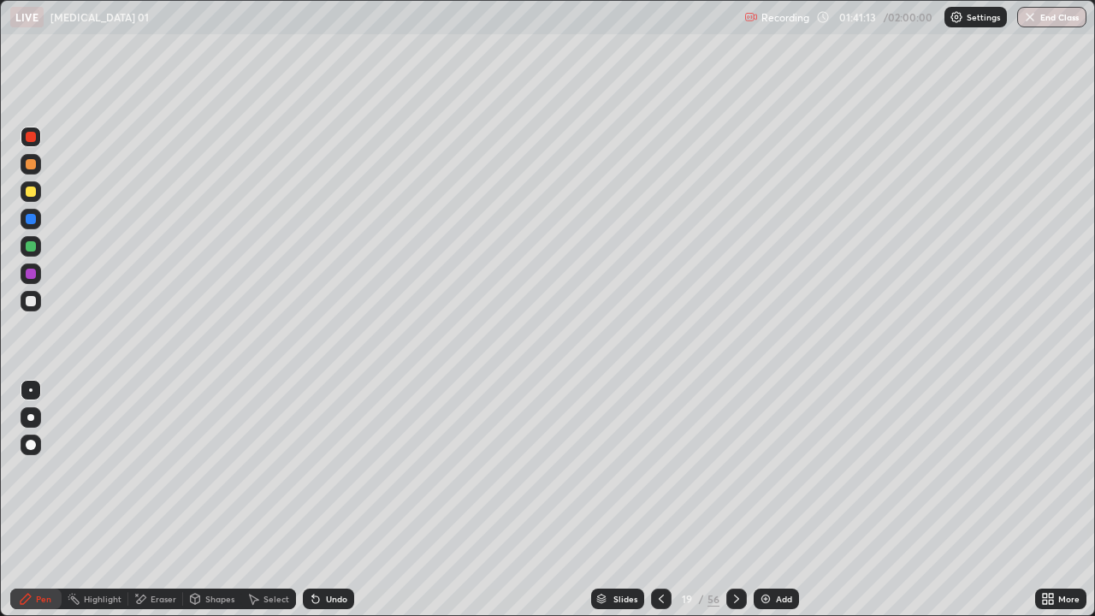
click at [332, 507] on div "Undo" at bounding box center [336, 599] width 21 height 9
click at [333, 507] on div "Undo" at bounding box center [328, 599] width 51 height 21
click at [37, 193] on div at bounding box center [31, 191] width 21 height 21
click at [33, 302] on div at bounding box center [31, 301] width 10 height 10
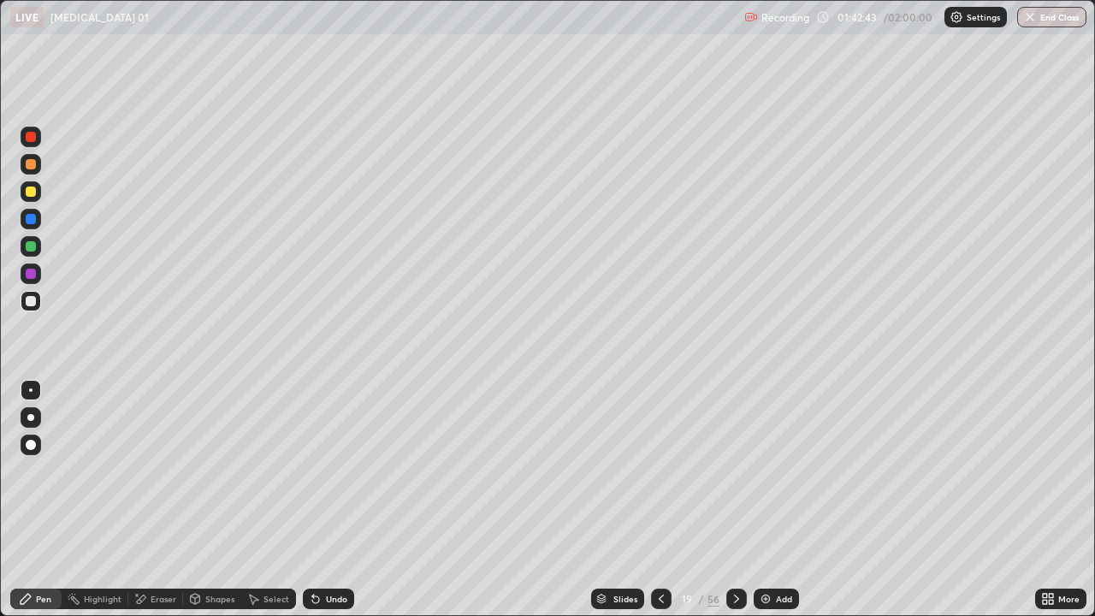
click at [33, 144] on div at bounding box center [31, 137] width 21 height 21
click at [43, 507] on div "Pen" at bounding box center [43, 599] width 15 height 9
click at [38, 305] on div at bounding box center [31, 301] width 21 height 21
click at [37, 142] on div at bounding box center [31, 137] width 21 height 21
click at [33, 305] on div at bounding box center [31, 301] width 10 height 10
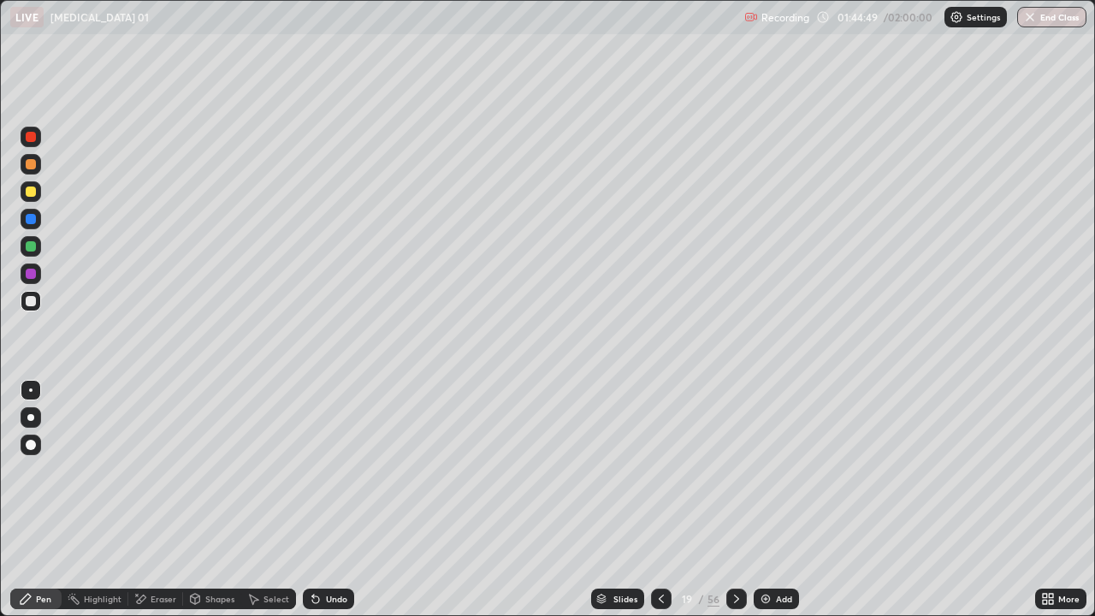
click at [765, 507] on img at bounding box center [766, 599] width 14 height 14
click at [312, 507] on icon at bounding box center [313, 596] width 2 height 2
click at [317, 507] on icon at bounding box center [315, 599] width 7 height 7
click at [313, 507] on icon at bounding box center [315, 599] width 7 height 7
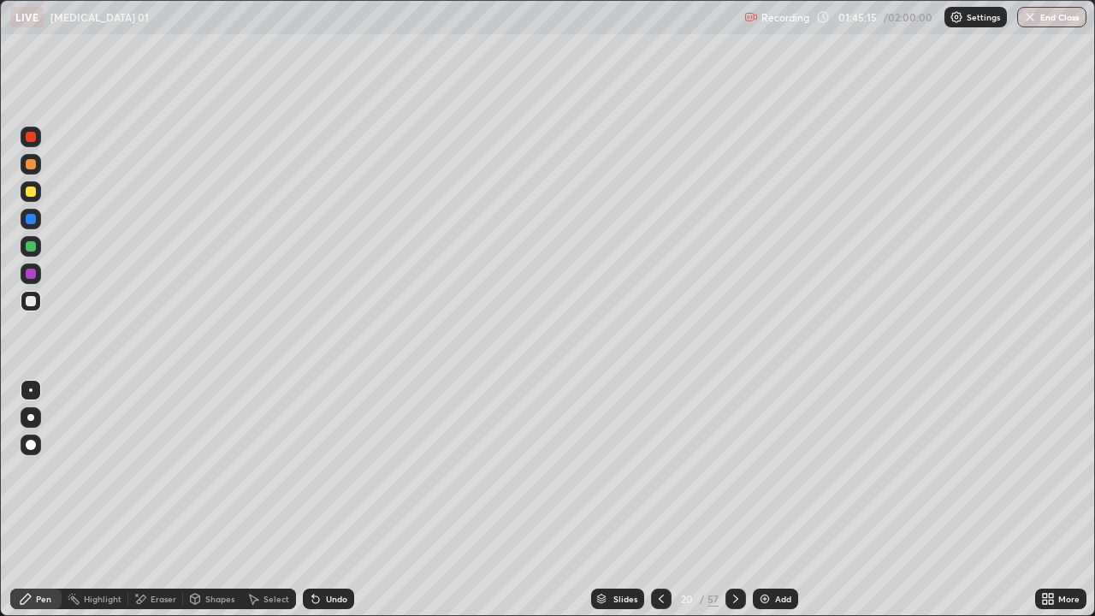
click at [33, 192] on div at bounding box center [31, 192] width 10 height 10
click at [31, 302] on div at bounding box center [31, 301] width 10 height 10
click at [33, 139] on div at bounding box center [31, 137] width 10 height 10
click at [32, 302] on div at bounding box center [31, 301] width 10 height 10
click at [657, 507] on icon at bounding box center [662, 599] width 14 height 14
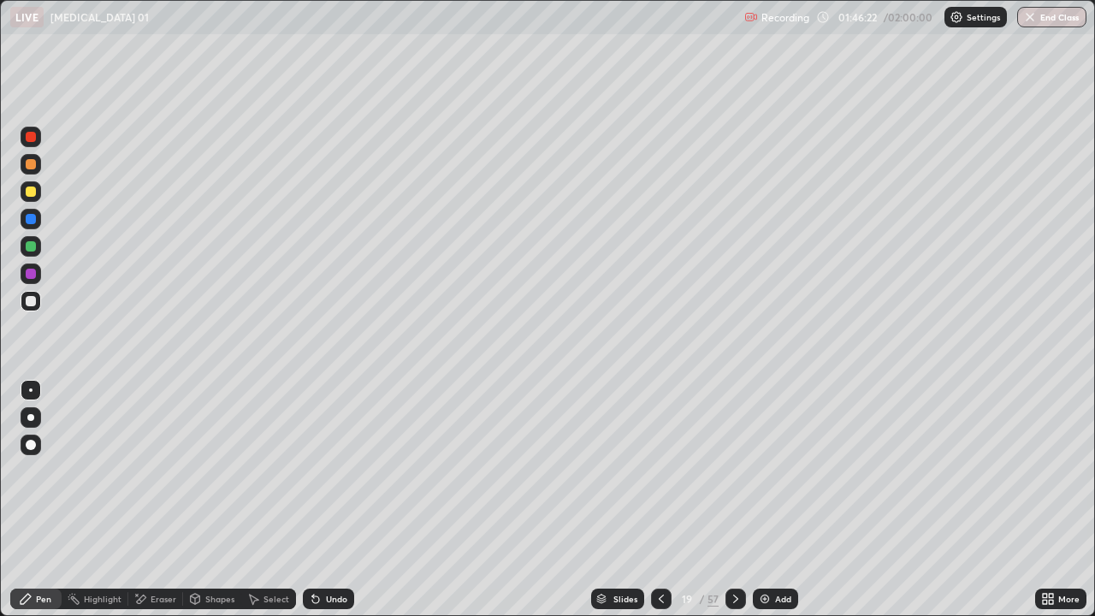
click at [734, 507] on icon at bounding box center [736, 599] width 14 height 14
click at [660, 507] on icon at bounding box center [662, 599] width 14 height 14
click at [736, 507] on icon at bounding box center [736, 599] width 14 height 14
click at [662, 507] on icon at bounding box center [662, 599] width 14 height 14
click at [733, 507] on icon at bounding box center [736, 599] width 14 height 14
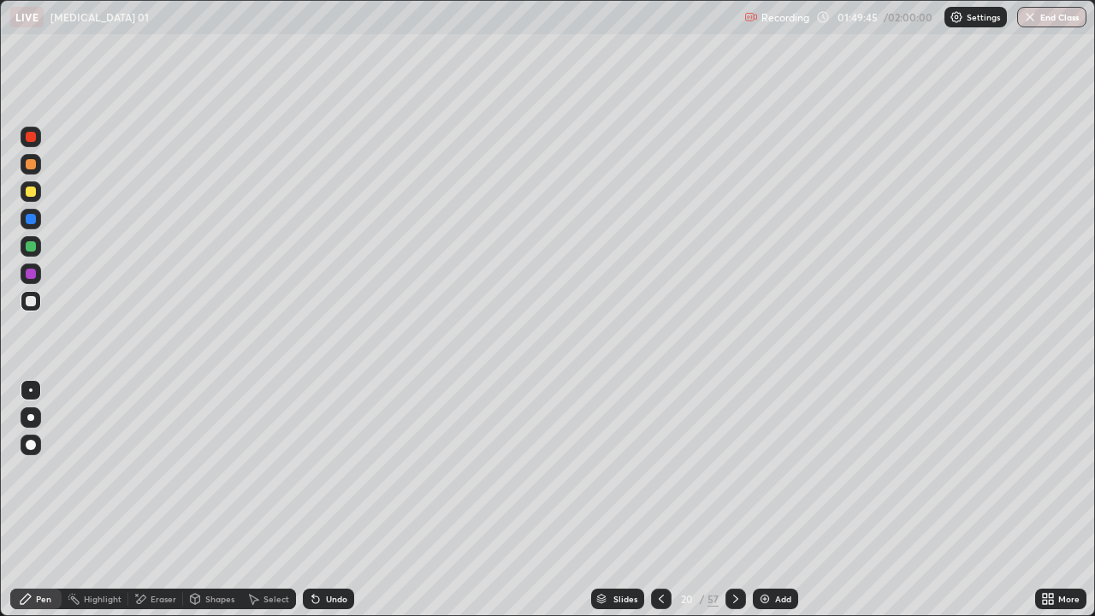
click at [659, 507] on icon at bounding box center [662, 599] width 14 height 14
click at [660, 507] on icon at bounding box center [662, 599] width 14 height 14
click at [661, 507] on icon at bounding box center [661, 599] width 5 height 9
click at [662, 507] on icon at bounding box center [662, 599] width 14 height 14
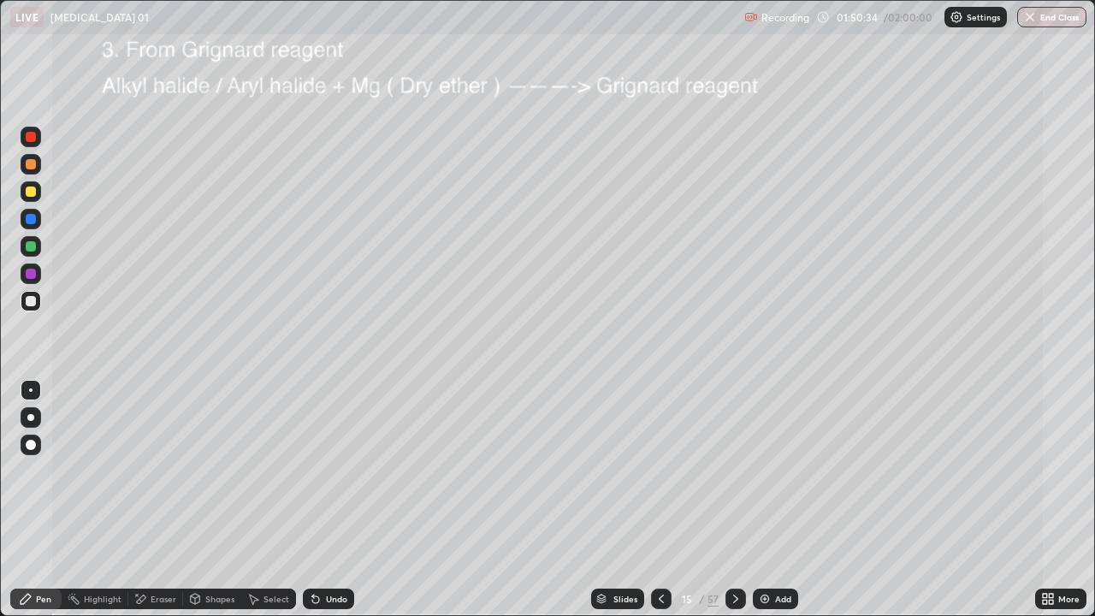
click at [734, 507] on icon at bounding box center [736, 599] width 14 height 14
click at [736, 507] on icon at bounding box center [736, 599] width 14 height 14
click at [733, 507] on icon at bounding box center [735, 599] width 5 height 9
click at [733, 507] on icon at bounding box center [736, 599] width 14 height 14
click at [733, 507] on icon at bounding box center [735, 599] width 5 height 9
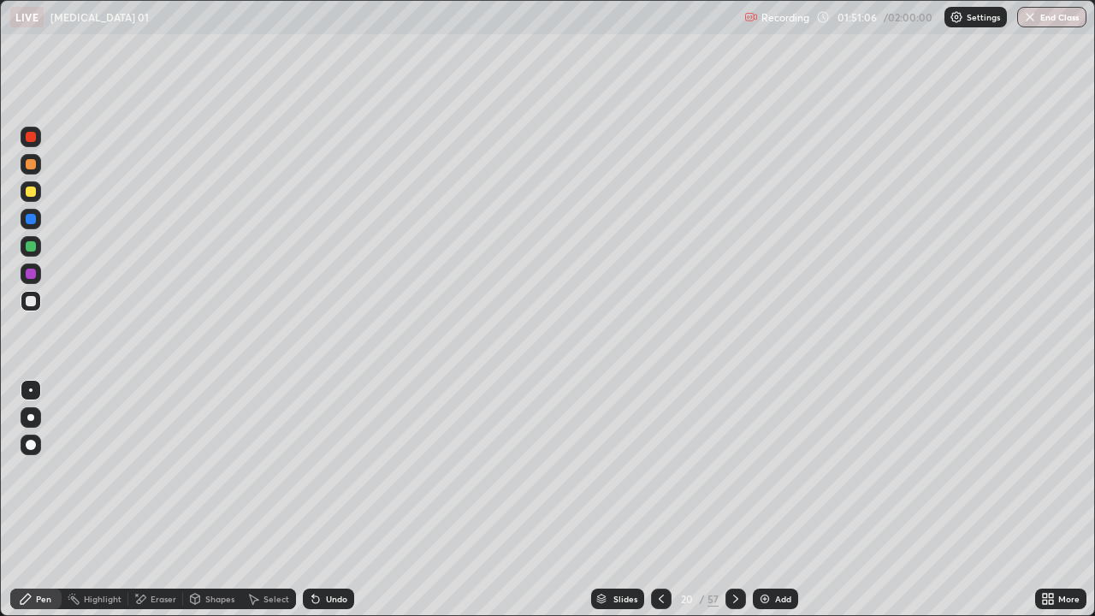
click at [662, 507] on icon at bounding box center [662, 599] width 14 height 14
click at [660, 507] on icon at bounding box center [662, 599] width 14 height 14
click at [657, 507] on icon at bounding box center [662, 599] width 14 height 14
click at [659, 507] on icon at bounding box center [662, 599] width 14 height 14
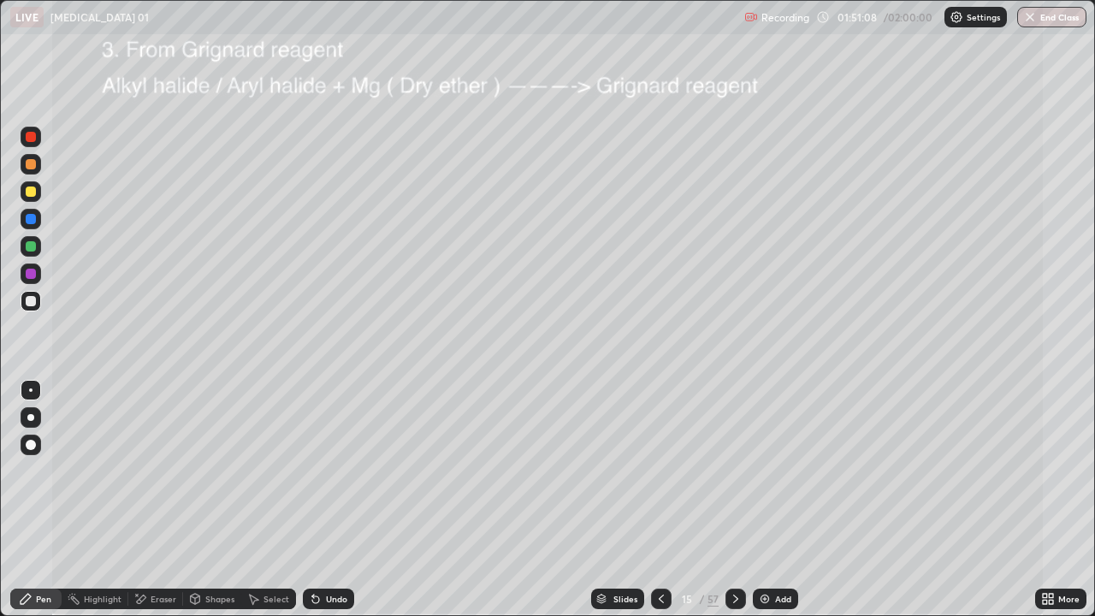
click at [659, 507] on icon at bounding box center [661, 599] width 5 height 9
click at [734, 507] on icon at bounding box center [736, 599] width 14 height 14
click at [728, 507] on div at bounding box center [736, 599] width 21 height 34
click at [662, 507] on icon at bounding box center [662, 599] width 14 height 14
click at [659, 507] on div at bounding box center [661, 599] width 21 height 34
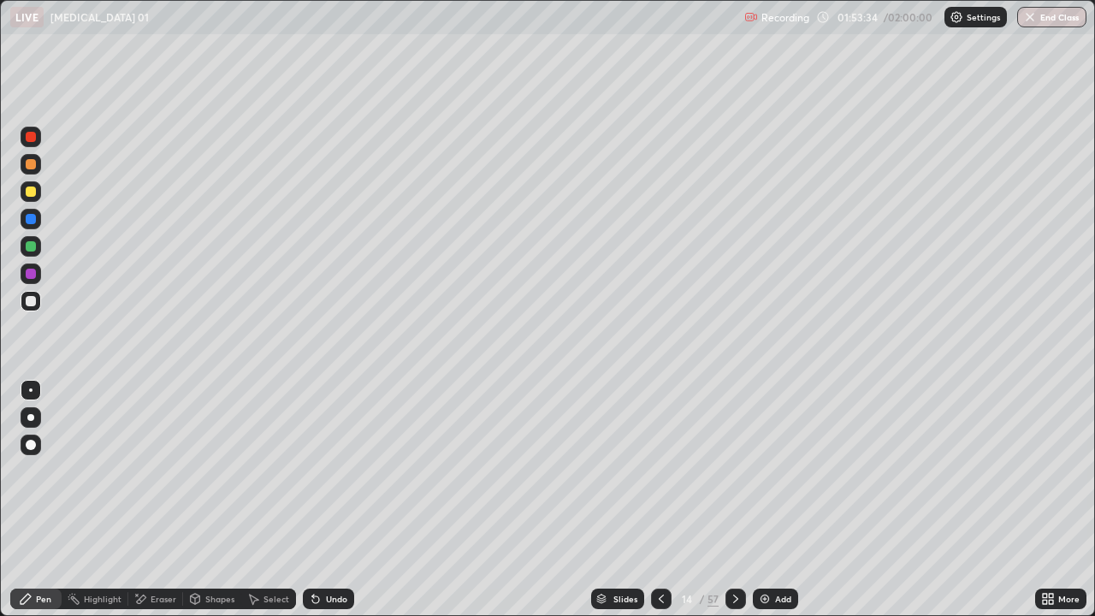
click at [660, 507] on icon at bounding box center [662, 599] width 14 height 14
click at [734, 507] on icon at bounding box center [736, 599] width 14 height 14
click at [737, 507] on div at bounding box center [736, 599] width 21 height 34
click at [734, 507] on icon at bounding box center [736, 599] width 14 height 14
click at [874, 16] on div "01:55:06" at bounding box center [859, 17] width 48 height 10
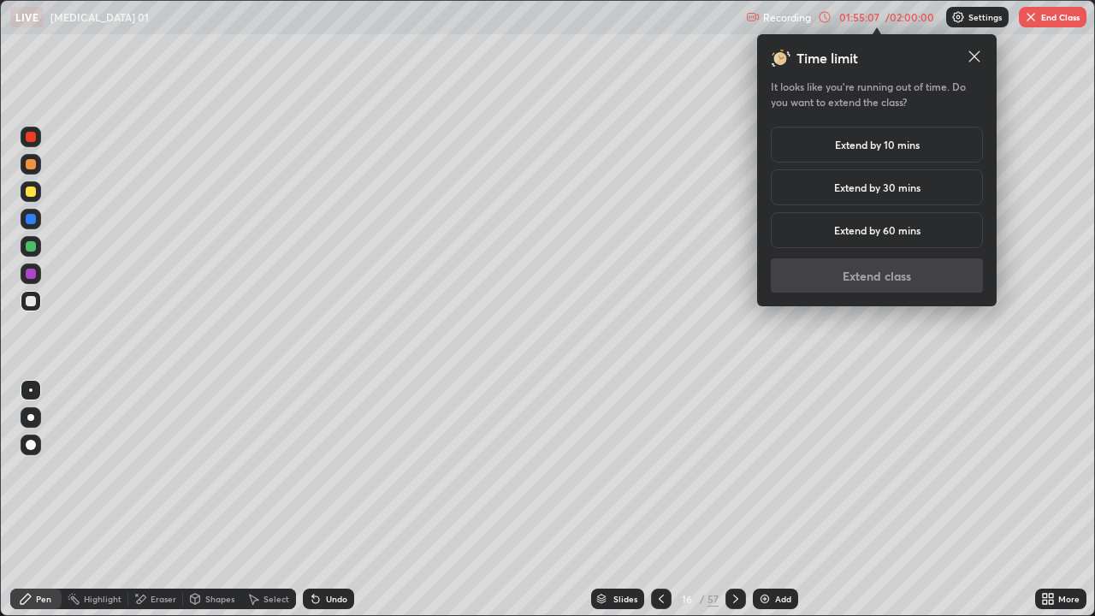
click at [911, 147] on h5 "Extend by 10 mins" at bounding box center [877, 144] width 85 height 15
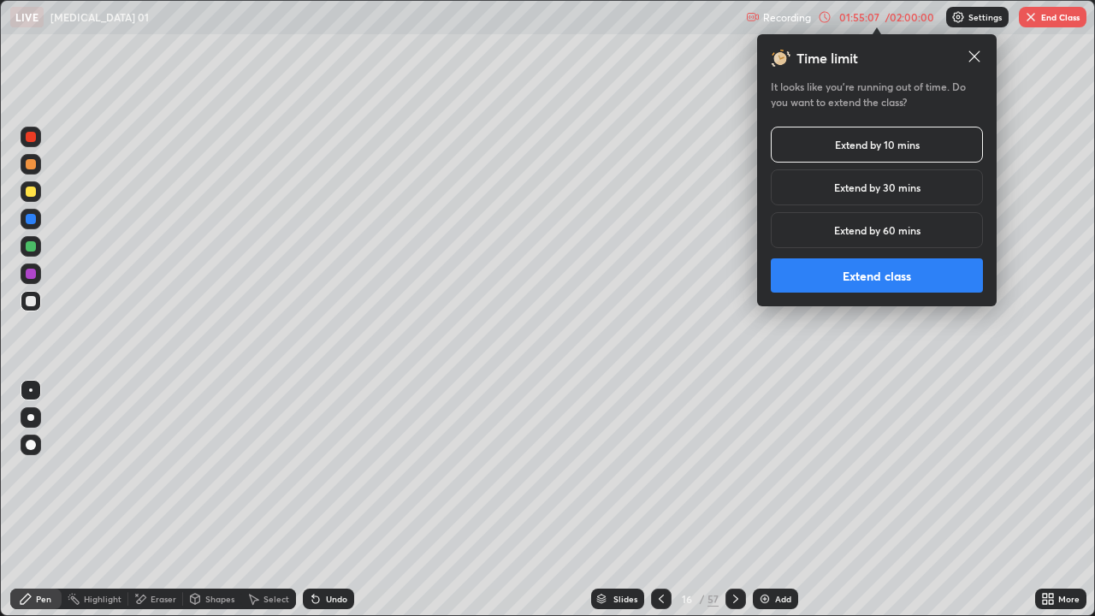
click at [911, 276] on button "Extend class" at bounding box center [877, 275] width 212 height 34
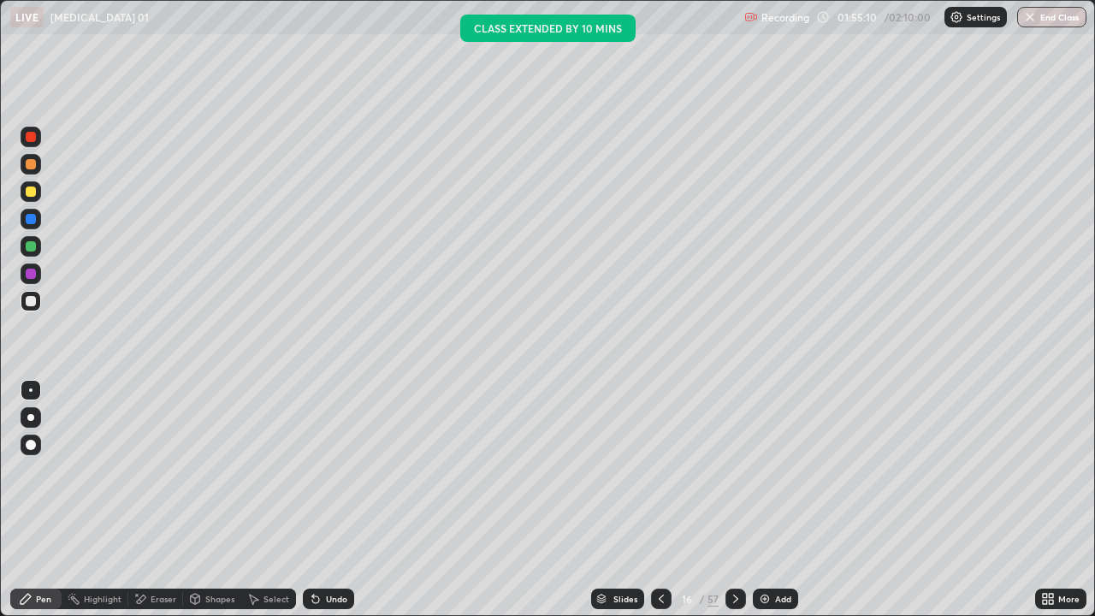
click at [734, 507] on icon at bounding box center [736, 599] width 14 height 14
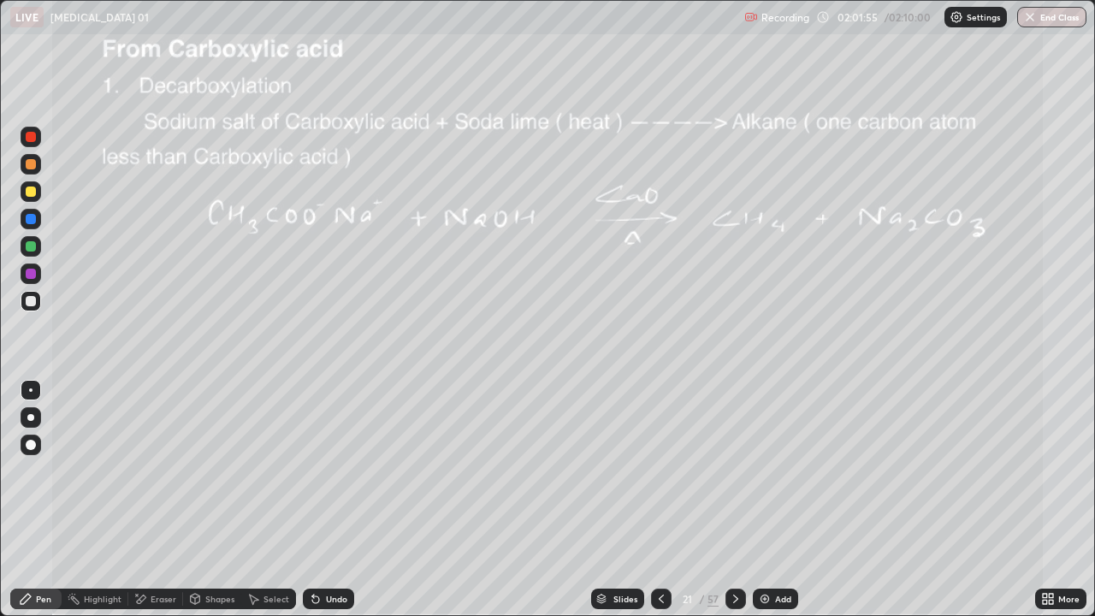
click at [664, 507] on div at bounding box center [661, 599] width 21 height 21
click at [660, 507] on icon at bounding box center [662, 599] width 14 height 14
click at [734, 507] on icon at bounding box center [736, 599] width 14 height 14
click at [1040, 15] on button "End Class" at bounding box center [1053, 17] width 68 height 21
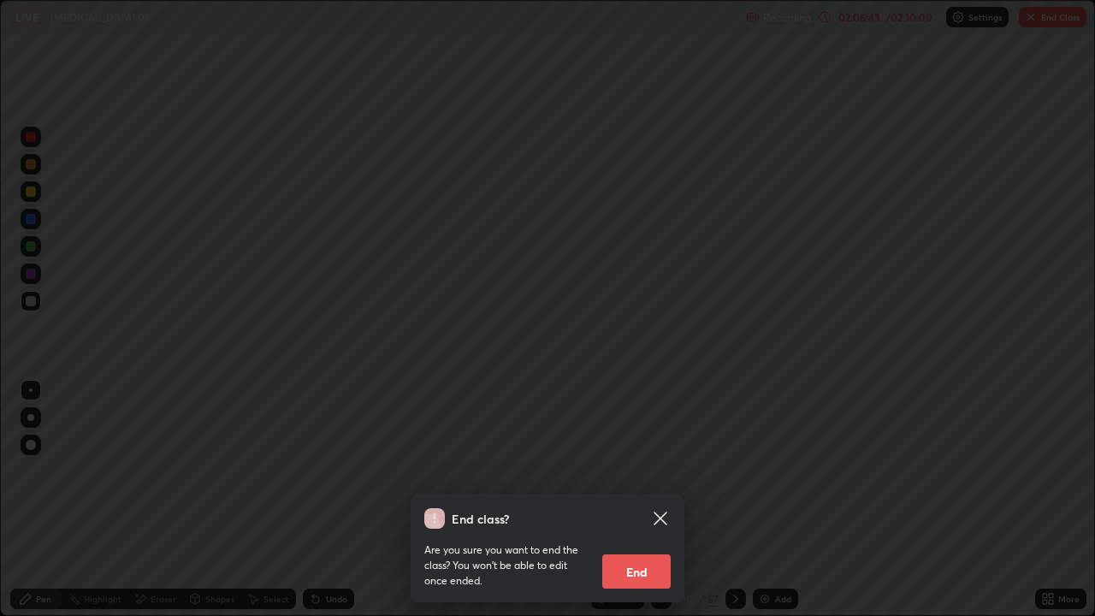
click at [654, 507] on button "End" at bounding box center [636, 571] width 68 height 34
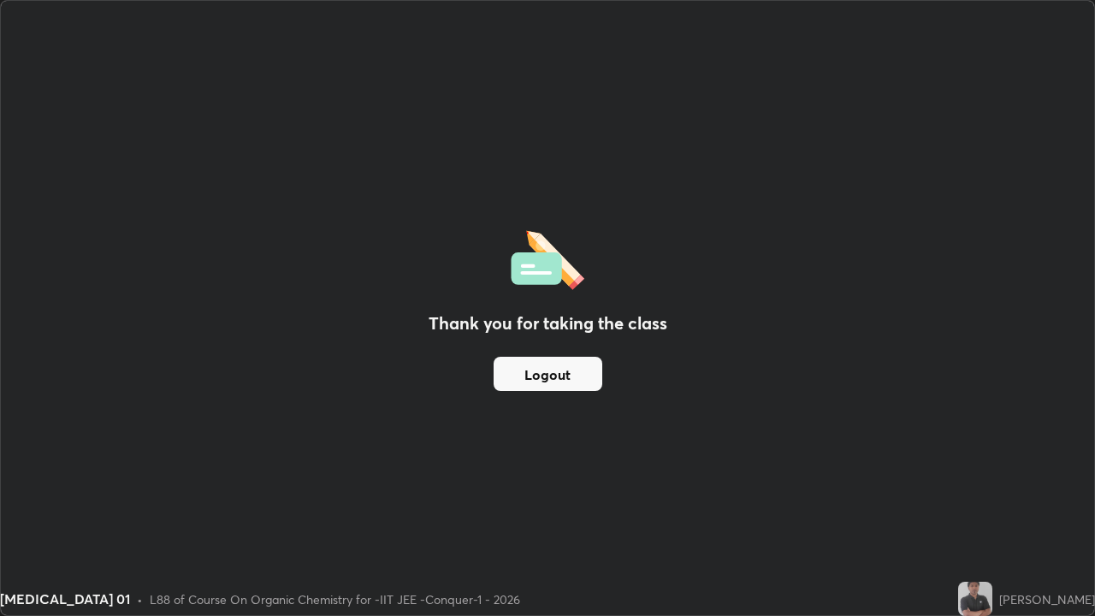
click at [525, 378] on button "Logout" at bounding box center [548, 374] width 109 height 34
